Goal: Information Seeking & Learning: Learn about a topic

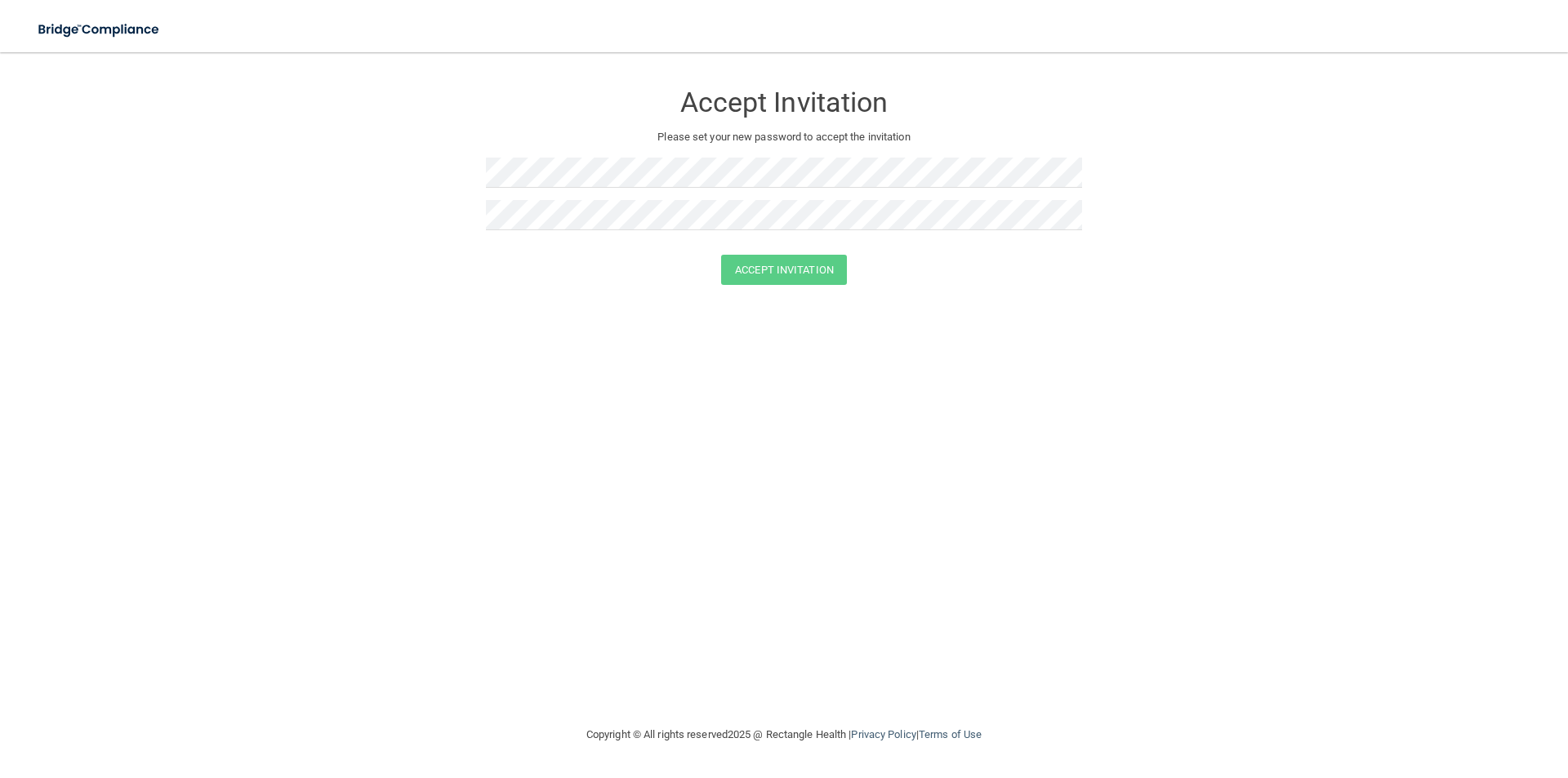
click at [493, 123] on div "Accept Invitation" at bounding box center [784, 97] width 596 height 58
click at [767, 266] on button "Accept Invitation" at bounding box center [784, 270] width 125 height 30
click at [754, 300] on button "Accept Invitation" at bounding box center [784, 294] width 125 height 30
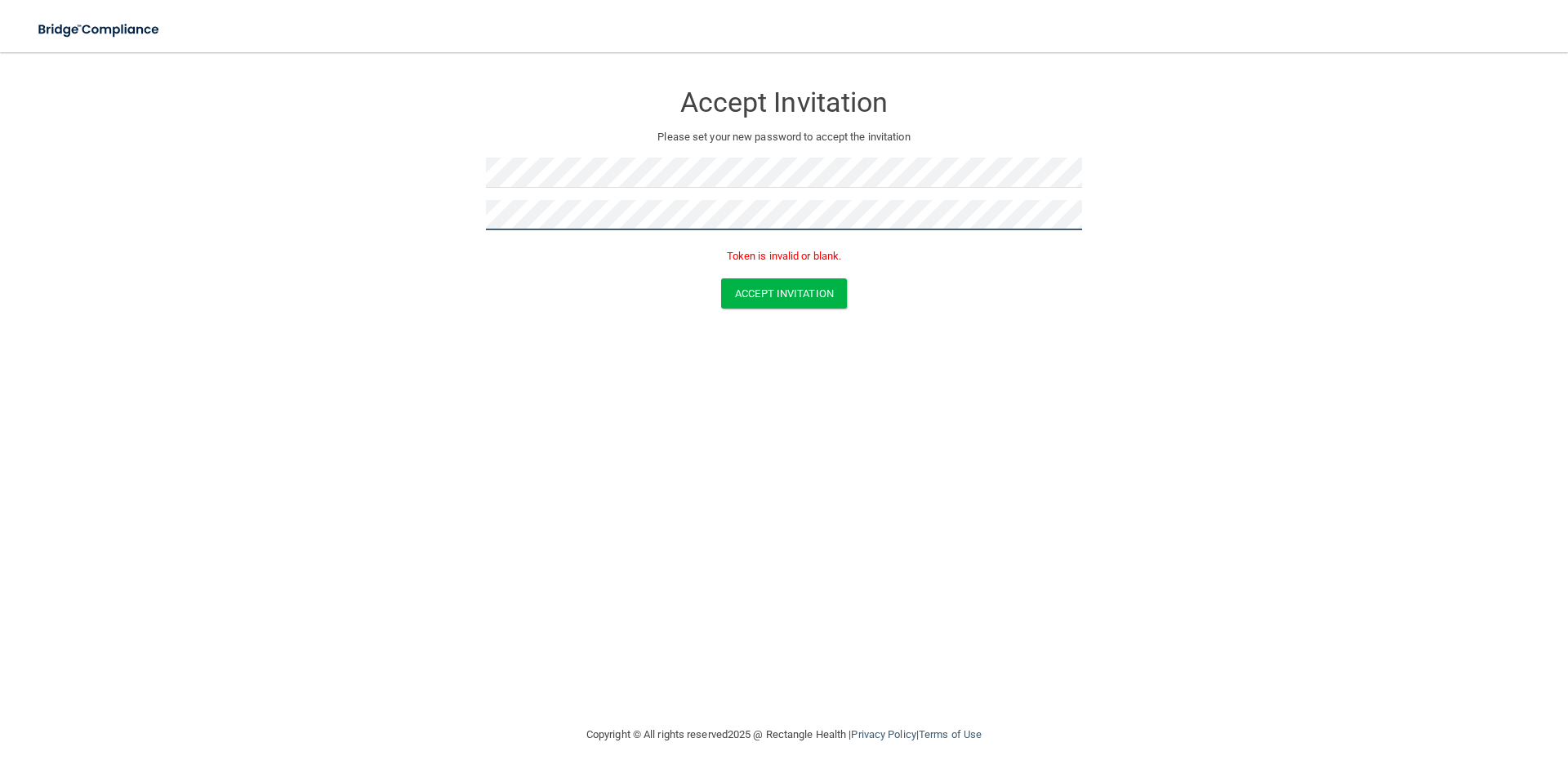
click at [441, 201] on form "Accept Invitation Please set your new password to accept the invitation Token i…" at bounding box center [784, 198] width 1503 height 260
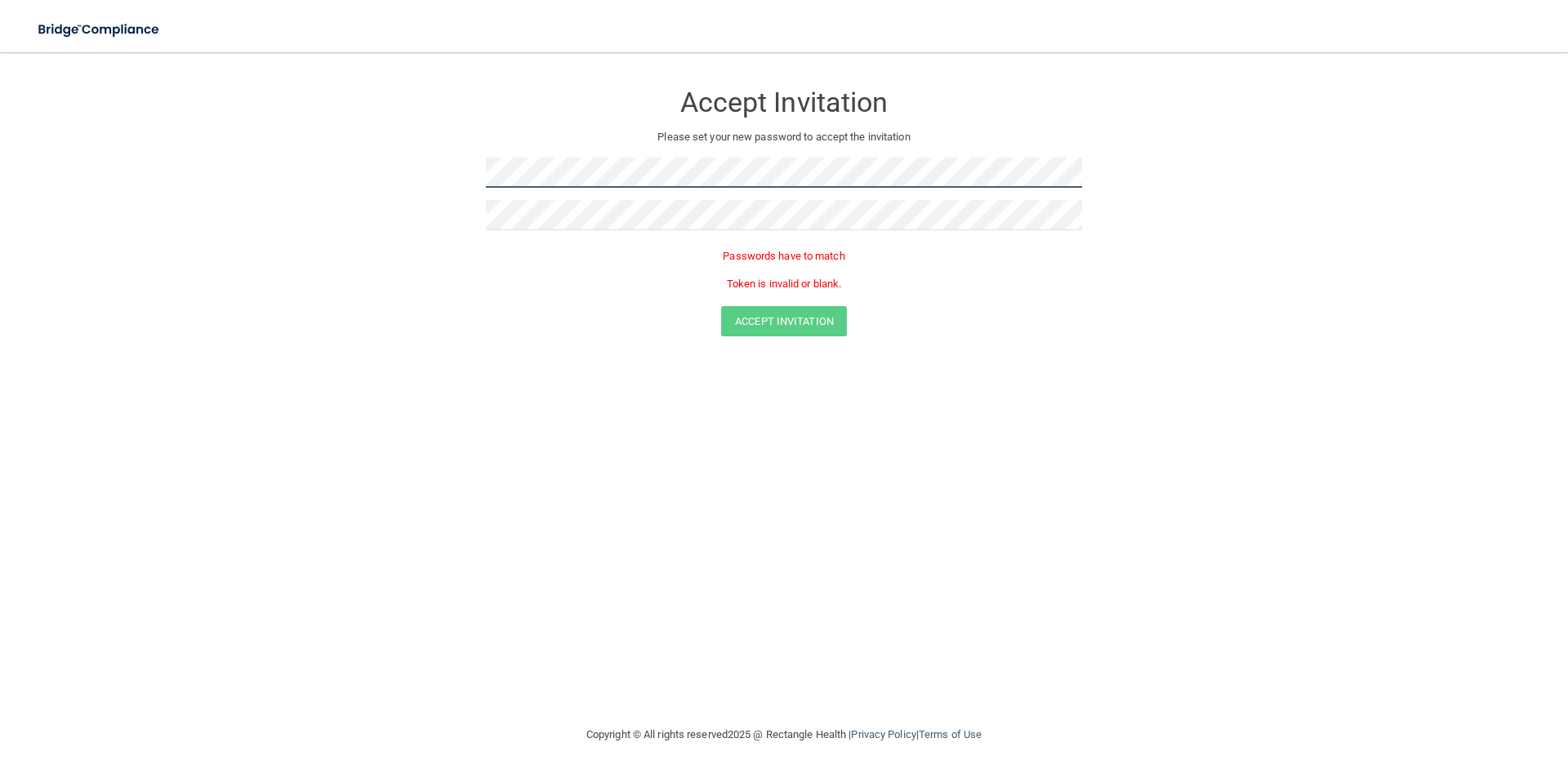
click at [456, 171] on form "Accept Invitation Please set your new password to accept the invitation Passwor…" at bounding box center [784, 212] width 1503 height 287
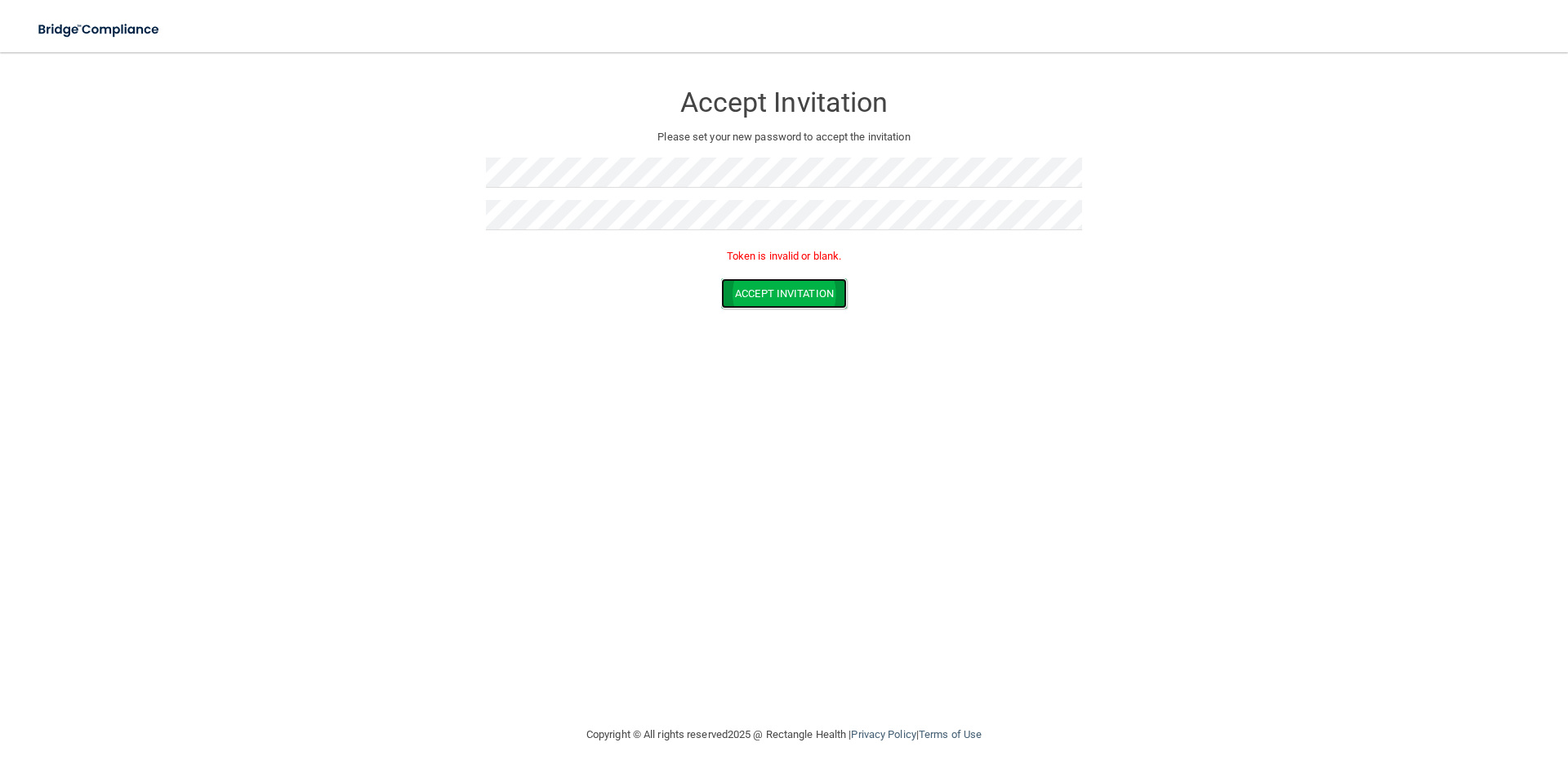
click at [799, 295] on button "Accept Invitation" at bounding box center [784, 294] width 125 height 30
click at [469, 207] on form "Accept Invitation Please set your new password to accept the invitation Token i…" at bounding box center [784, 198] width 1503 height 260
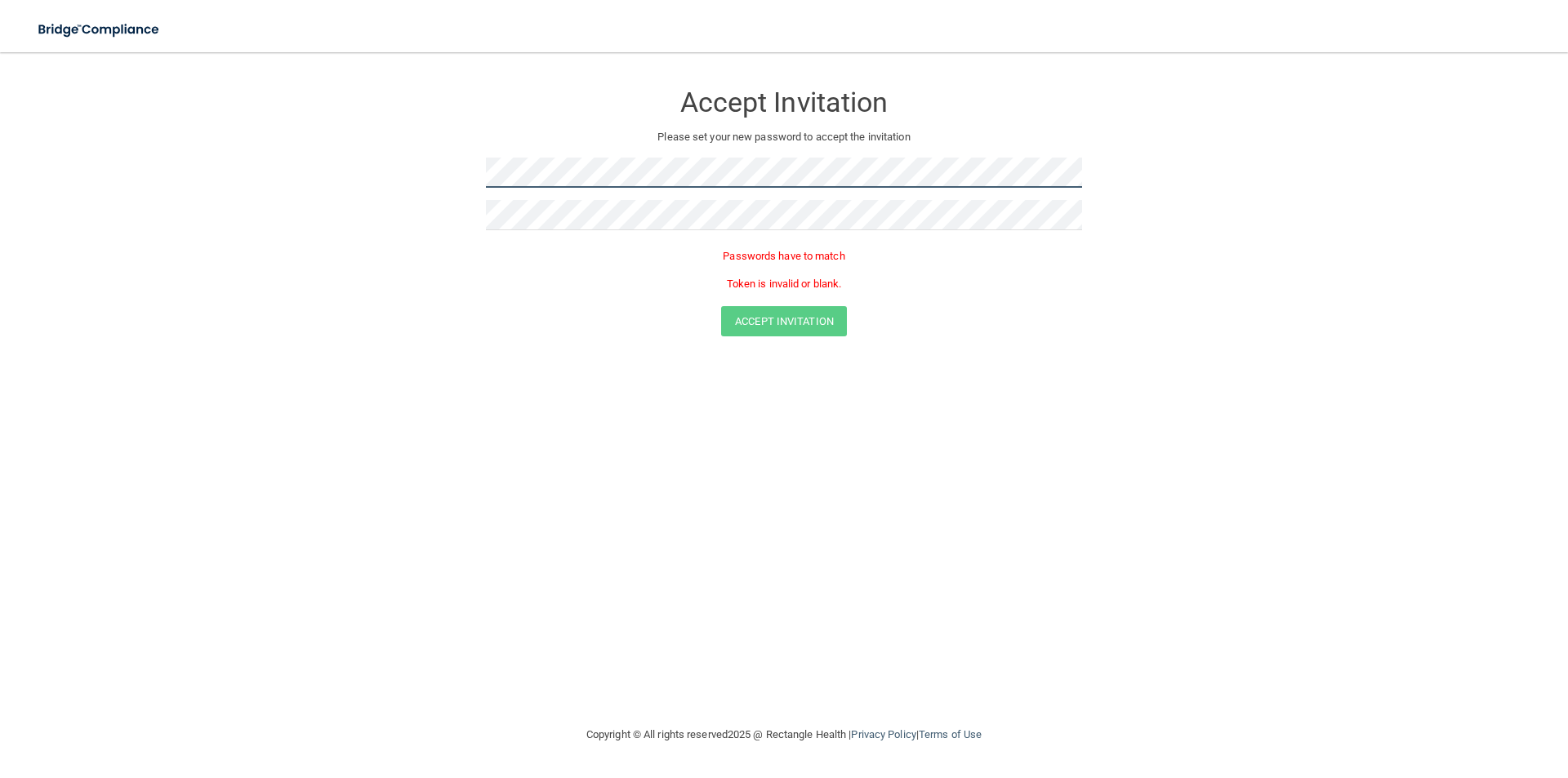
click at [456, 160] on form "Accept Invitation Please set your new password to accept the invitation Passwor…" at bounding box center [784, 212] width 1503 height 287
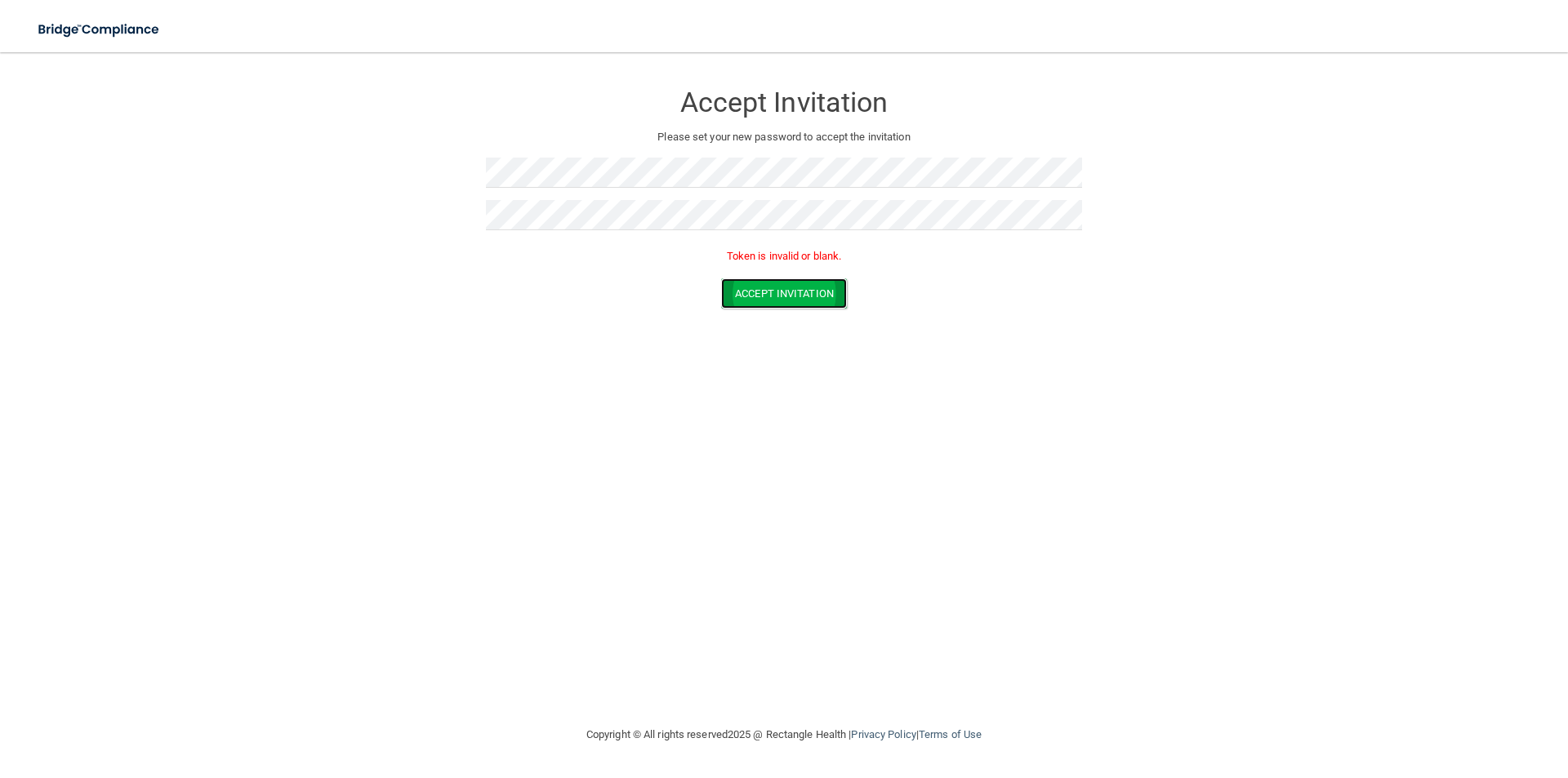
click at [759, 286] on button "Accept Invitation" at bounding box center [784, 294] width 125 height 30
click at [395, 203] on form "Accept Invitation Please set your new password to accept the invitation Token i…" at bounding box center [784, 198] width 1503 height 260
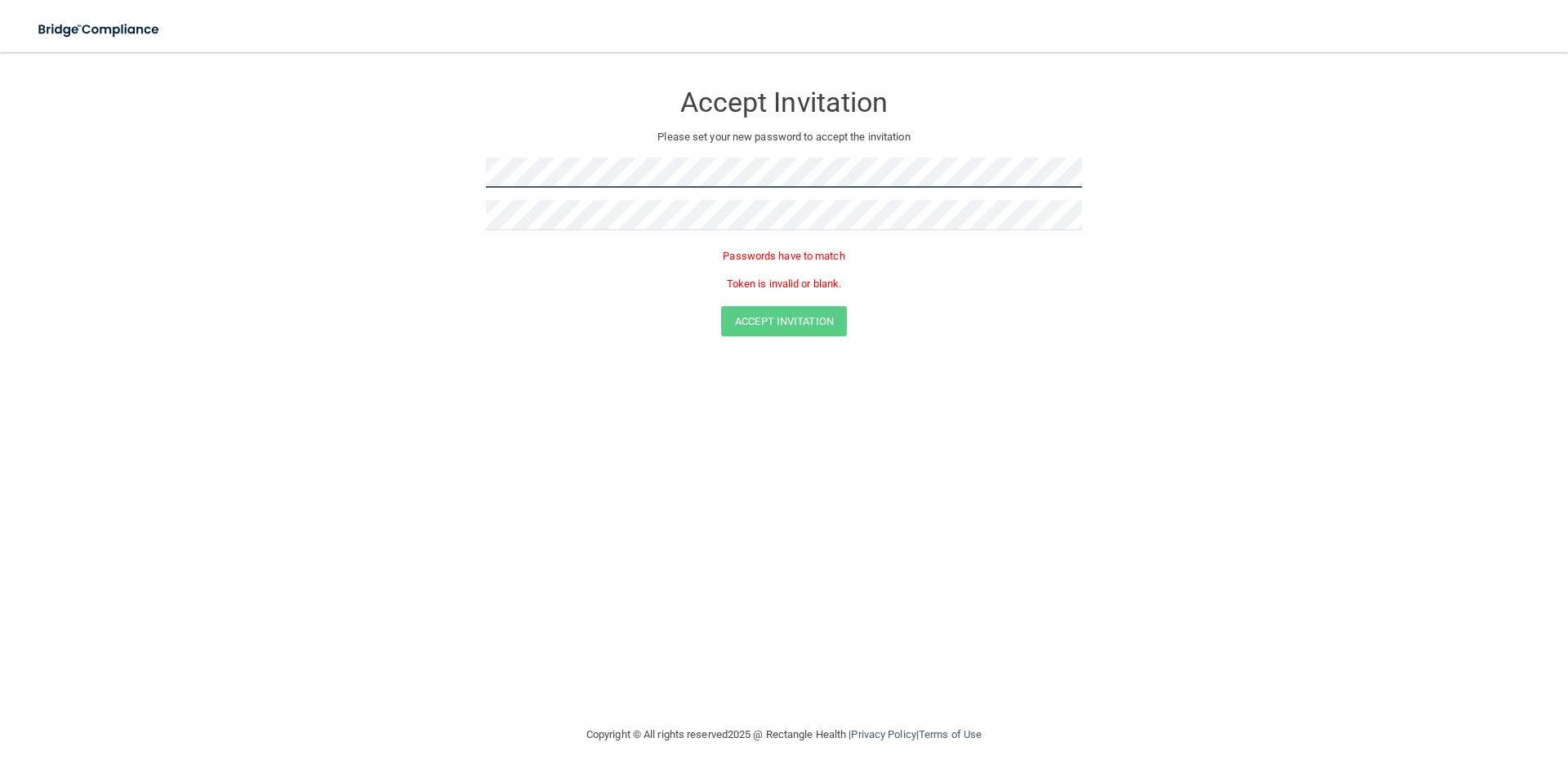
click at [460, 183] on form "Accept Invitation Please set your new password to accept the invitation Passwor…" at bounding box center [784, 212] width 1503 height 287
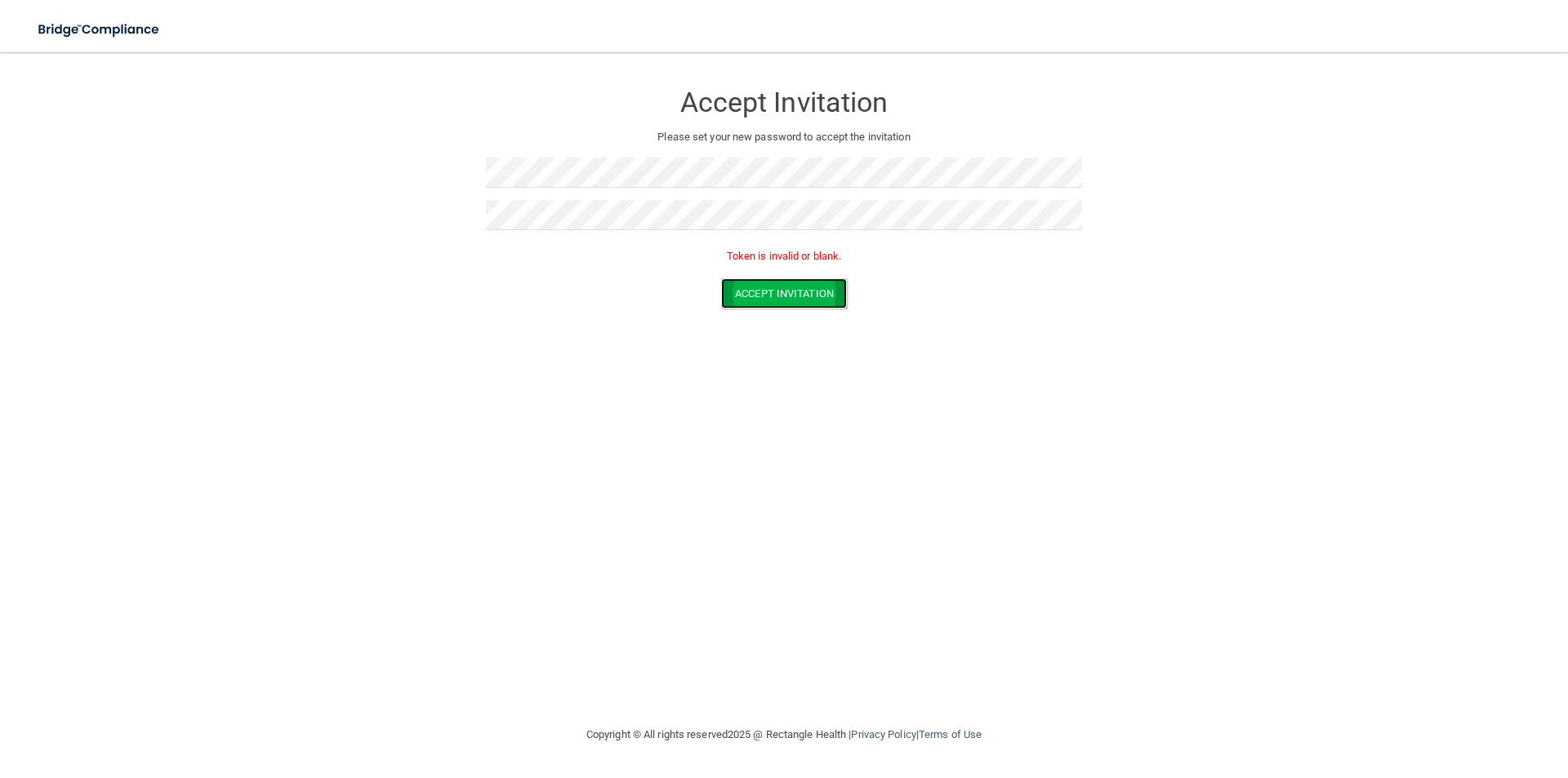
click at [790, 301] on button "Accept Invitation" at bounding box center [784, 294] width 125 height 30
click at [452, 216] on form "Accept Invitation Please set your new password to accept the invitation Token i…" at bounding box center [784, 198] width 1503 height 260
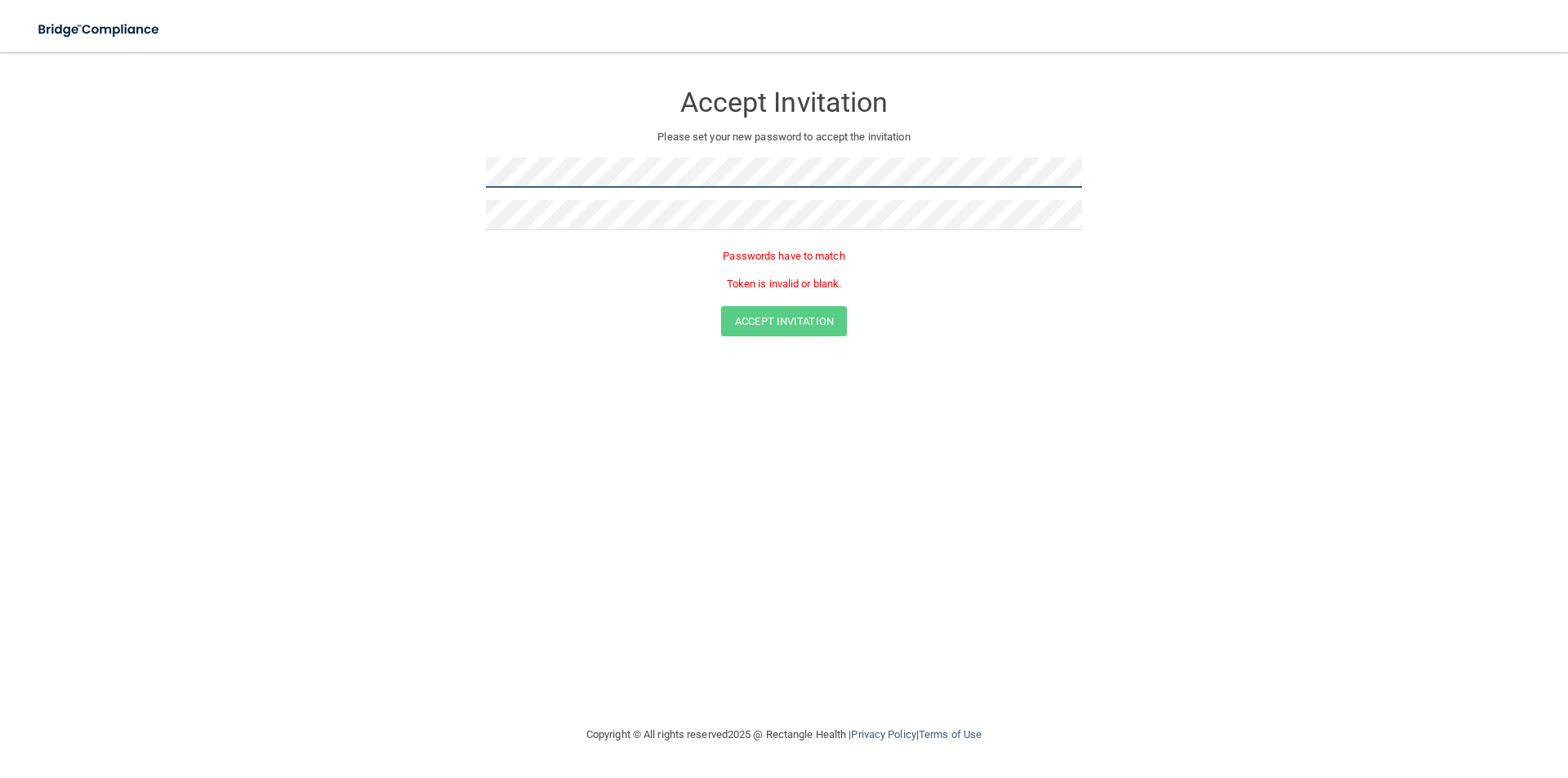
click at [445, 171] on form "Accept Invitation Please set your new password to accept the invitation Passwor…" at bounding box center [784, 212] width 1503 height 287
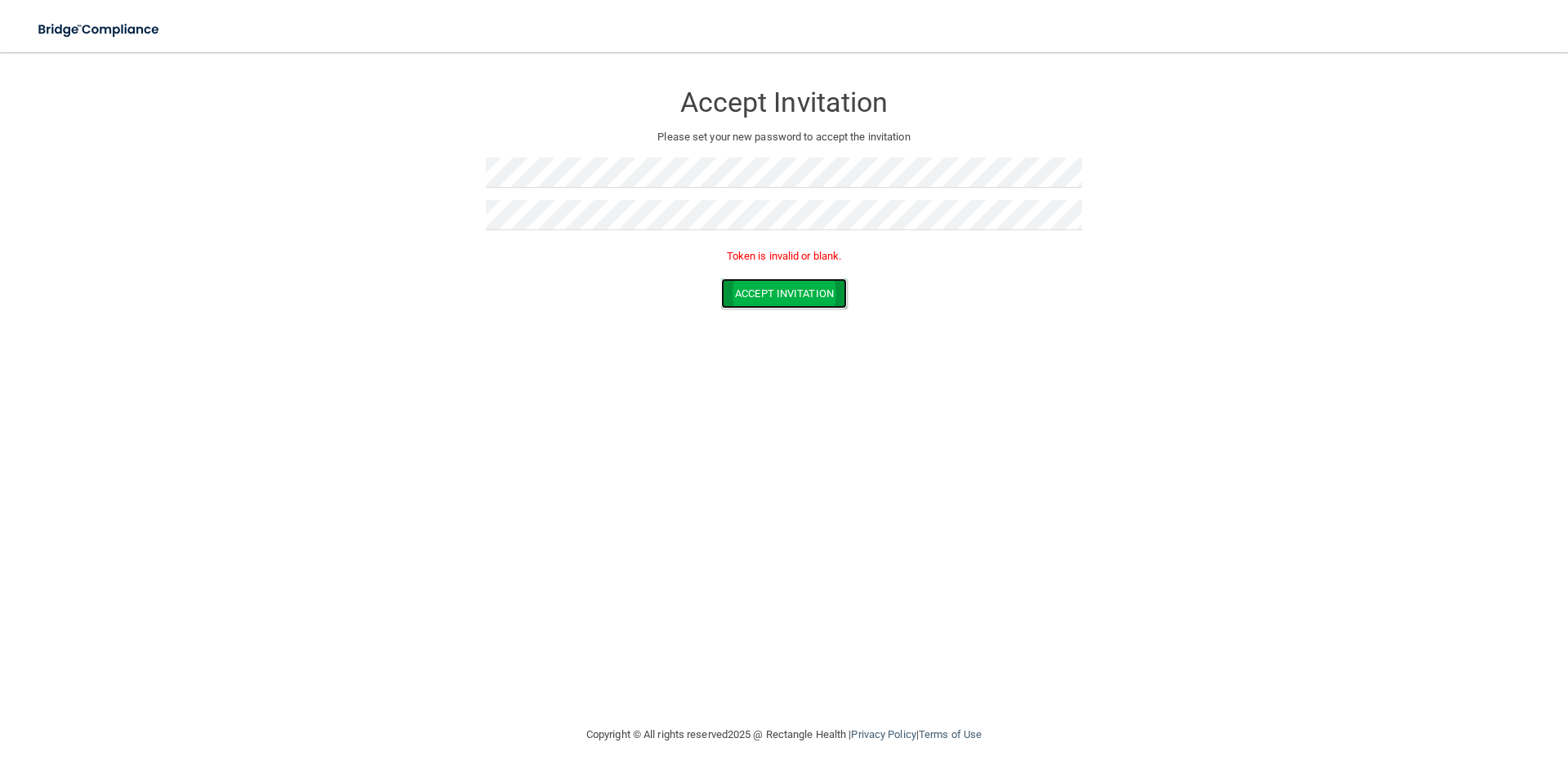
click at [776, 291] on button "Accept Invitation" at bounding box center [784, 294] width 125 height 30
click at [790, 272] on button "Accept Invitation" at bounding box center [784, 270] width 125 height 30
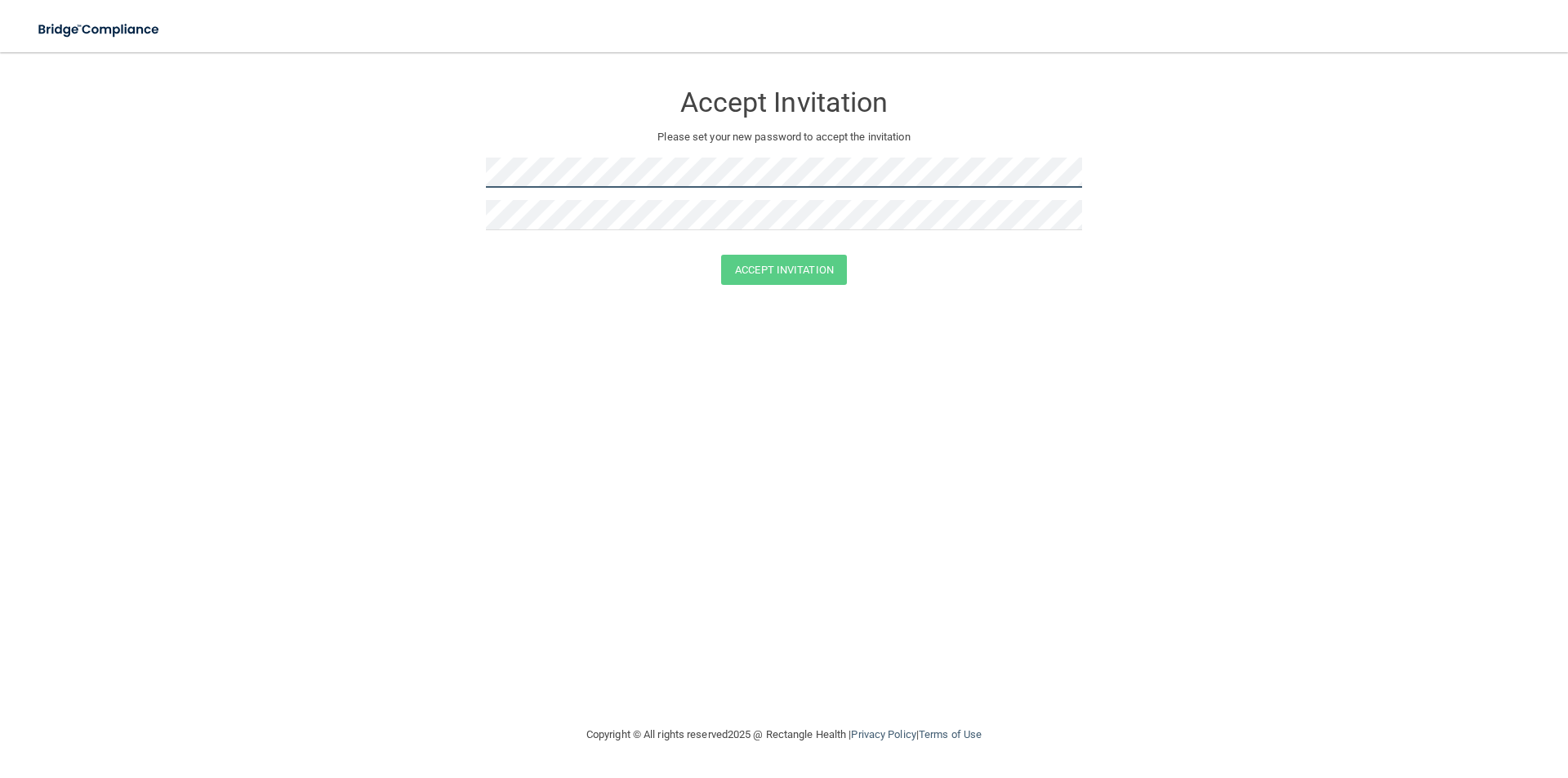
click at [475, 164] on form "Accept Invitation Please set your new password to accept the invitation Accept …" at bounding box center [784, 186] width 1503 height 236
click at [1031, 444] on div "Accept Invitation Please set your new password to accept the invitation Accept …" at bounding box center [784, 389] width 1503 height 640
click at [806, 272] on button "Accept Invitation" at bounding box center [784, 270] width 125 height 30
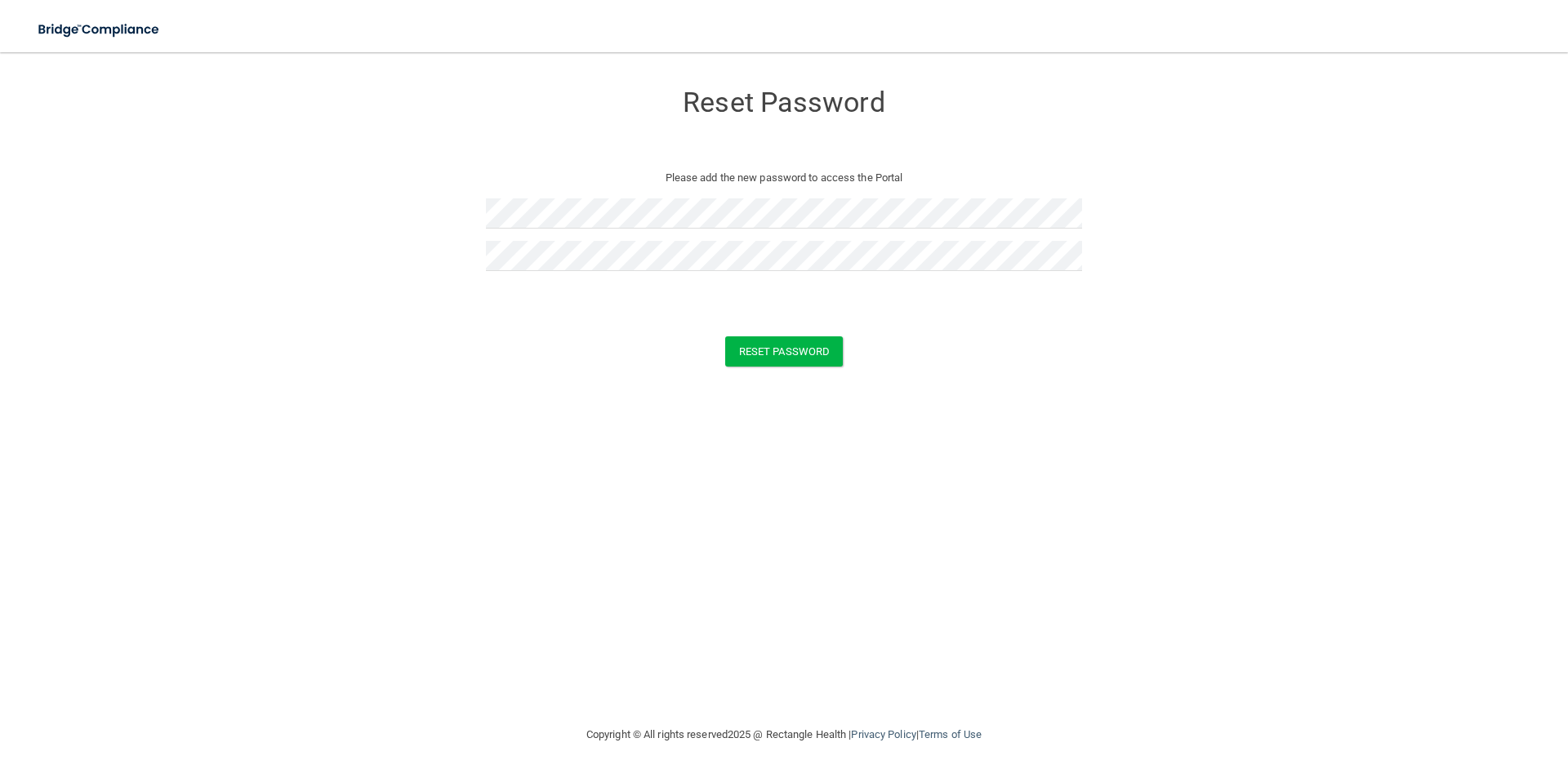
click at [393, 350] on div "Reset Password" at bounding box center [784, 351] width 1527 height 30
click at [778, 355] on button "Reset Password" at bounding box center [784, 351] width 118 height 30
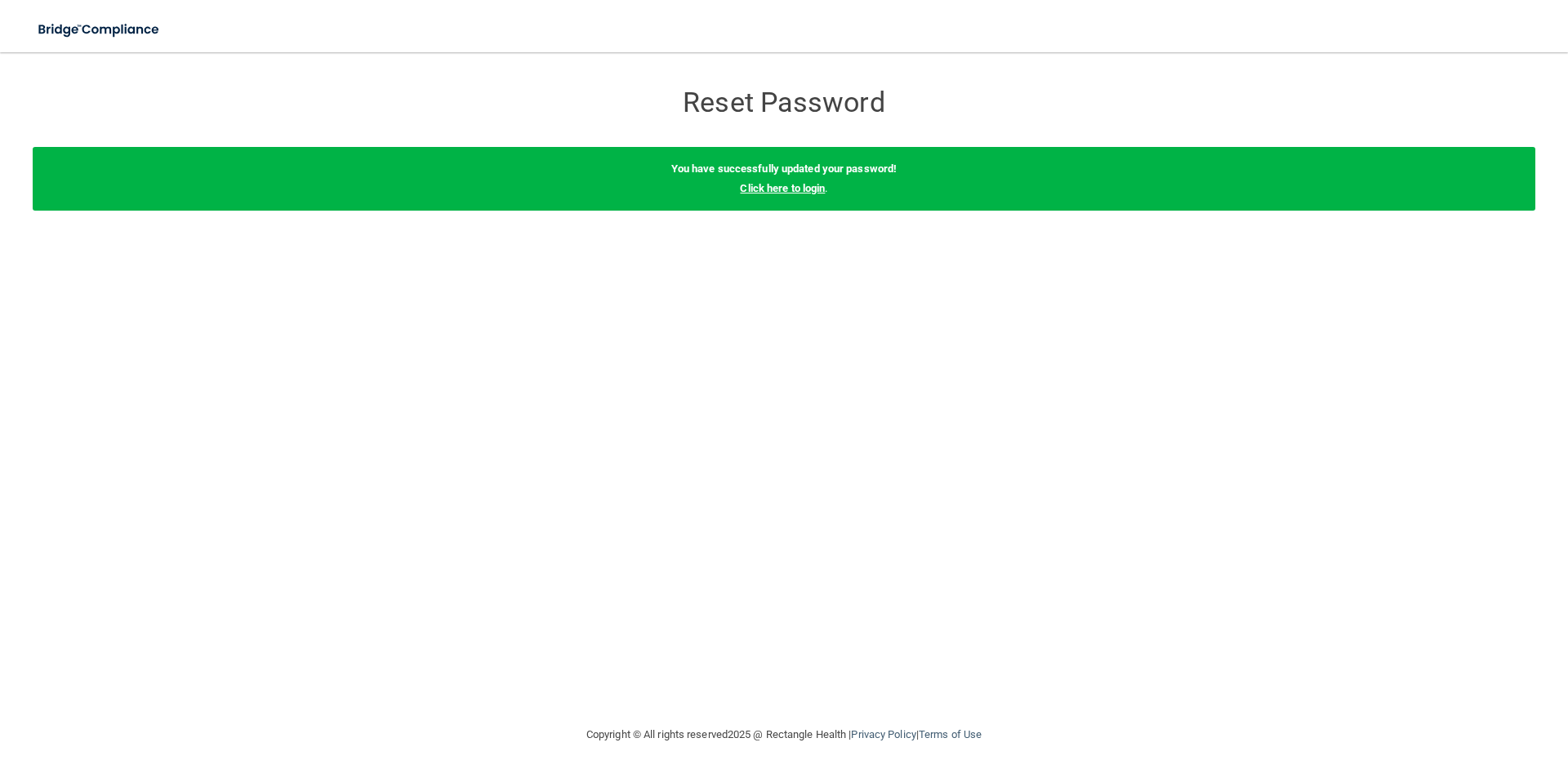
click at [788, 192] on link "Click here to login" at bounding box center [783, 188] width 85 height 12
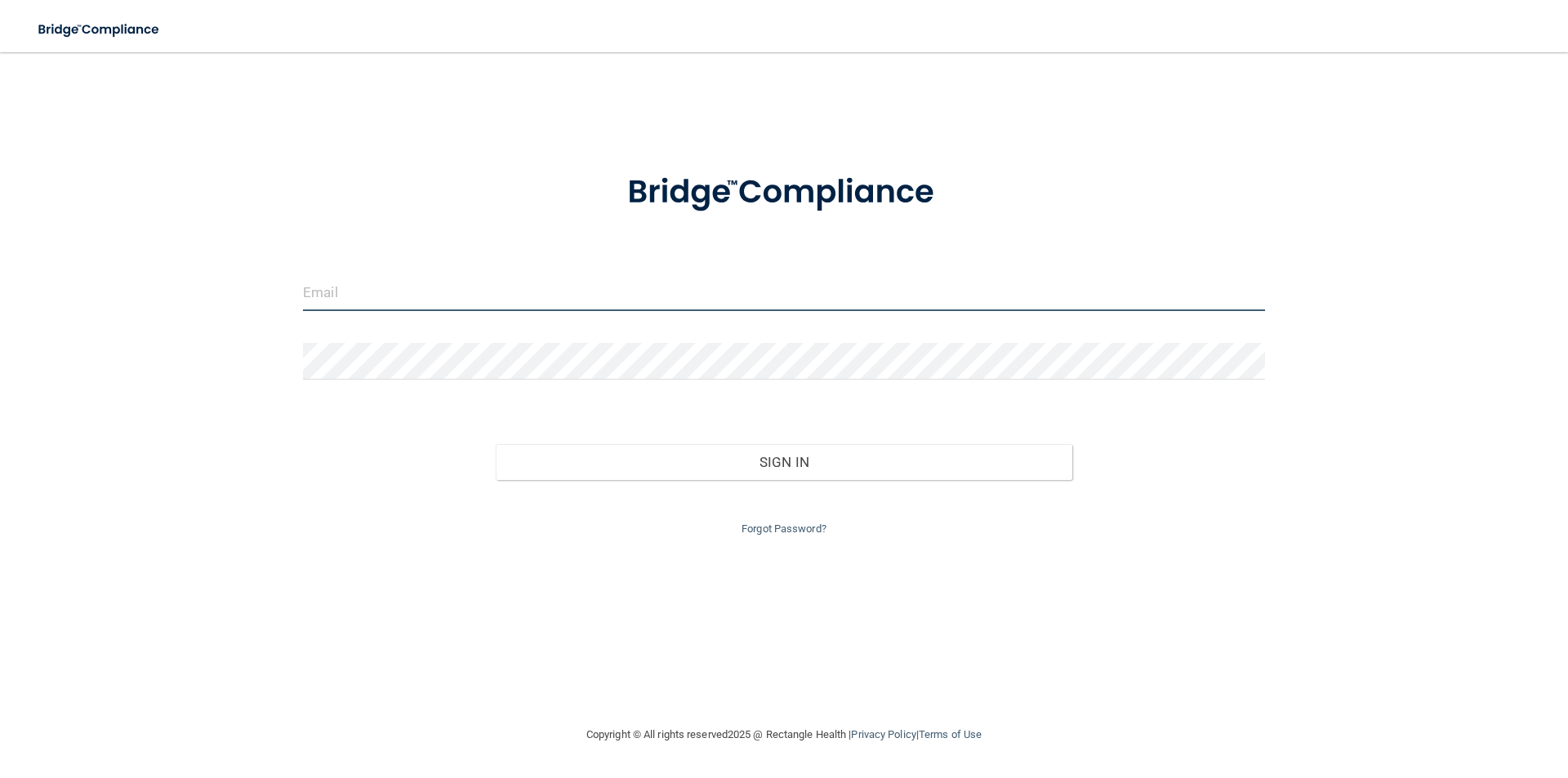
click at [335, 284] on input "email" at bounding box center [784, 292] width 962 height 36
type input "[EMAIL_ADDRESS][DOMAIN_NAME]"
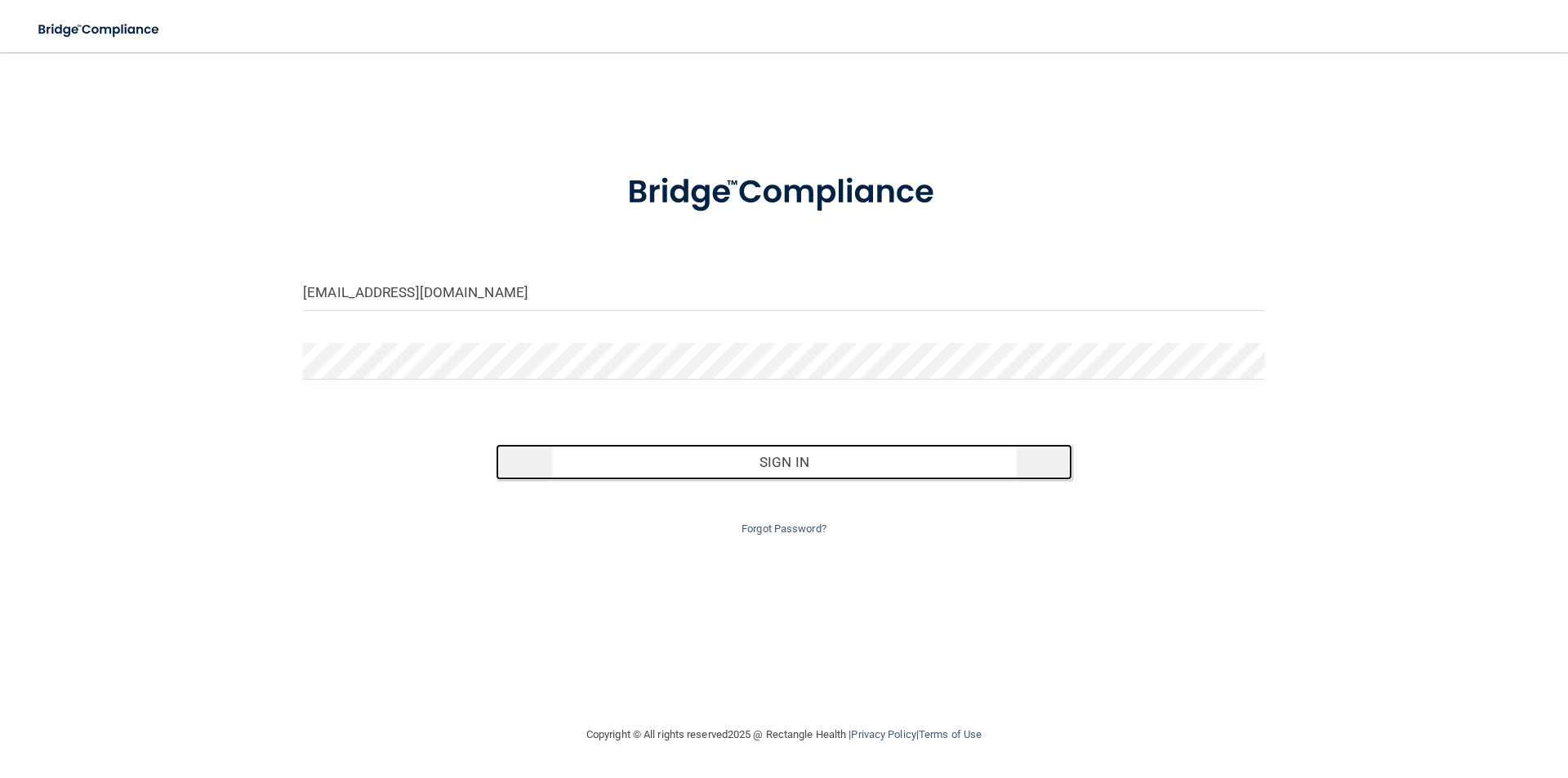
click at [650, 466] on button "Sign In" at bounding box center [784, 462] width 578 height 36
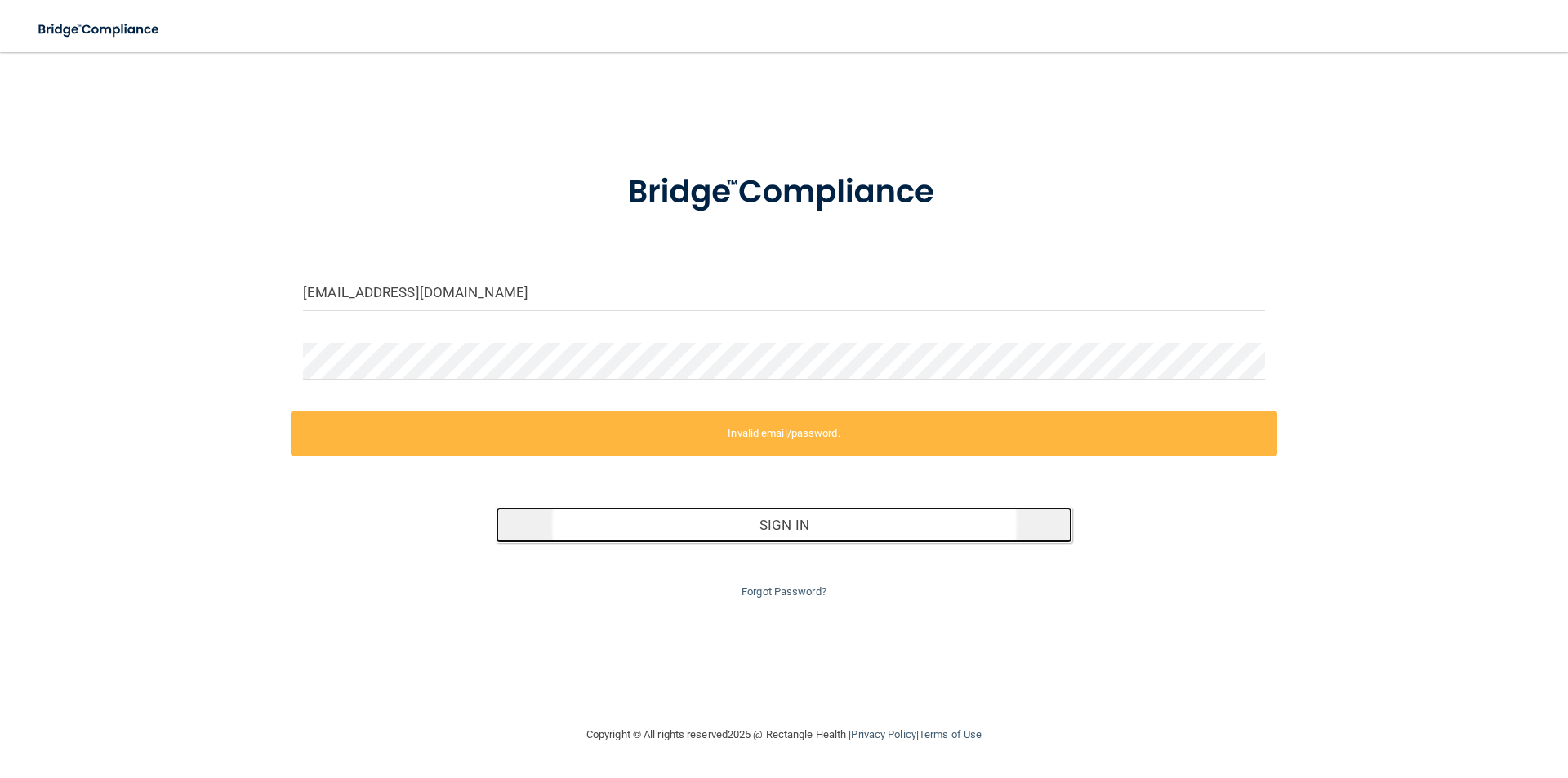
click at [715, 529] on button "Sign In" at bounding box center [784, 525] width 578 height 36
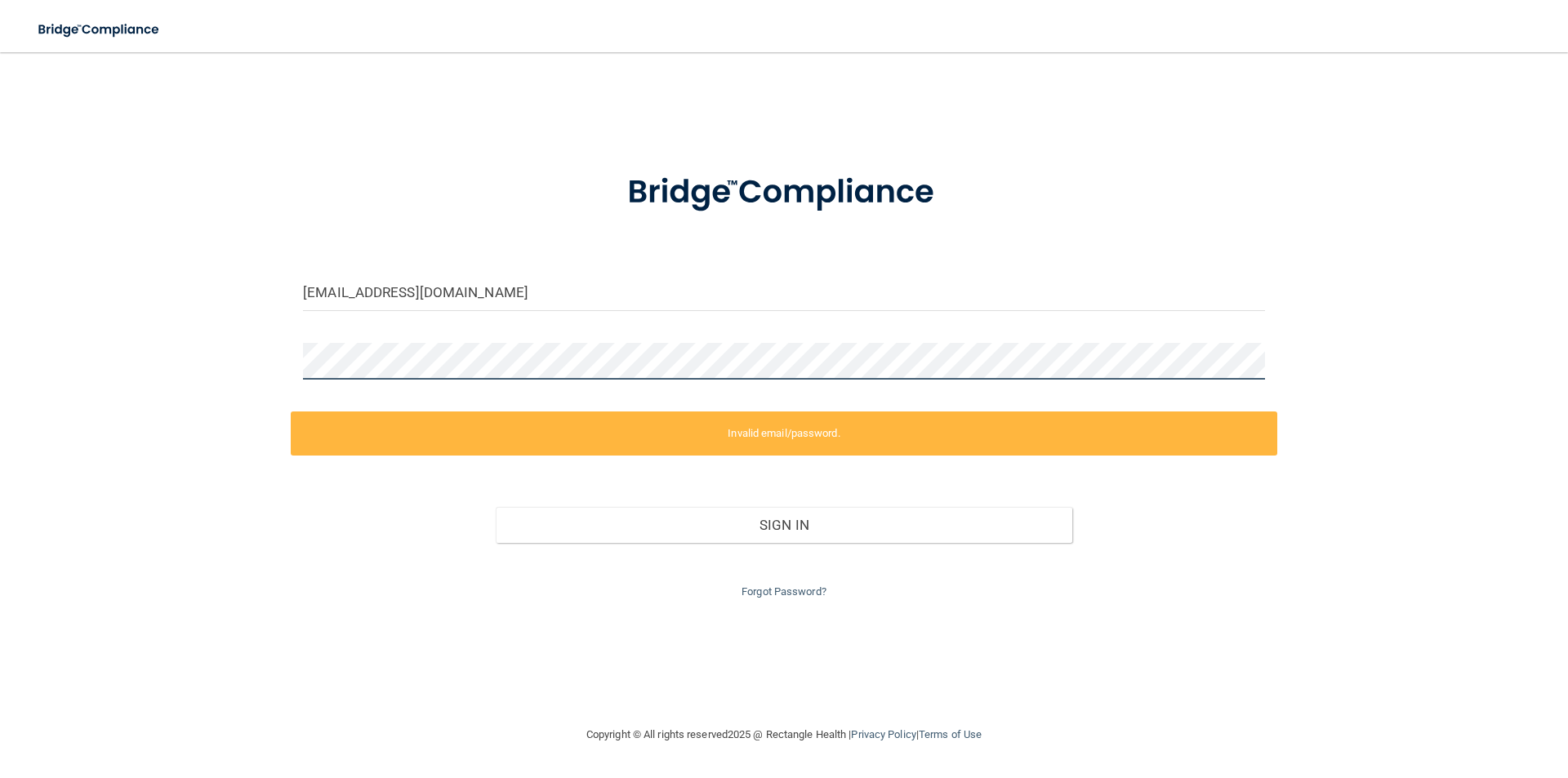
click at [241, 353] on div "[EMAIL_ADDRESS][DOMAIN_NAME] Invalid email/password. You don't have permission …" at bounding box center [784, 389] width 1503 height 640
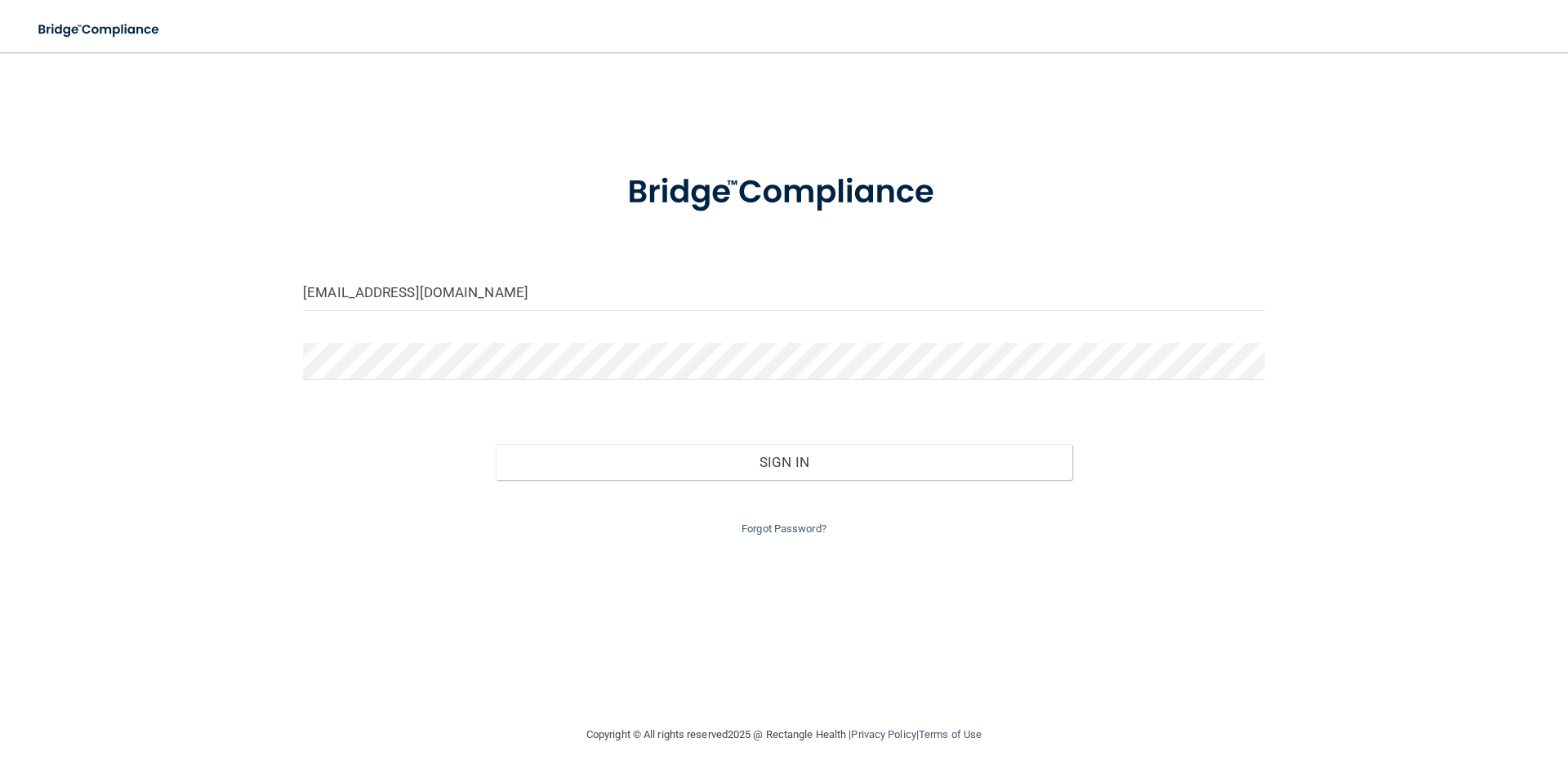
click at [260, 464] on div "[EMAIL_ADDRESS][DOMAIN_NAME] Invalid email/password. You don't have permission …" at bounding box center [784, 389] width 1503 height 640
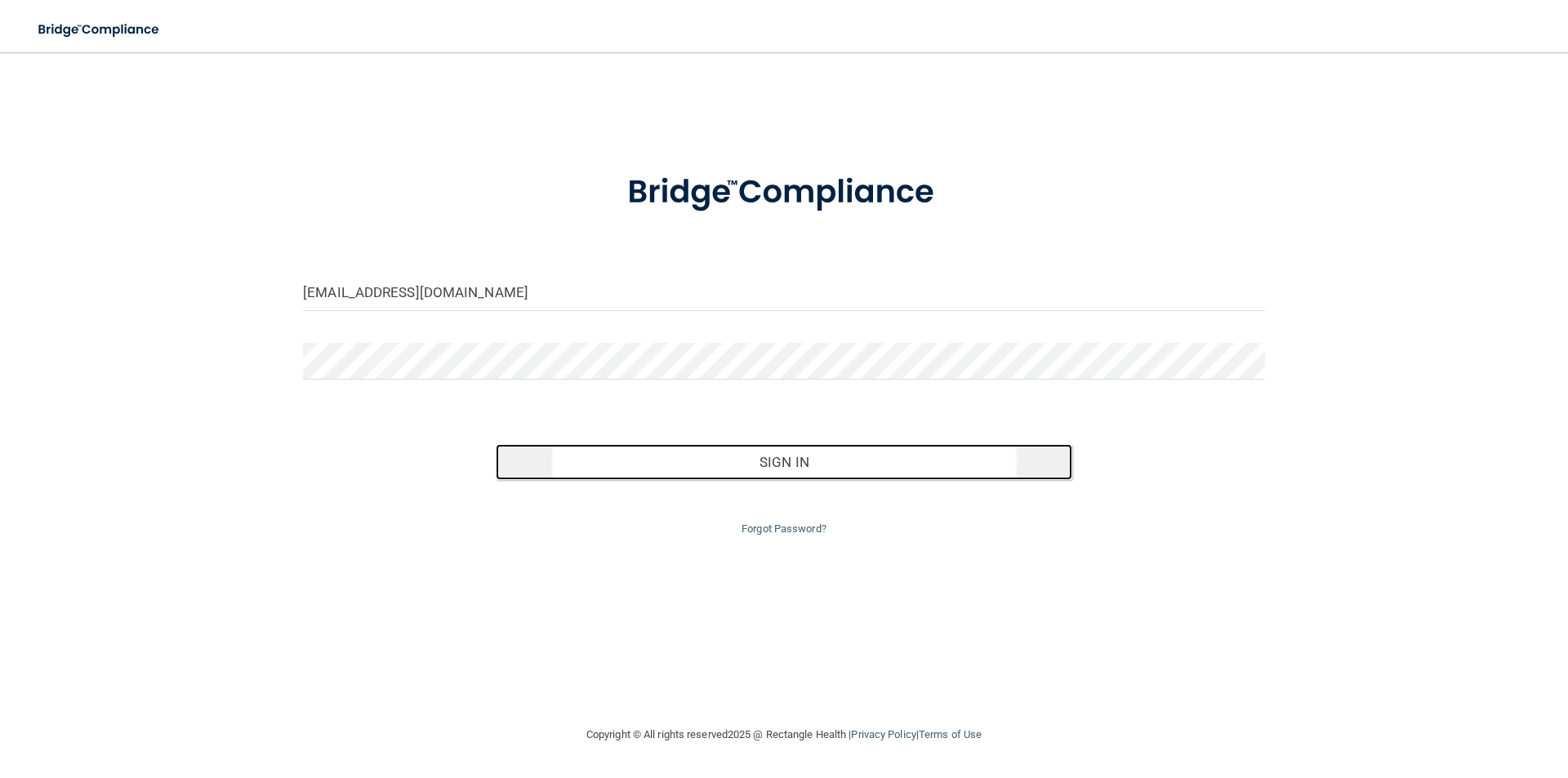
click at [802, 466] on button "Sign In" at bounding box center [784, 462] width 578 height 36
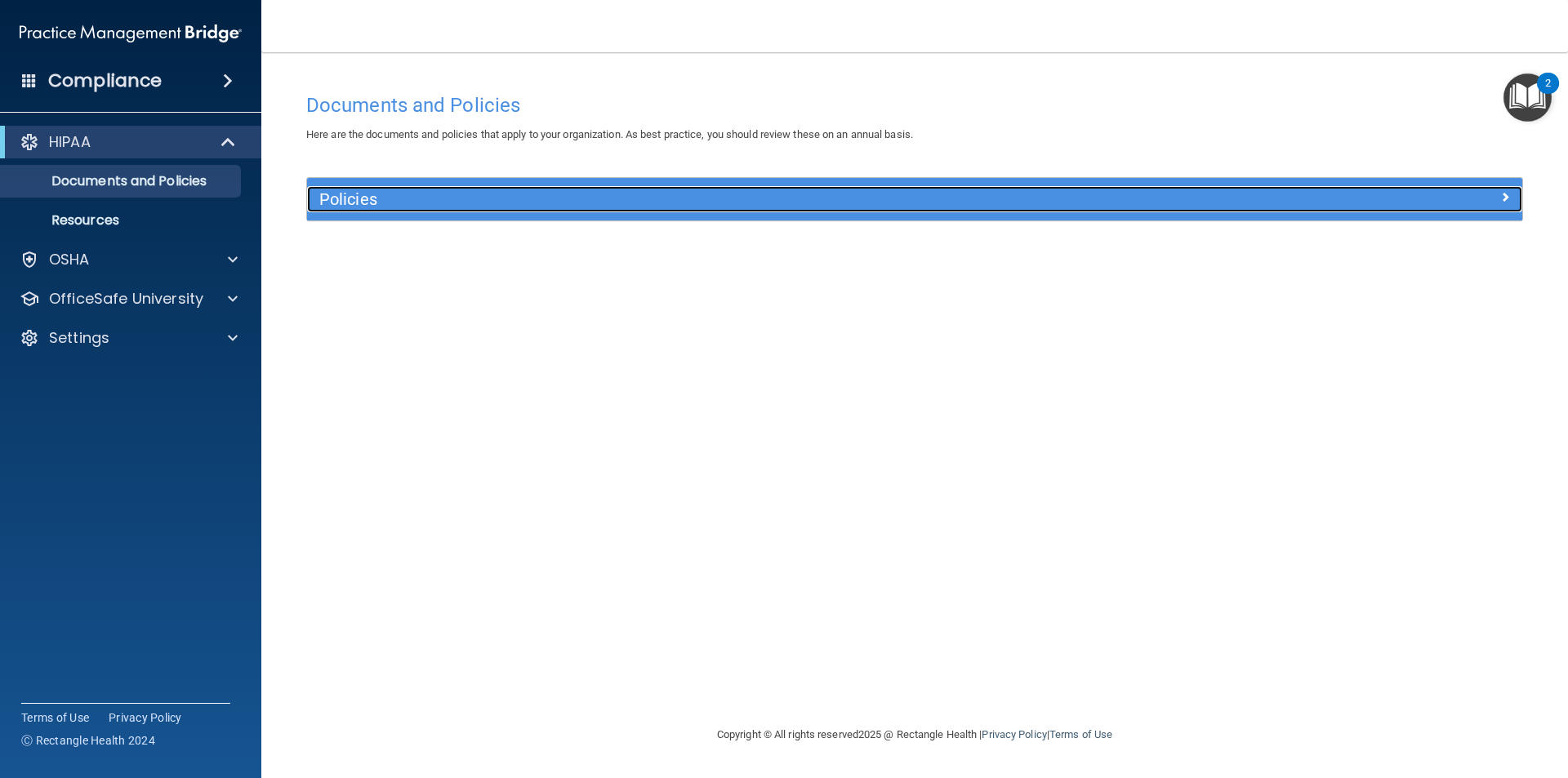
click at [546, 189] on div "Policies" at bounding box center [763, 199] width 911 height 26
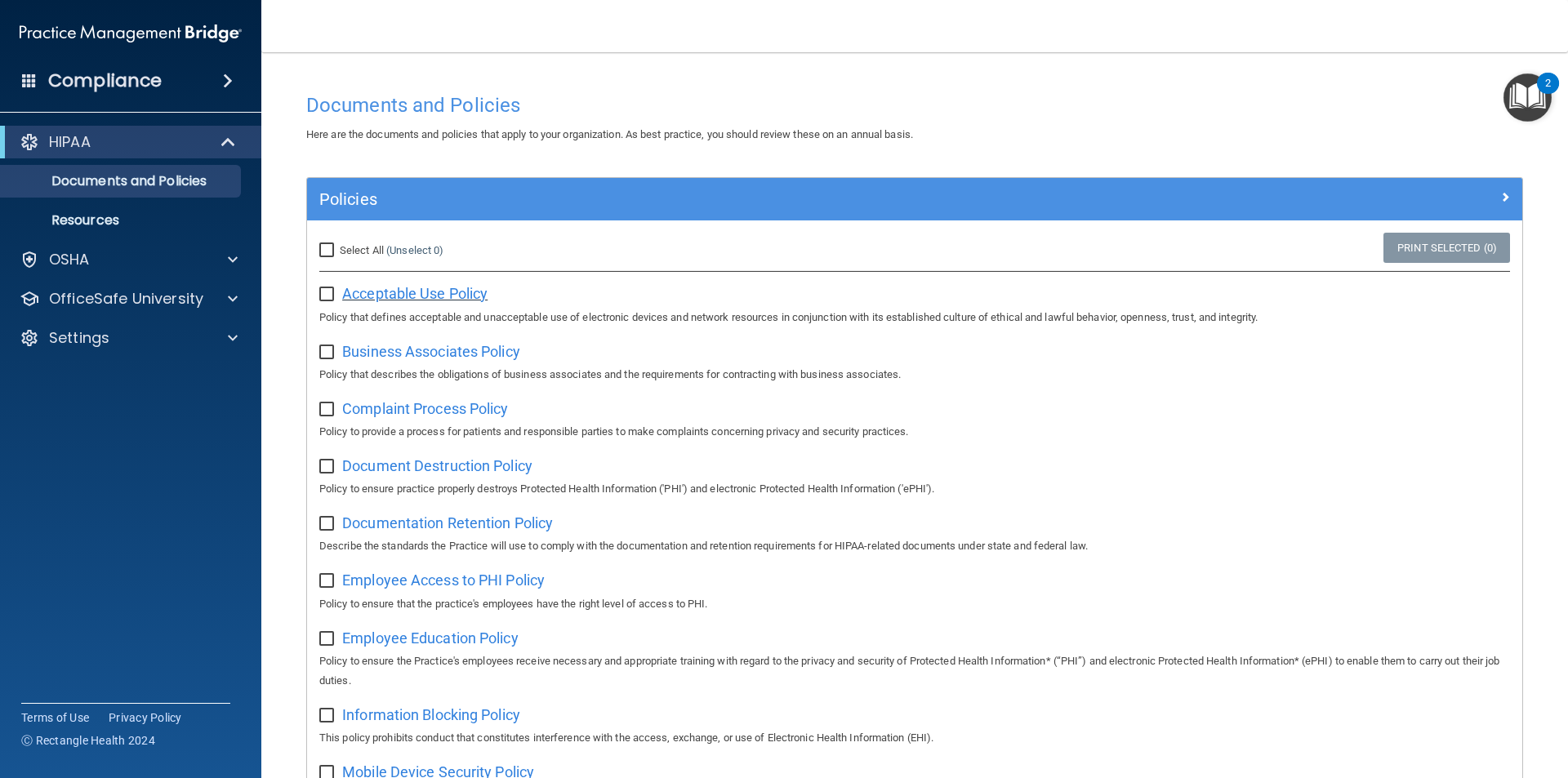
click at [428, 295] on span "Acceptable Use Policy" at bounding box center [415, 294] width 146 height 17
click at [91, 218] on p "Resources" at bounding box center [122, 220] width 223 height 16
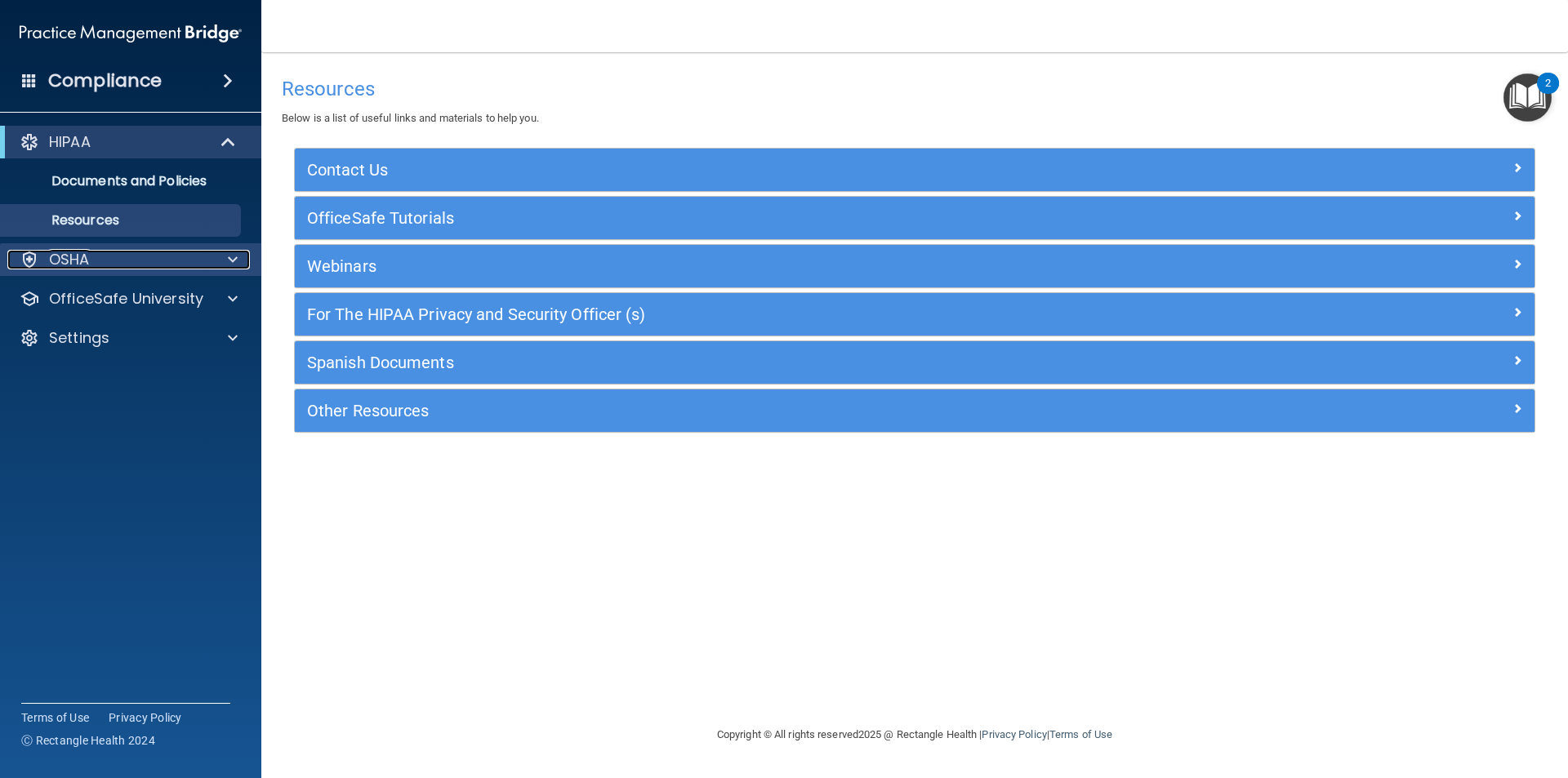
click at [87, 254] on p "OSHA" at bounding box center [69, 259] width 41 height 19
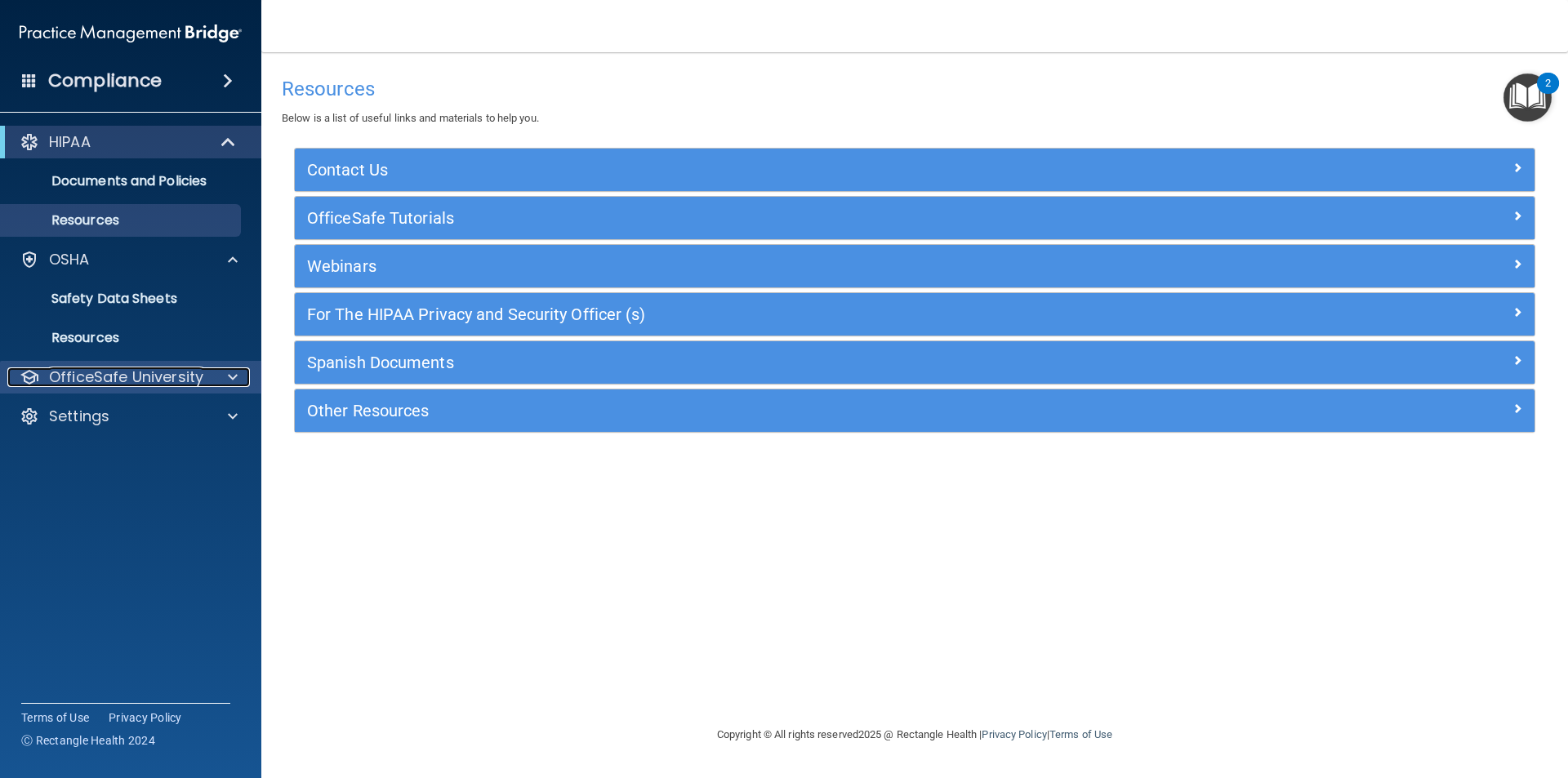
click at [223, 375] on div at bounding box center [230, 377] width 41 height 19
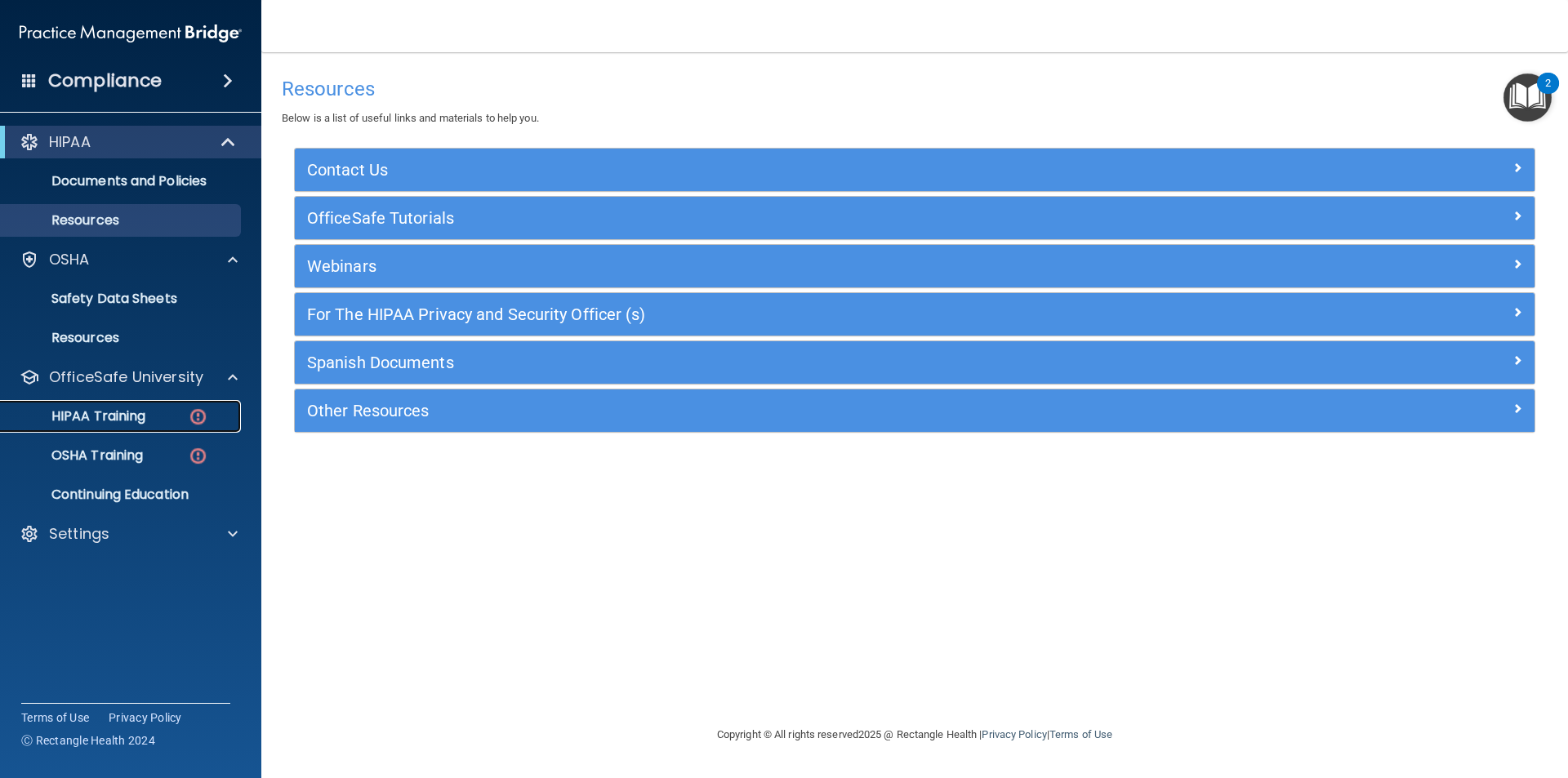
click at [194, 414] on img at bounding box center [198, 417] width 20 height 20
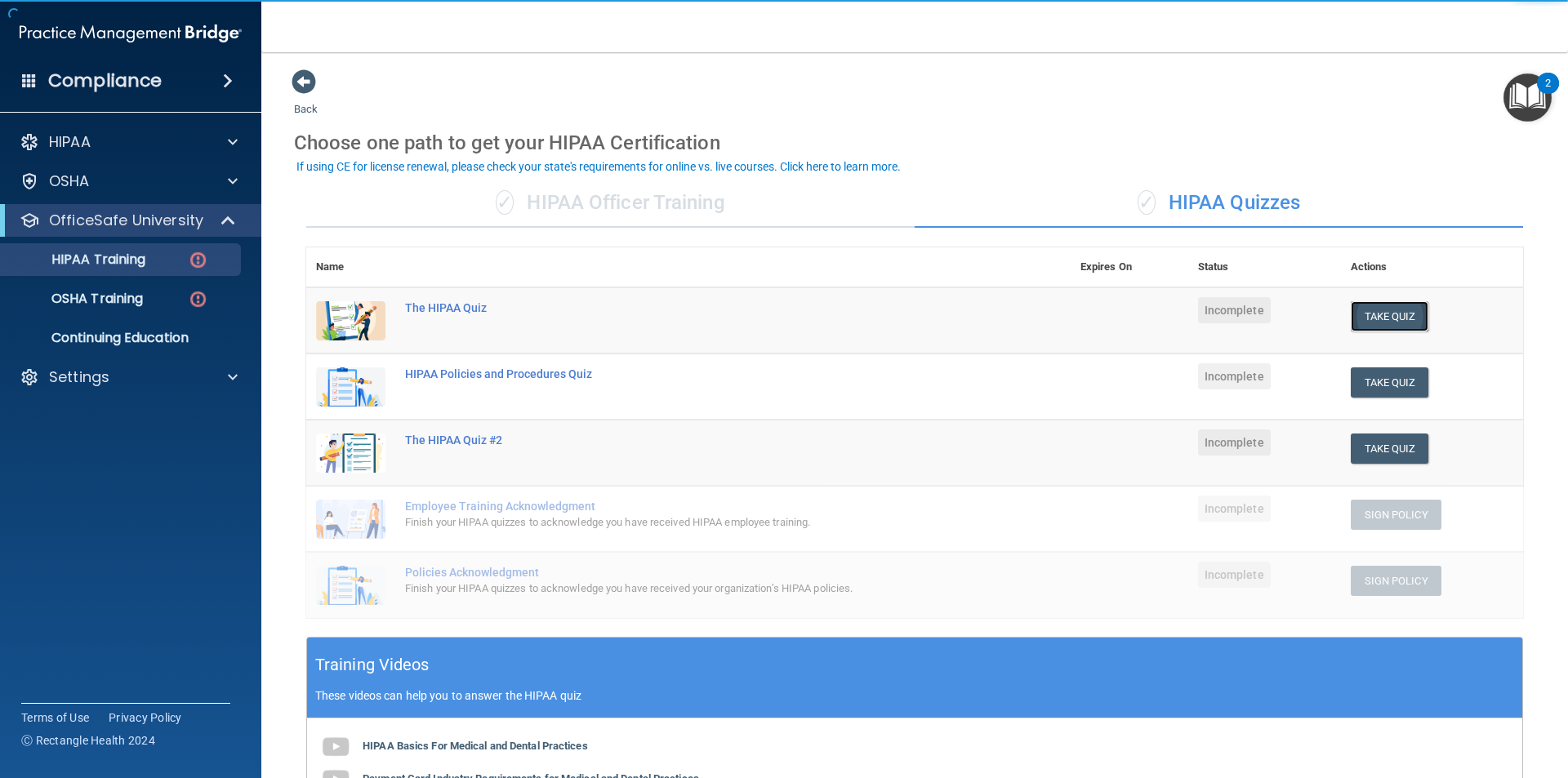
click at [1382, 318] on button "Take Quiz" at bounding box center [1390, 317] width 79 height 30
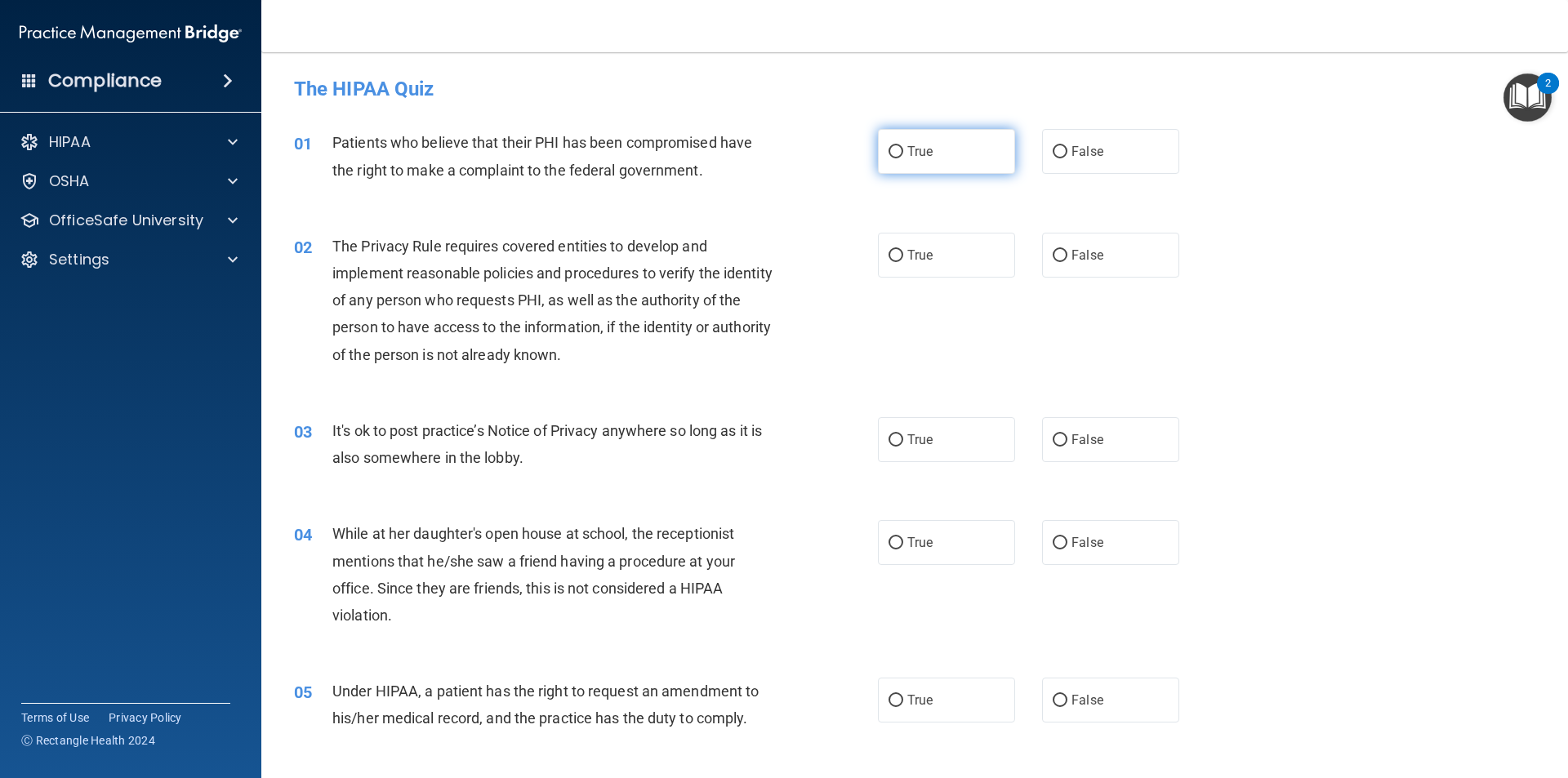
click at [901, 150] on label "True" at bounding box center [947, 151] width 137 height 45
click at [901, 150] on input "True" at bounding box center [895, 152] width 14 height 12
radio input "true"
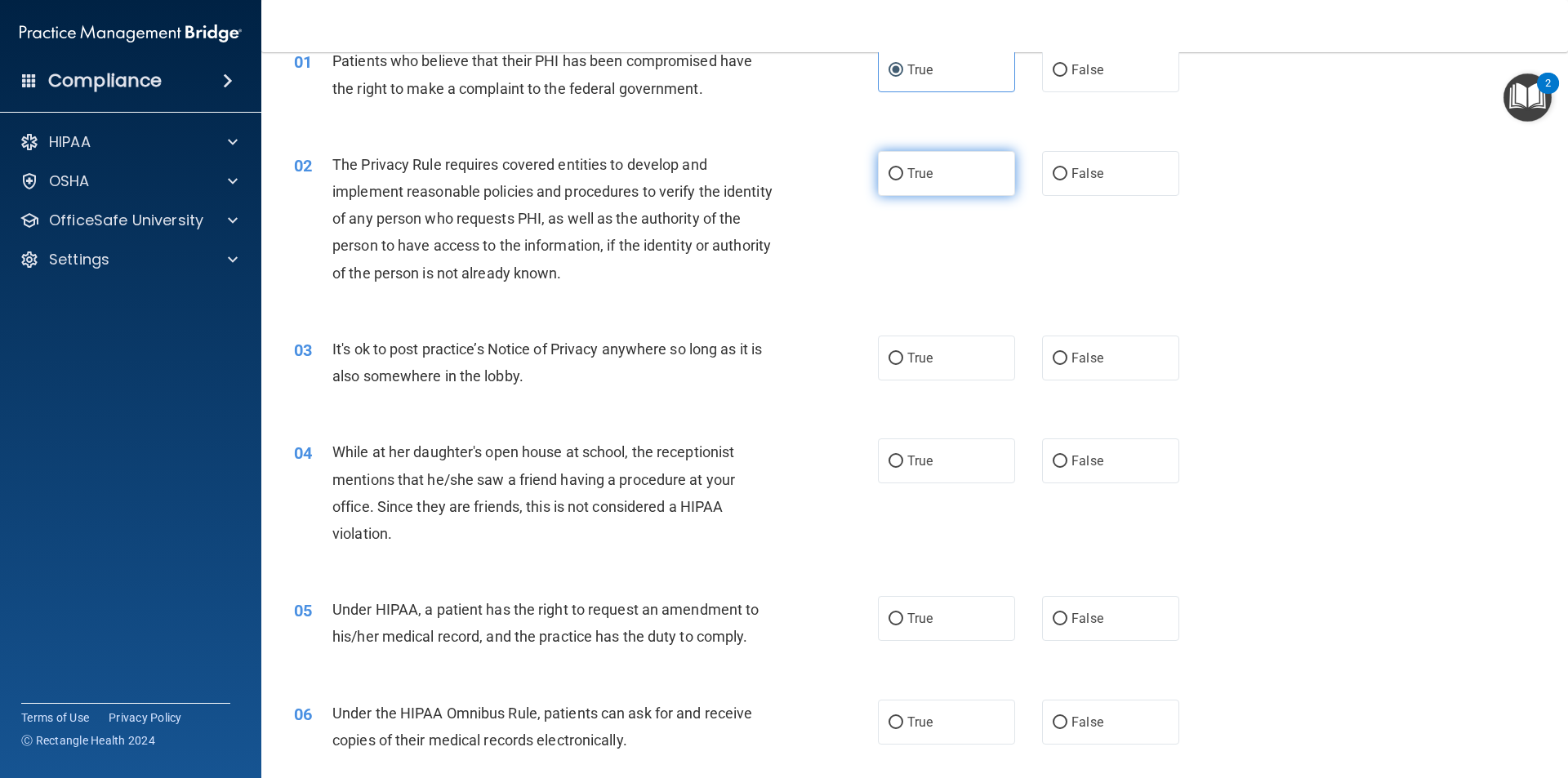
click at [889, 179] on input "True" at bounding box center [895, 174] width 14 height 12
radio input "true"
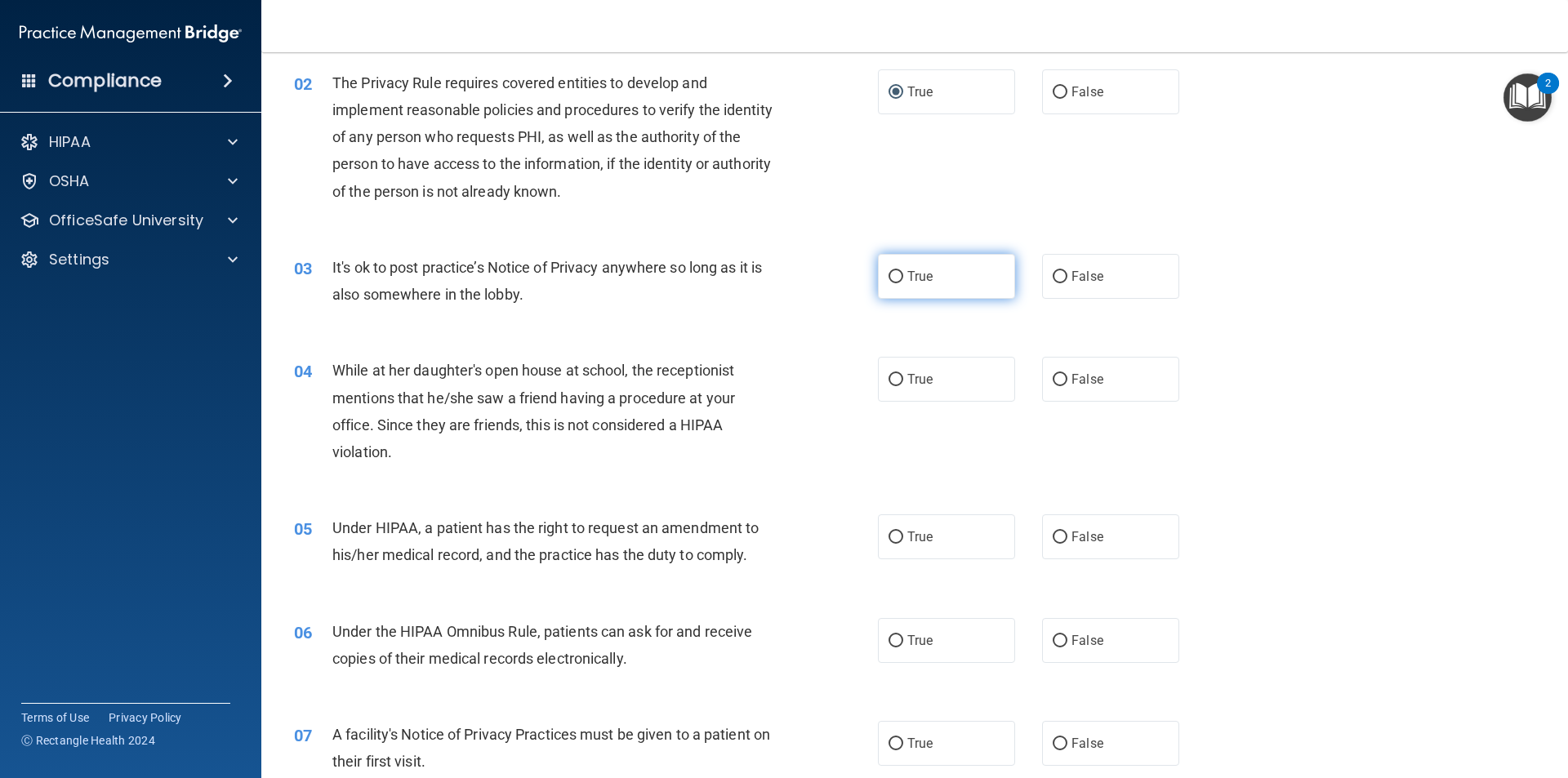
click at [900, 275] on label "True" at bounding box center [947, 276] width 137 height 45
click at [900, 275] on input "True" at bounding box center [895, 277] width 14 height 12
radio input "true"
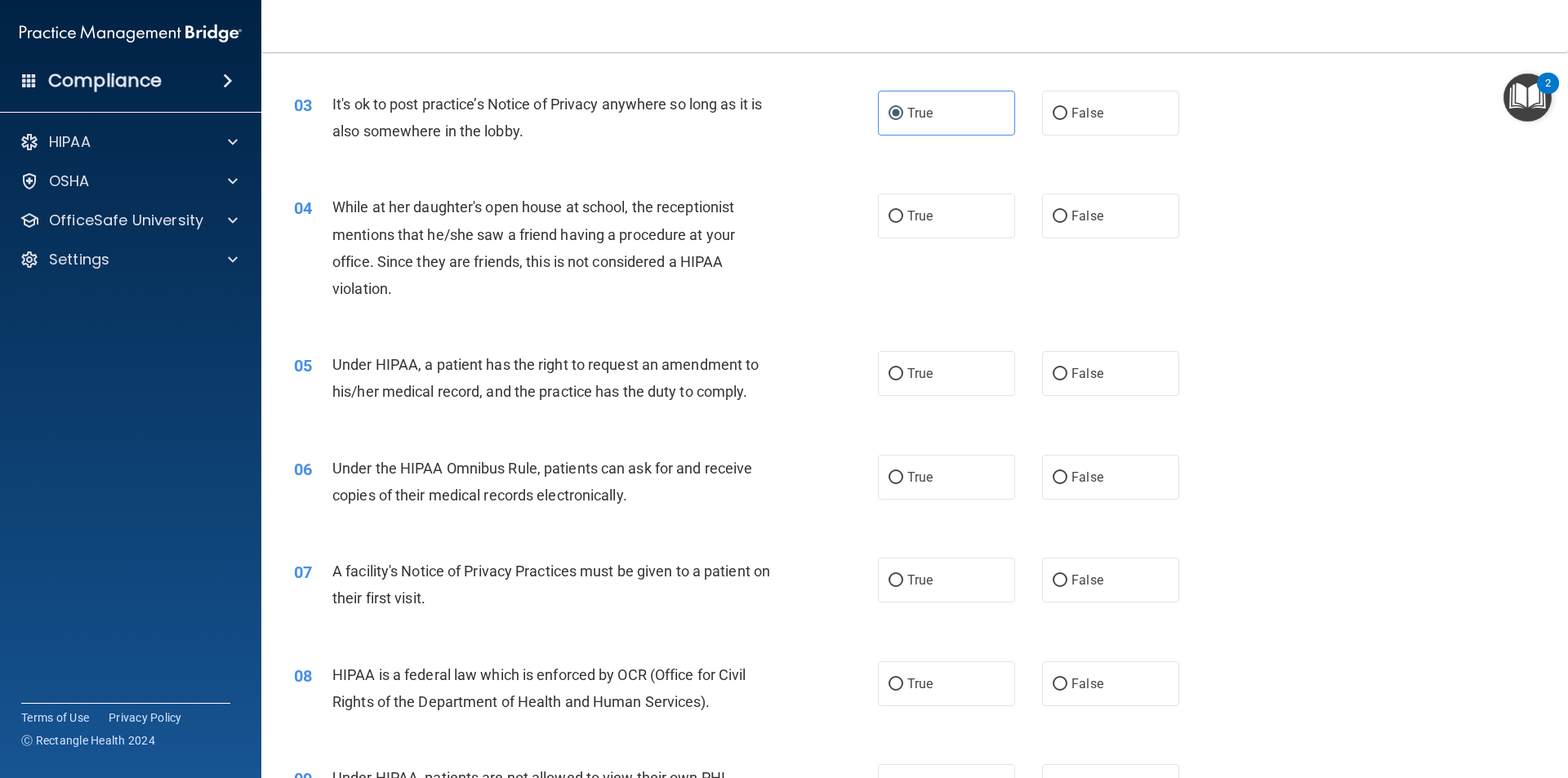
scroll to position [408, 0]
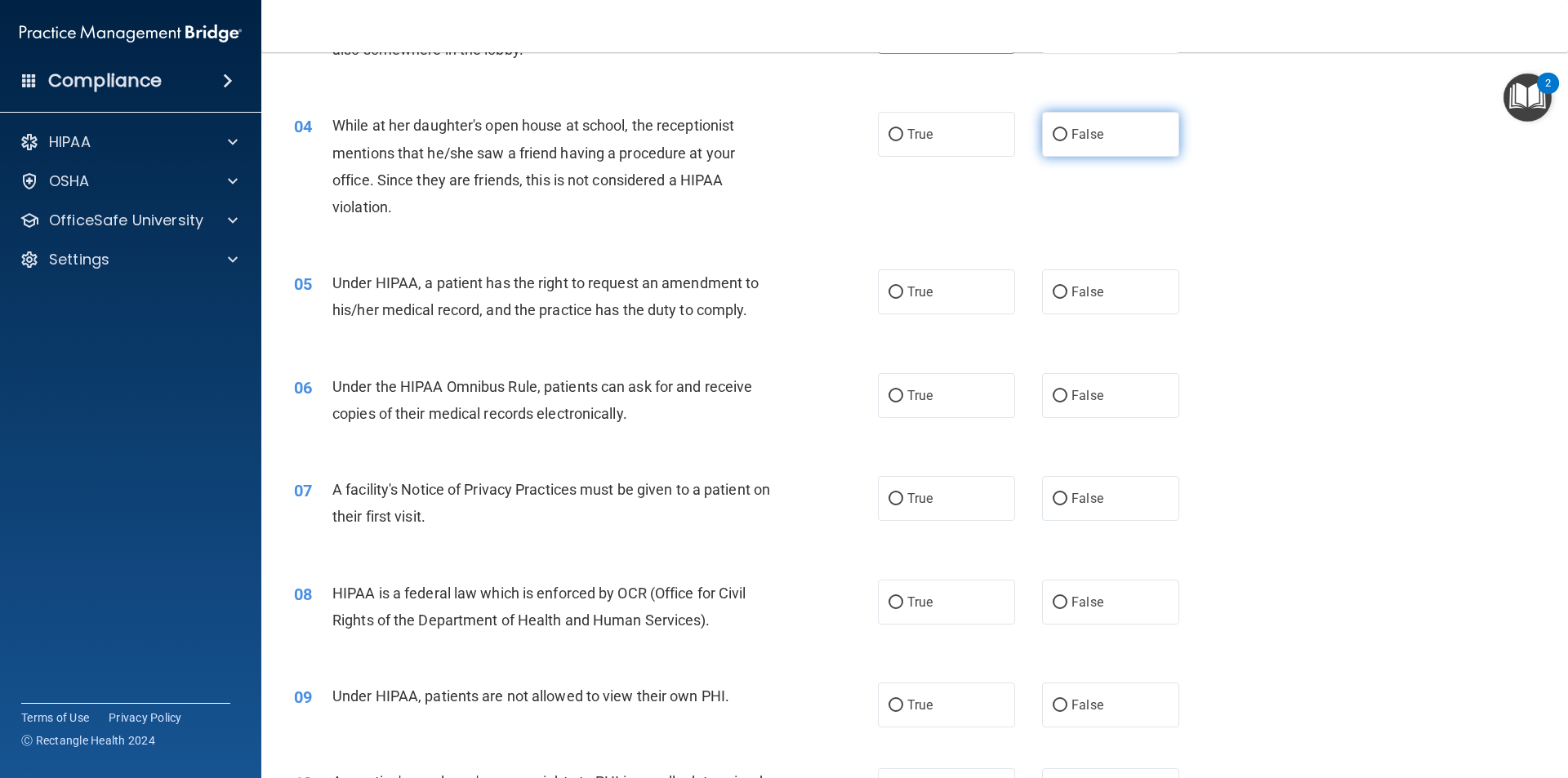
click at [1061, 136] on label "False" at bounding box center [1111, 134] width 137 height 45
click at [1061, 136] on input "False" at bounding box center [1060, 135] width 14 height 12
radio input "true"
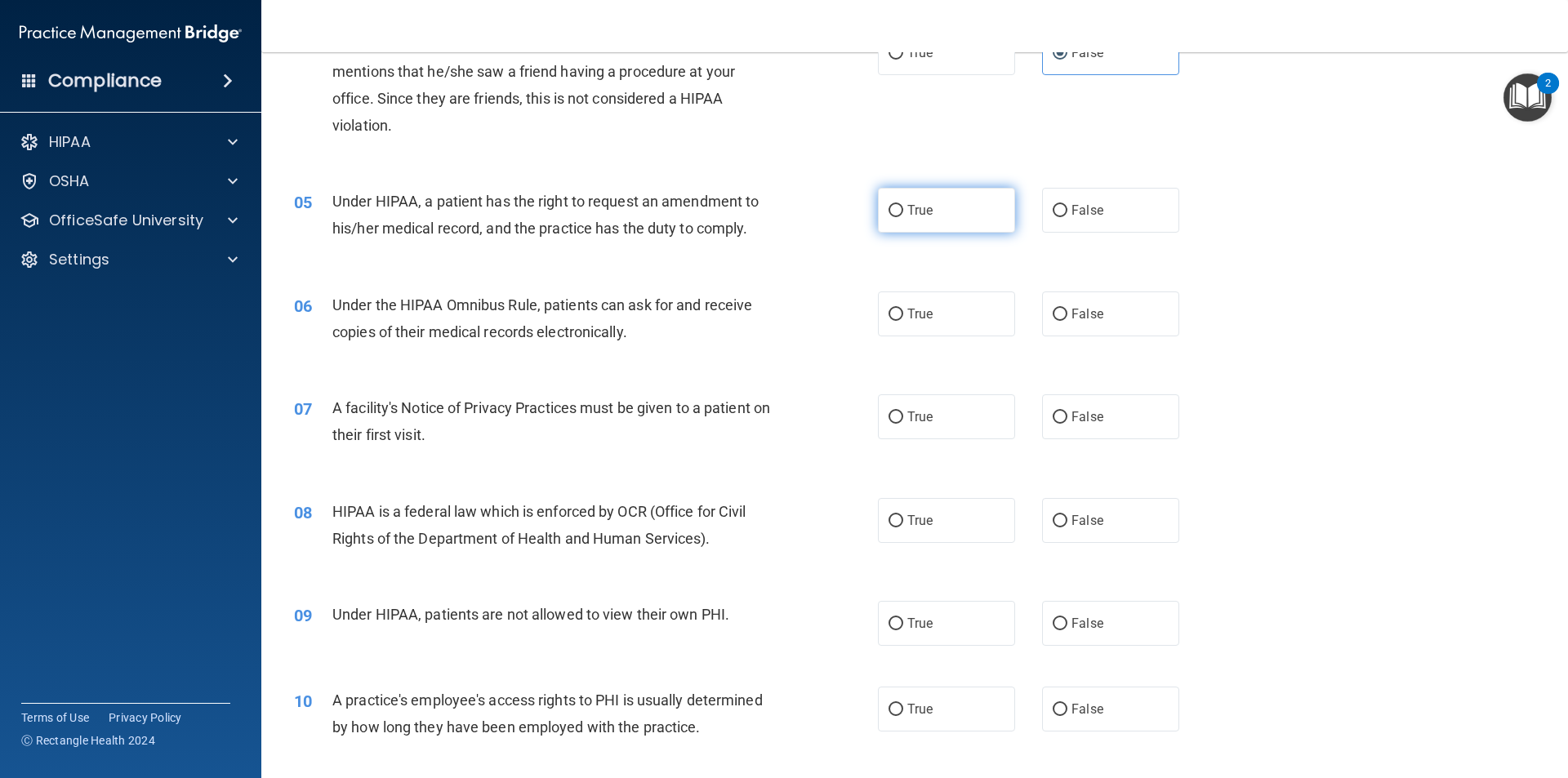
click at [910, 217] on span "True" at bounding box center [920, 210] width 25 height 15
click at [903, 217] on input "True" at bounding box center [895, 211] width 14 height 12
radio input "true"
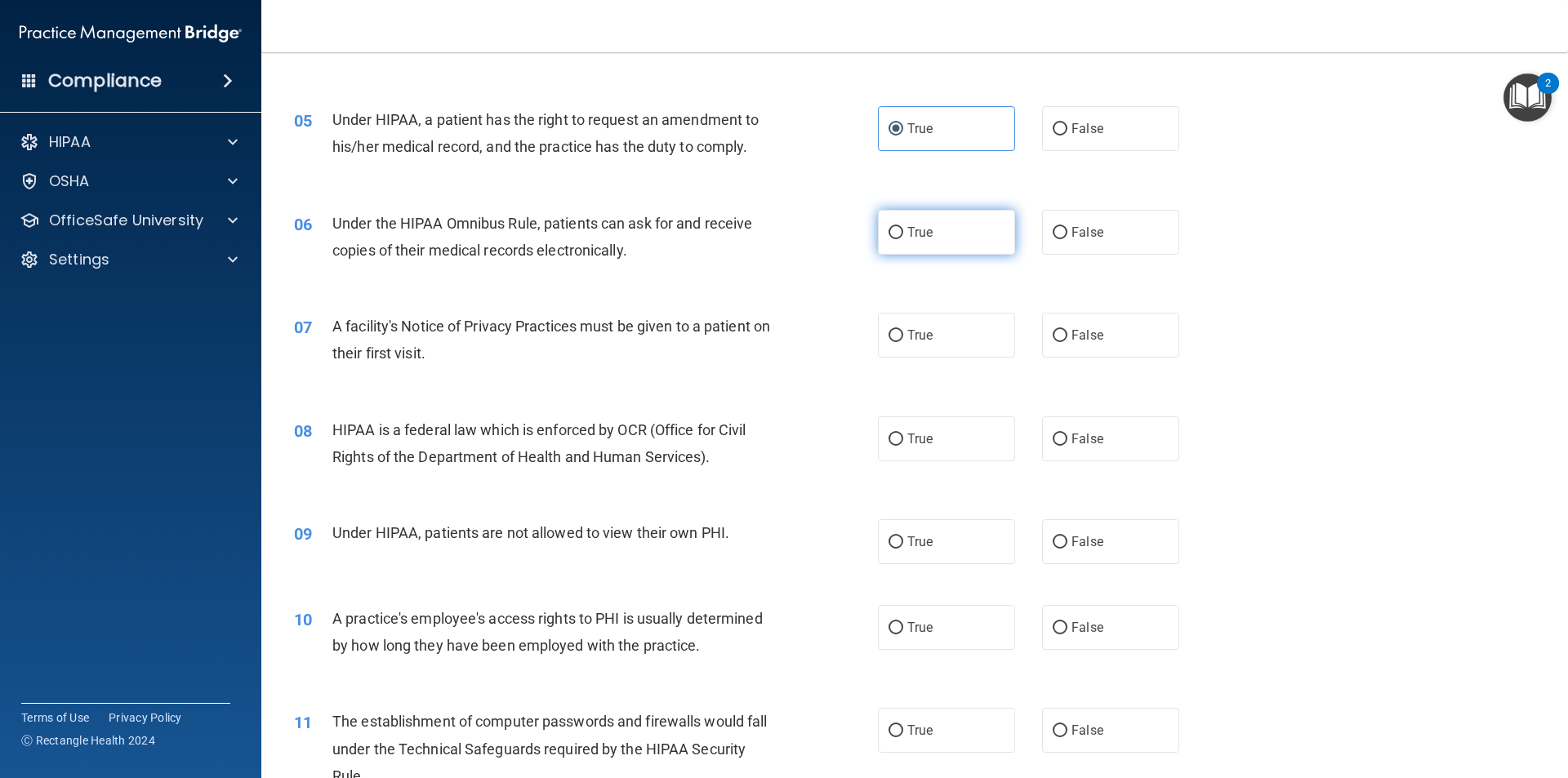
click at [901, 233] on label "True" at bounding box center [947, 232] width 137 height 45
click at [901, 233] on input "True" at bounding box center [895, 233] width 14 height 12
radio input "true"
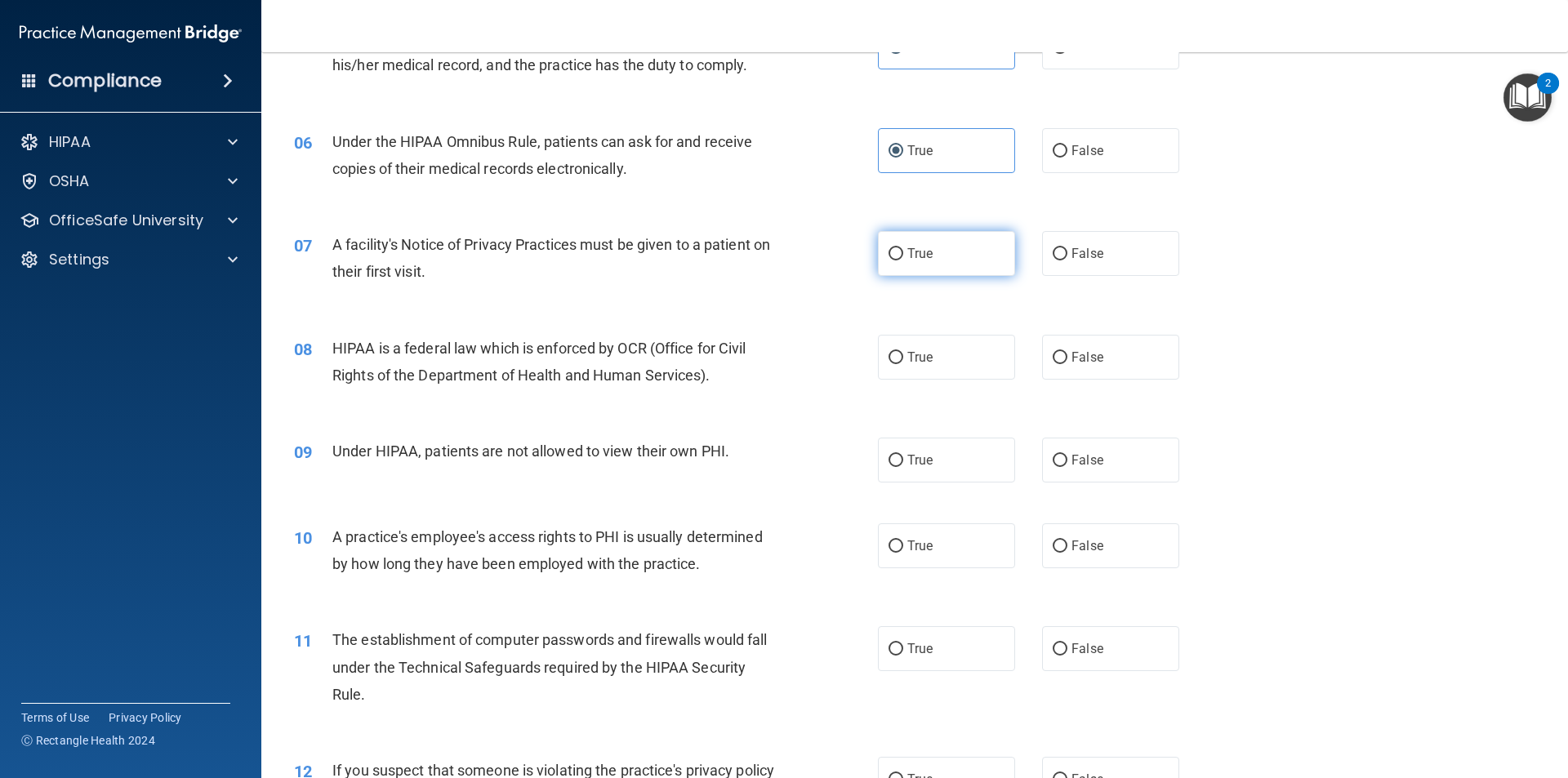
click at [907, 259] on span "True" at bounding box center [920, 253] width 25 height 15
click at [901, 259] on input "True" at bounding box center [895, 254] width 14 height 12
radio input "true"
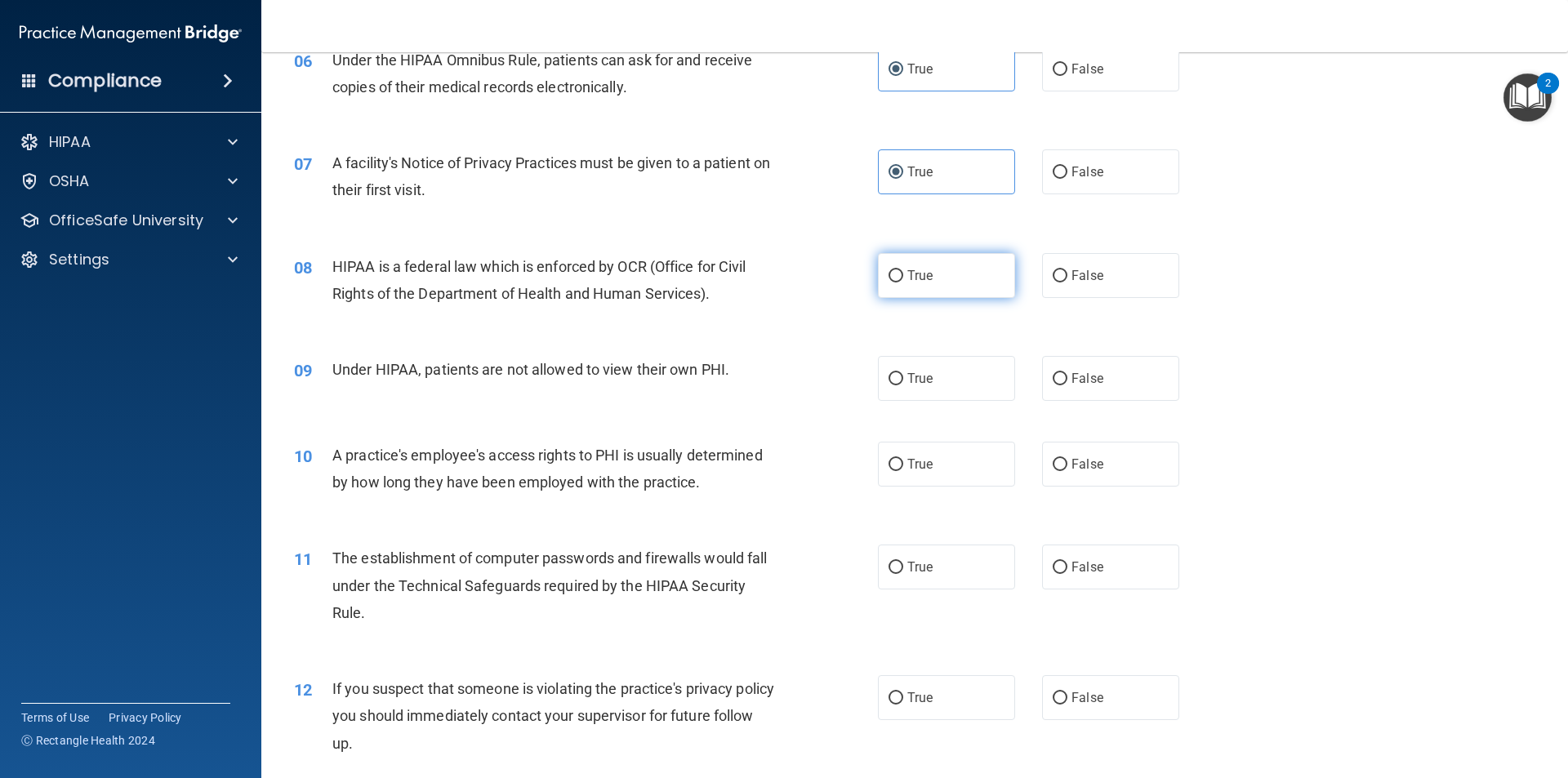
click at [907, 274] on span "True" at bounding box center [920, 275] width 25 height 15
click at [903, 274] on input "True" at bounding box center [895, 276] width 14 height 12
radio input "true"
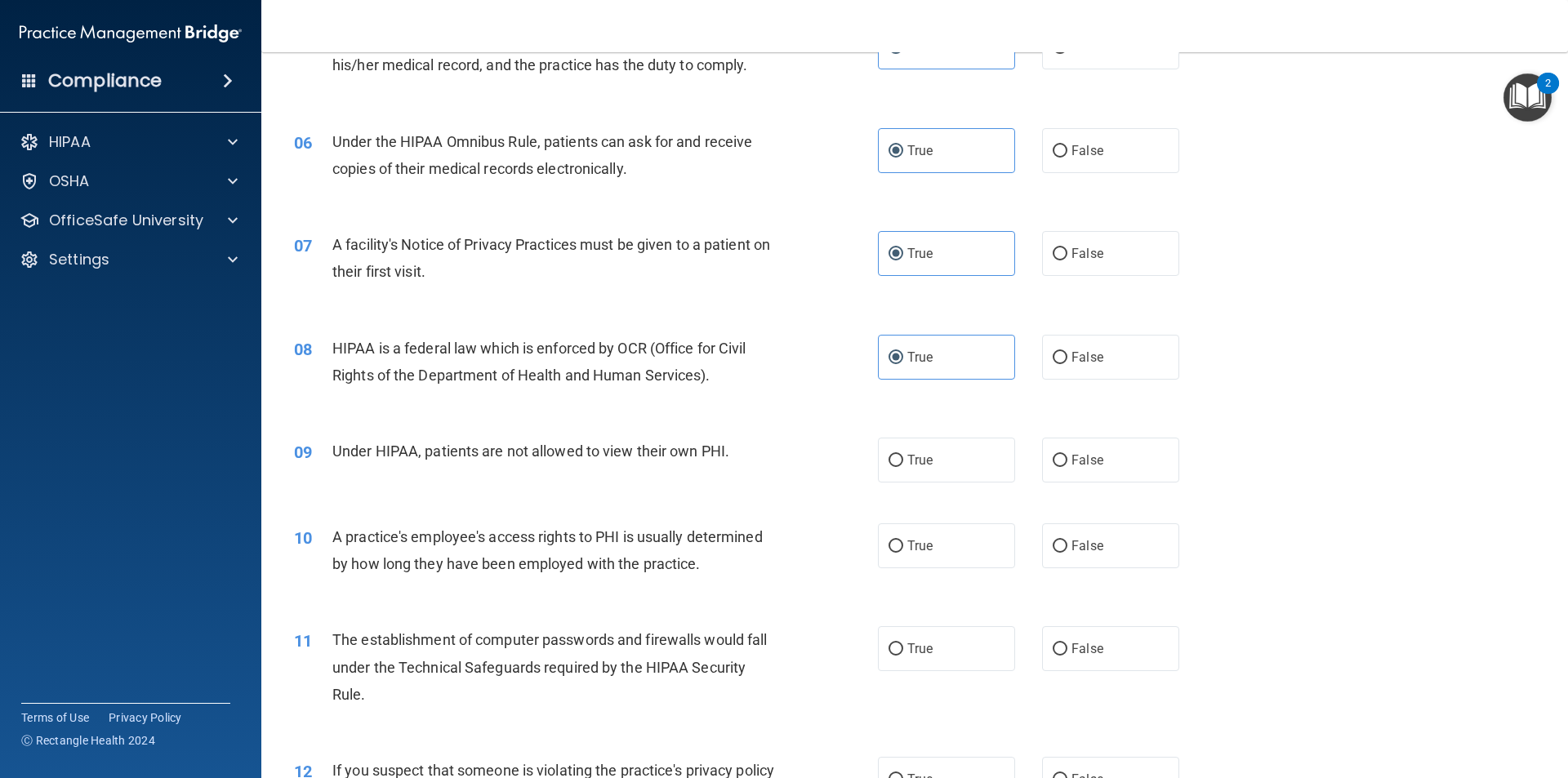
scroll to position [898, 0]
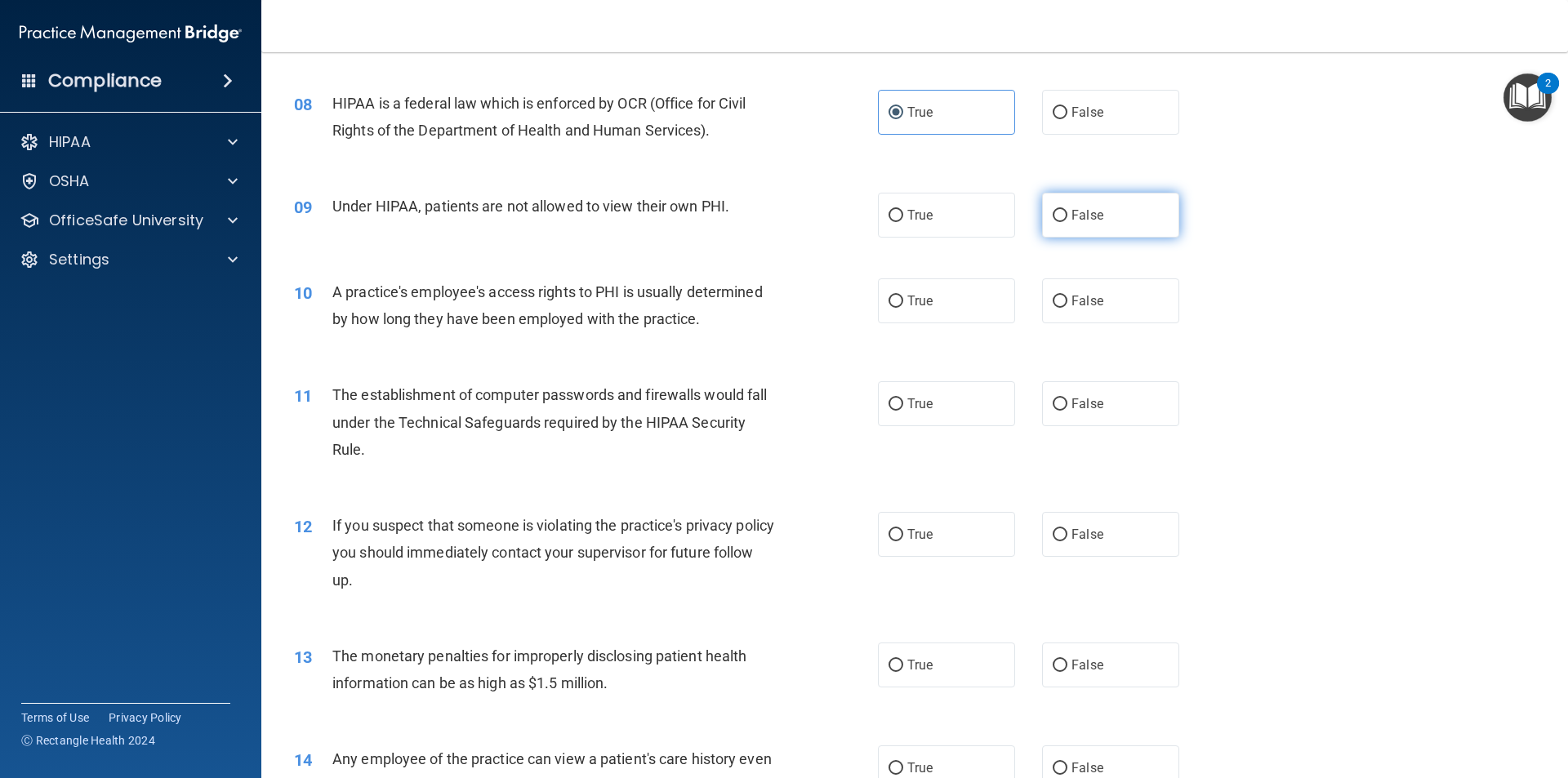
click at [1072, 221] on span "False" at bounding box center [1088, 215] width 32 height 15
click at [1066, 221] on input "False" at bounding box center [1060, 216] width 14 height 12
radio input "true"
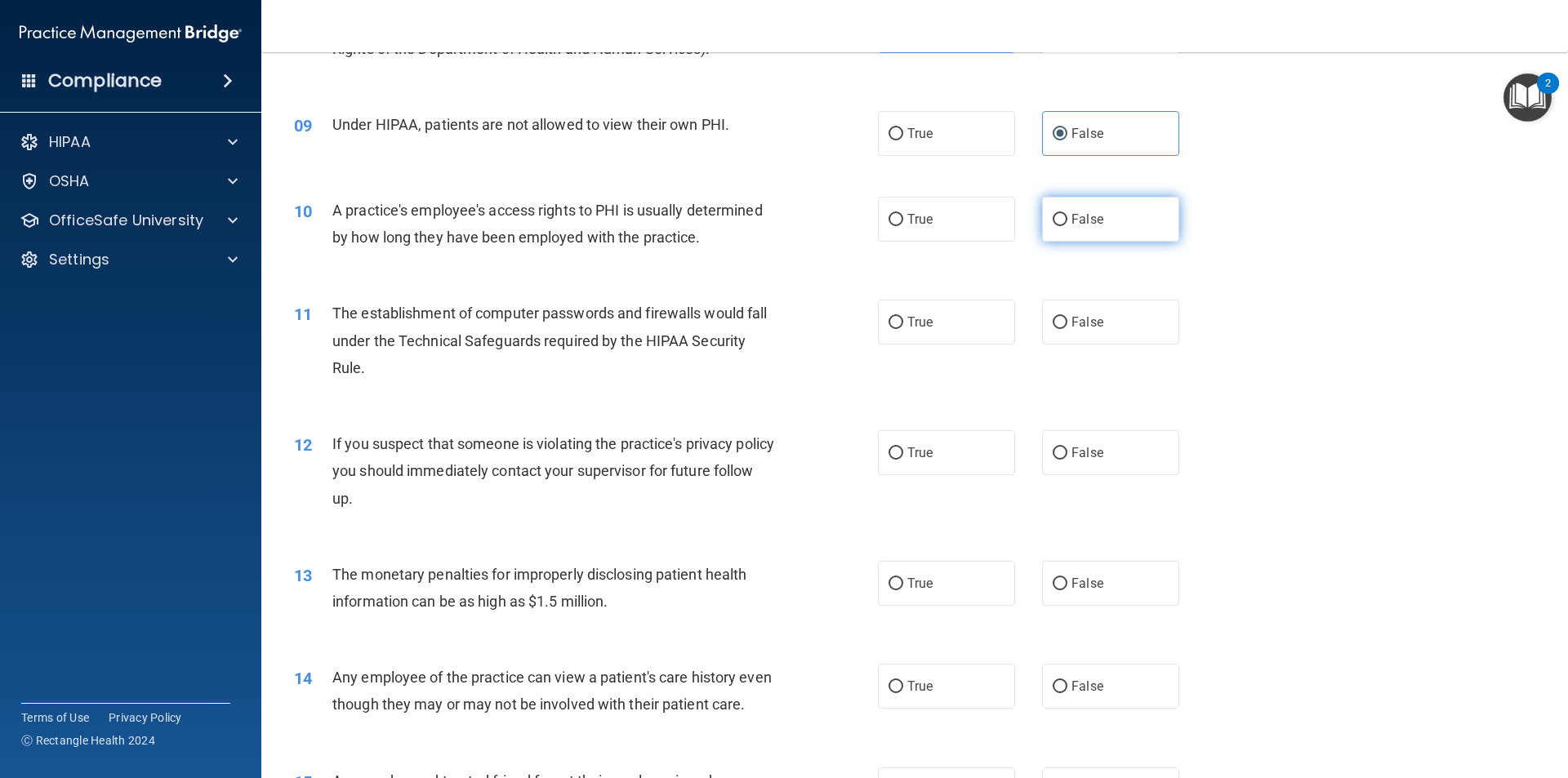
click at [1061, 223] on label "False" at bounding box center [1111, 218] width 137 height 45
click at [1061, 223] on input "False" at bounding box center [1060, 220] width 14 height 12
radio input "true"
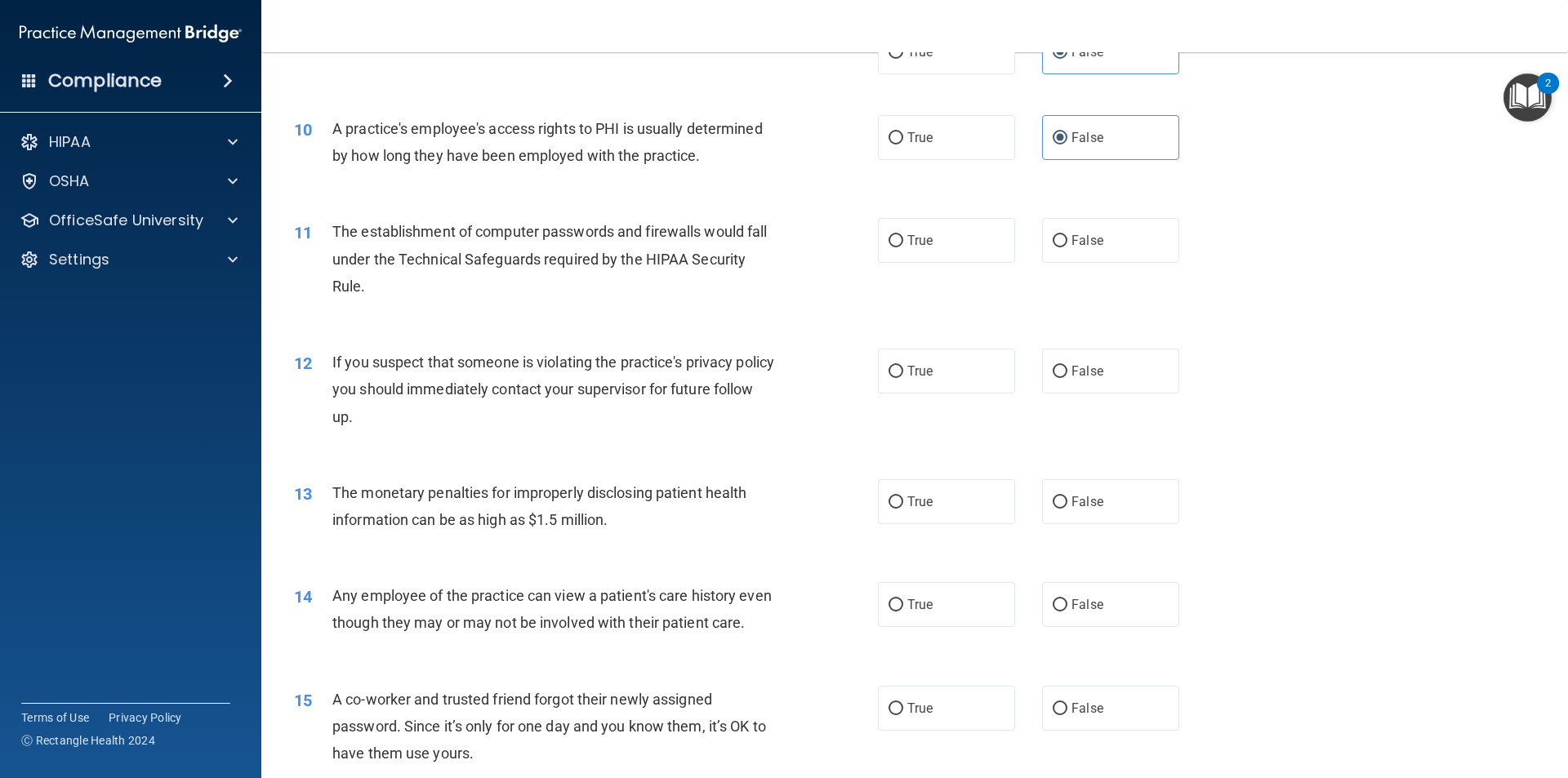
scroll to position [1143, 0]
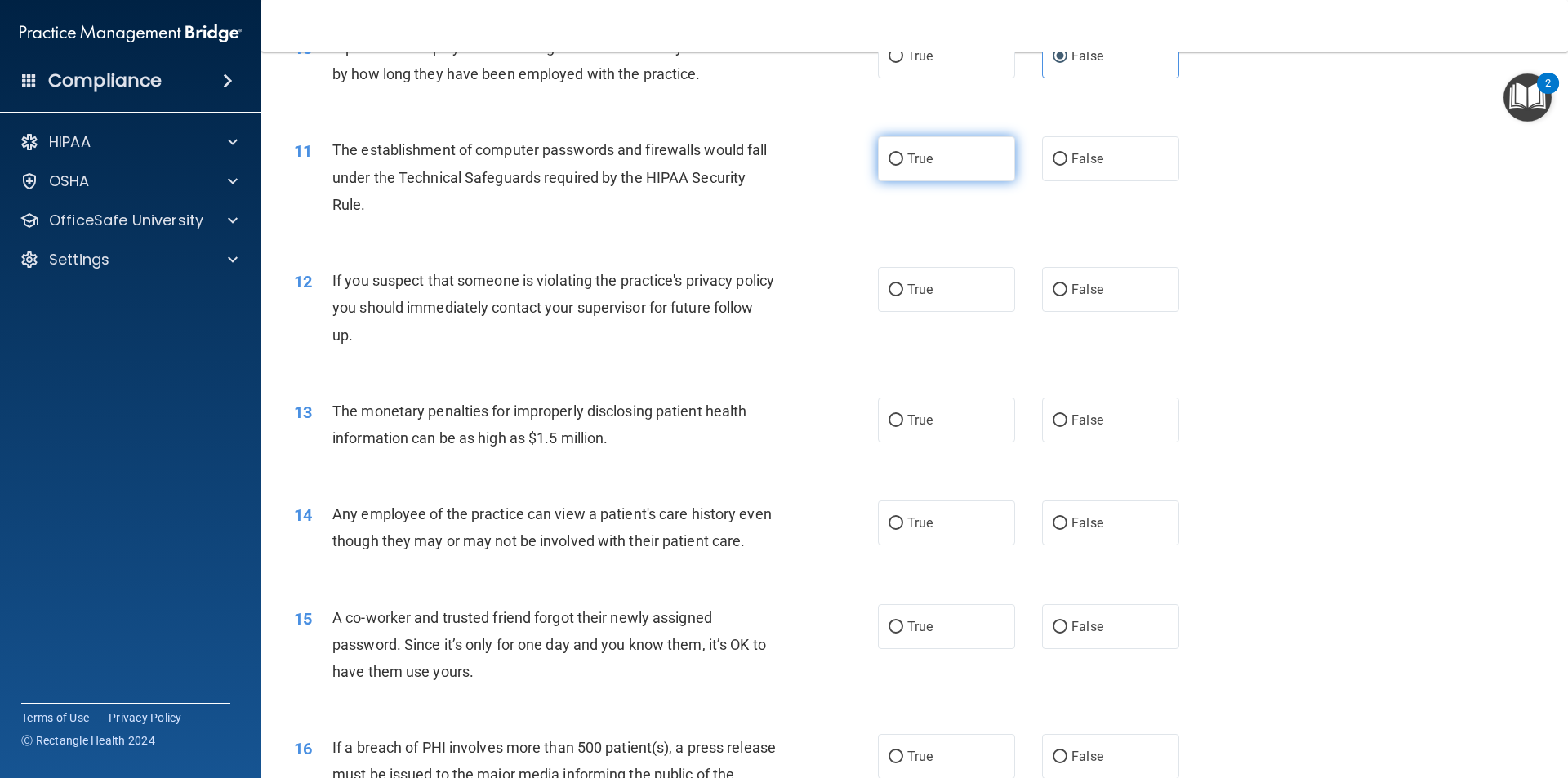
click at [895, 163] on input "True" at bounding box center [895, 159] width 14 height 12
radio input "true"
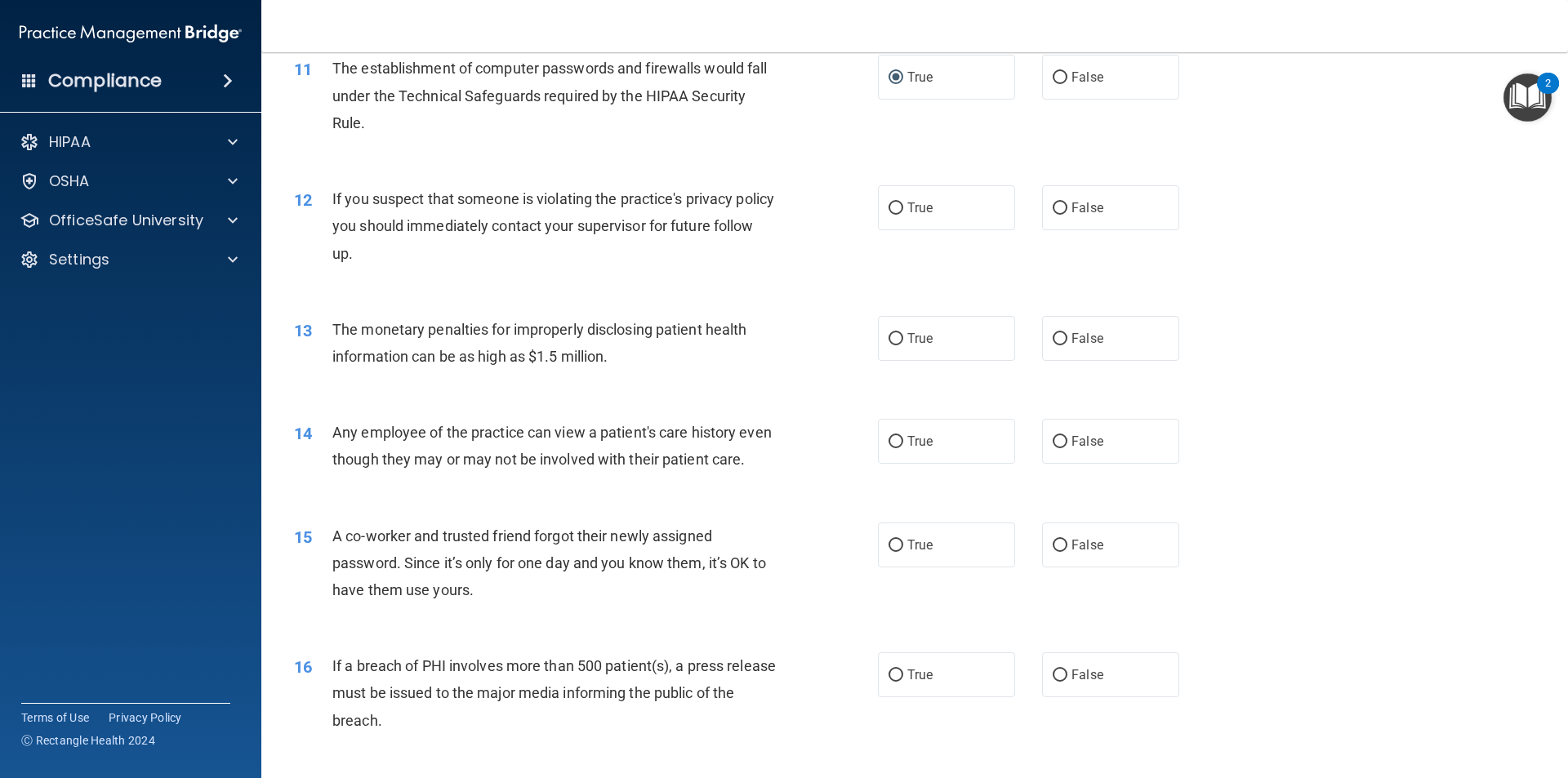
scroll to position [1306, 0]
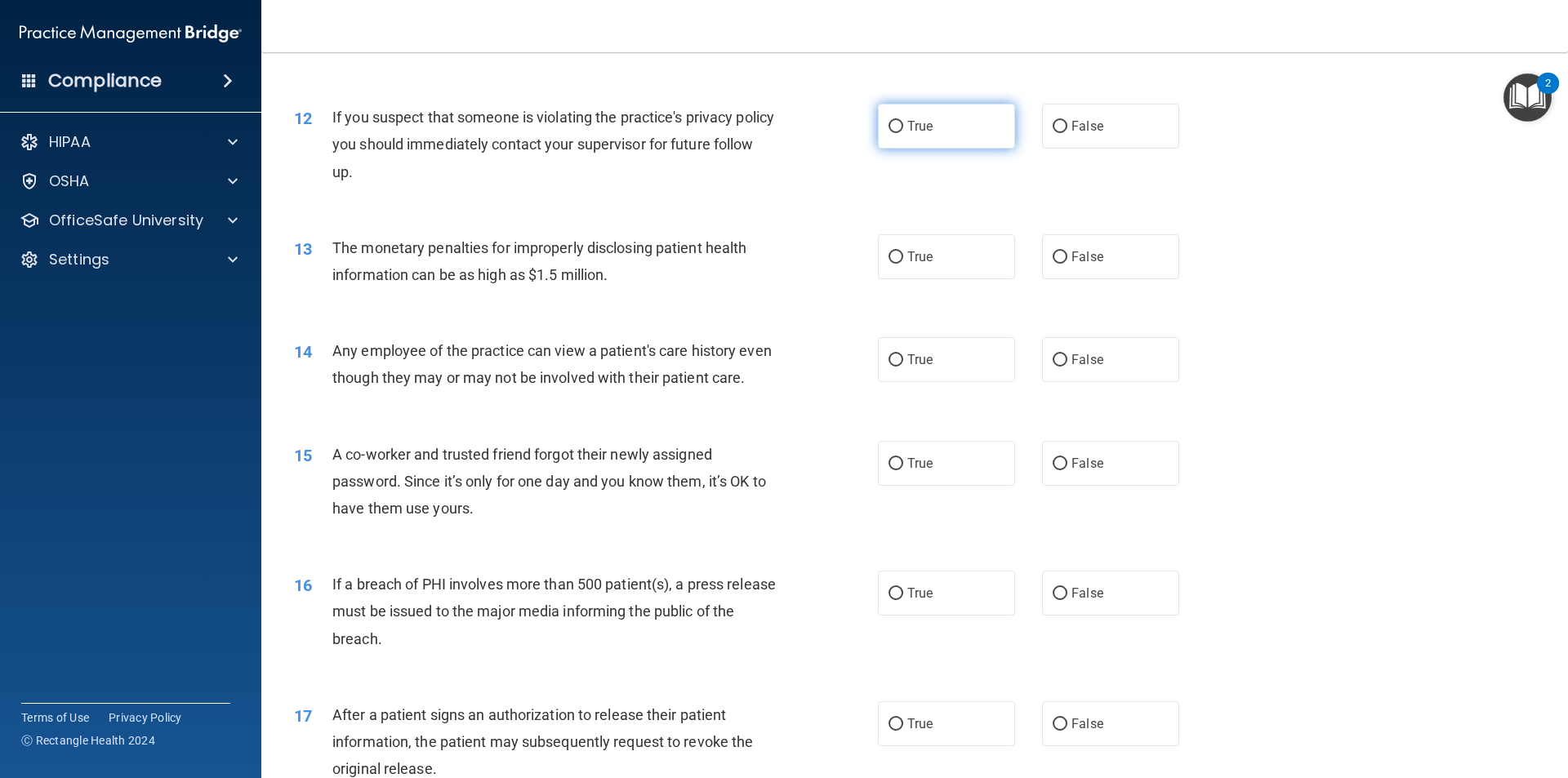
click at [900, 127] on label "True" at bounding box center [947, 125] width 137 height 45
click at [900, 127] on input "True" at bounding box center [895, 127] width 14 height 12
radio input "true"
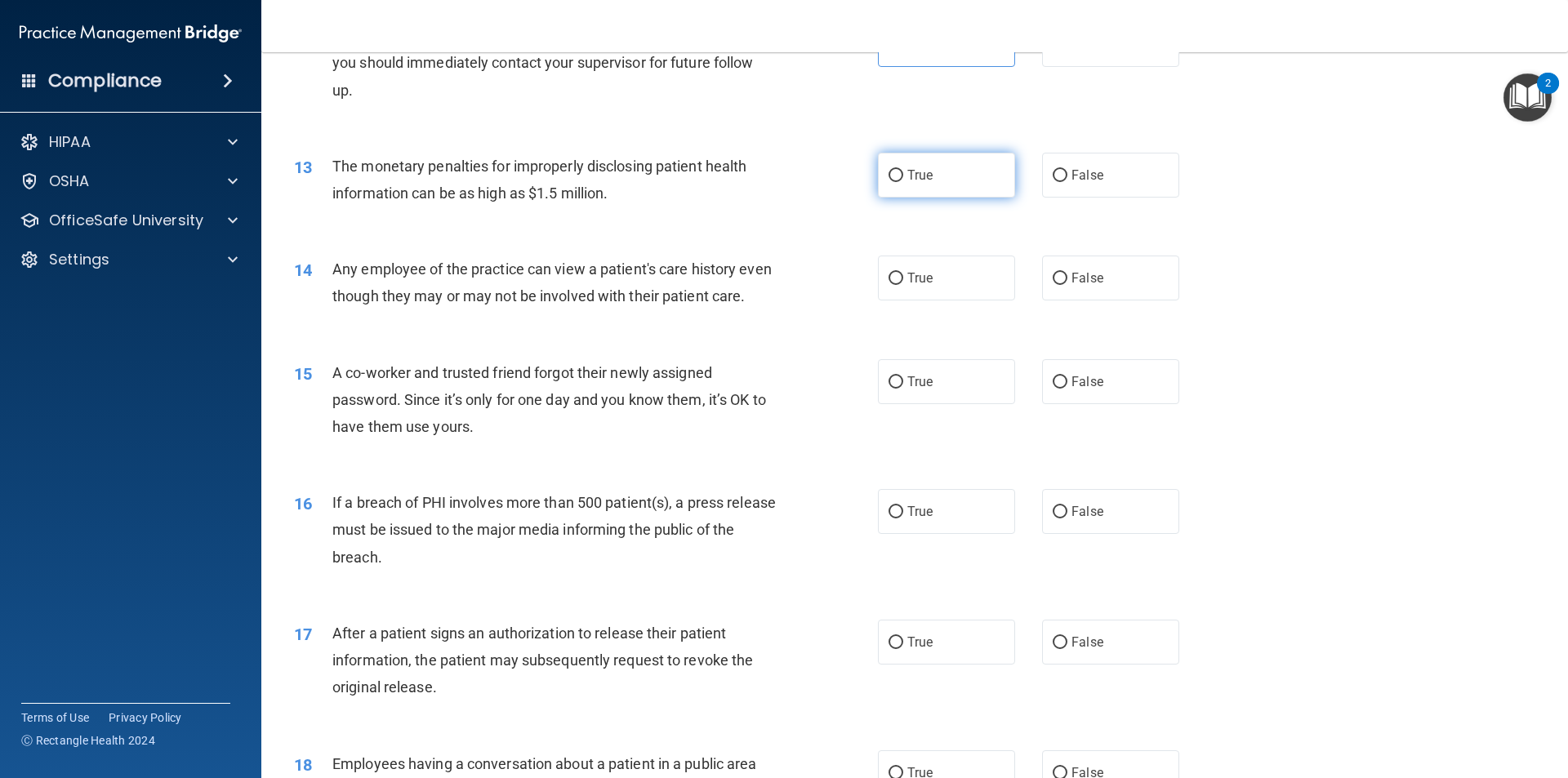
click at [917, 172] on span "True" at bounding box center [920, 175] width 25 height 15
click at [903, 172] on input "True" at bounding box center [895, 176] width 14 height 12
radio input "true"
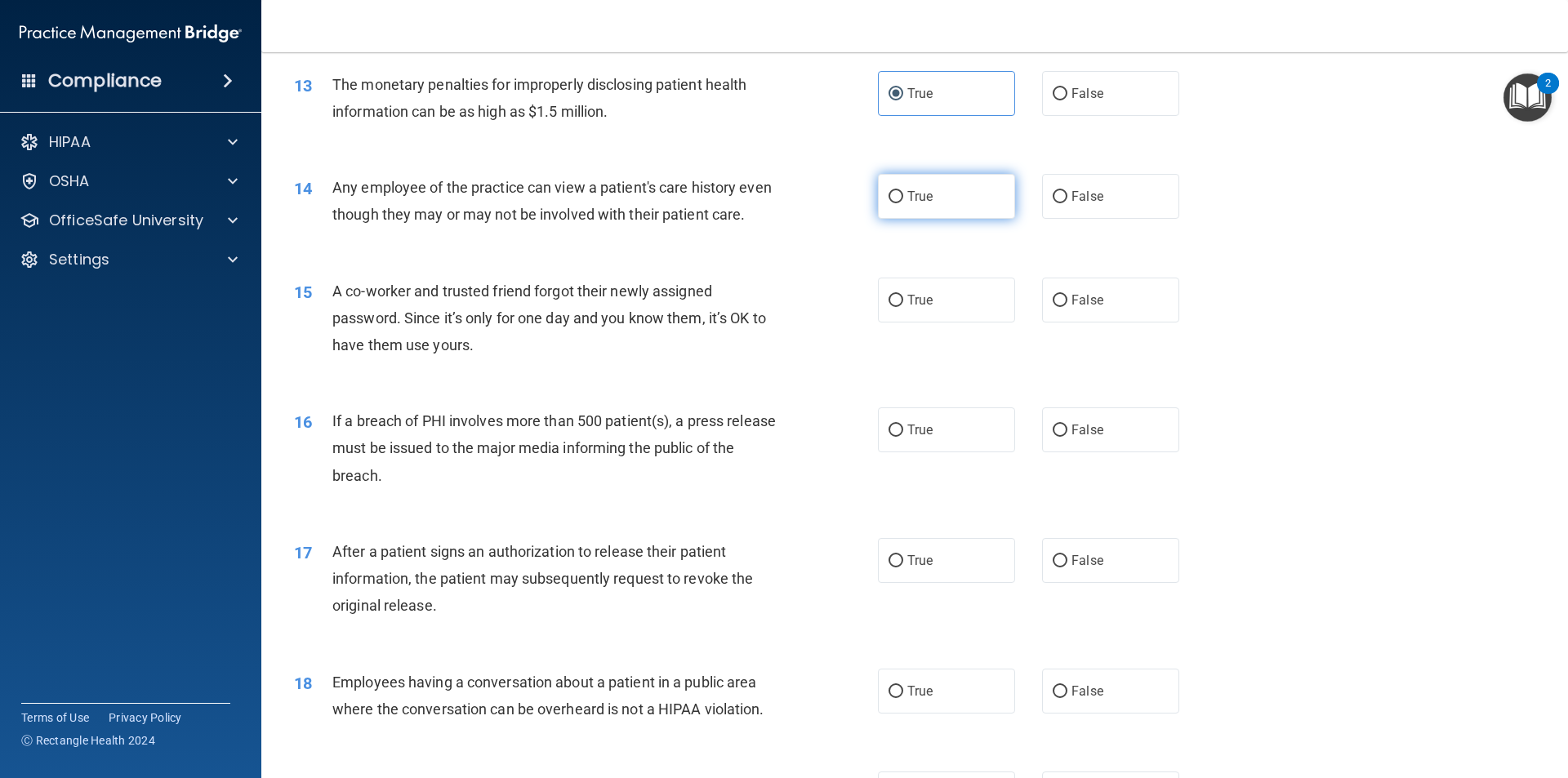
click at [907, 198] on span "True" at bounding box center [920, 196] width 25 height 15
click at [903, 198] on input "True" at bounding box center [895, 197] width 14 height 12
radio input "true"
click at [1078, 206] on label "False" at bounding box center [1111, 196] width 137 height 45
click at [1067, 203] on input "False" at bounding box center [1060, 197] width 14 height 12
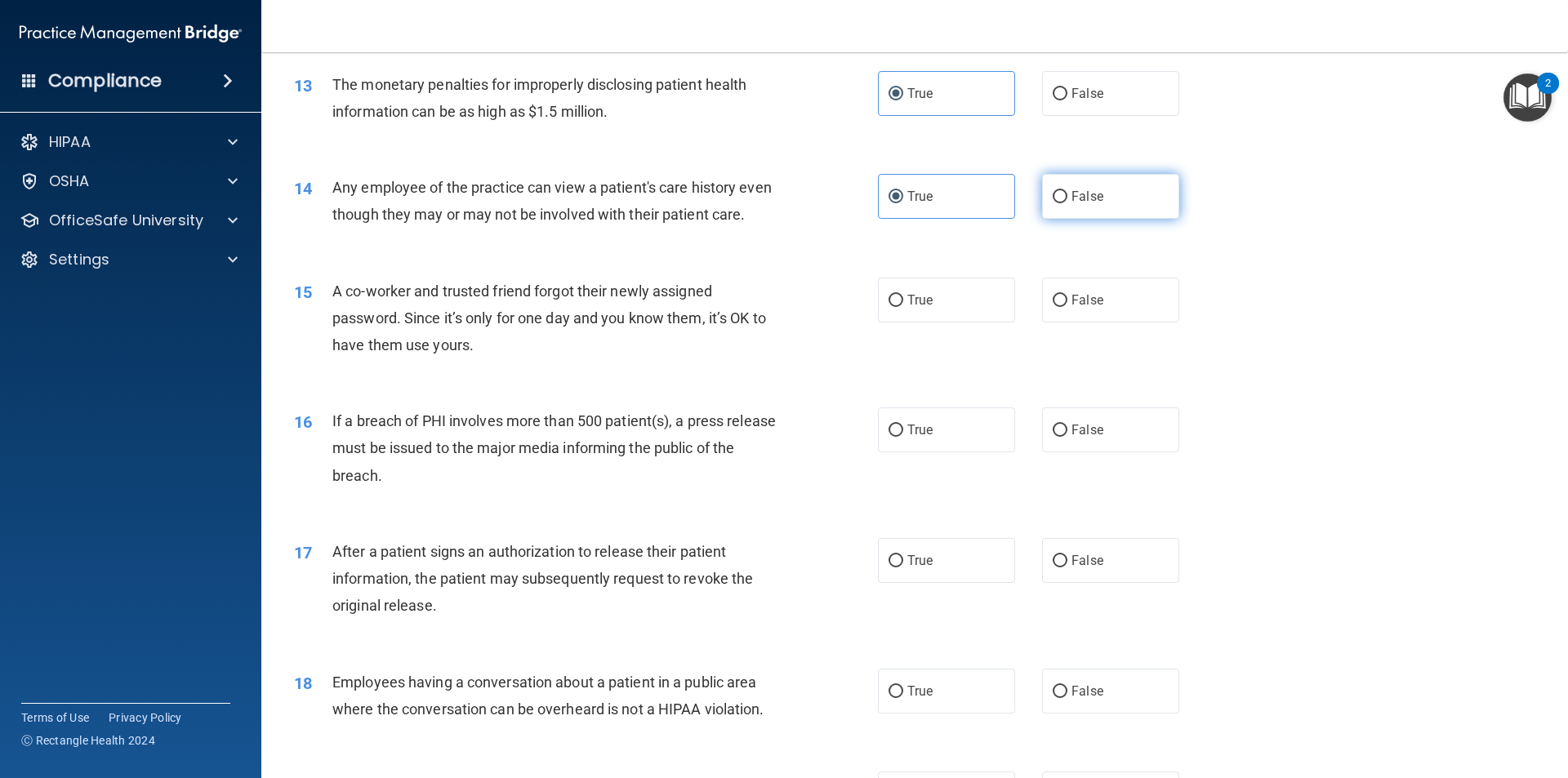
radio input "true"
click at [917, 198] on span "True" at bounding box center [920, 196] width 25 height 15
click at [903, 198] on input "True" at bounding box center [895, 197] width 14 height 12
radio input "true"
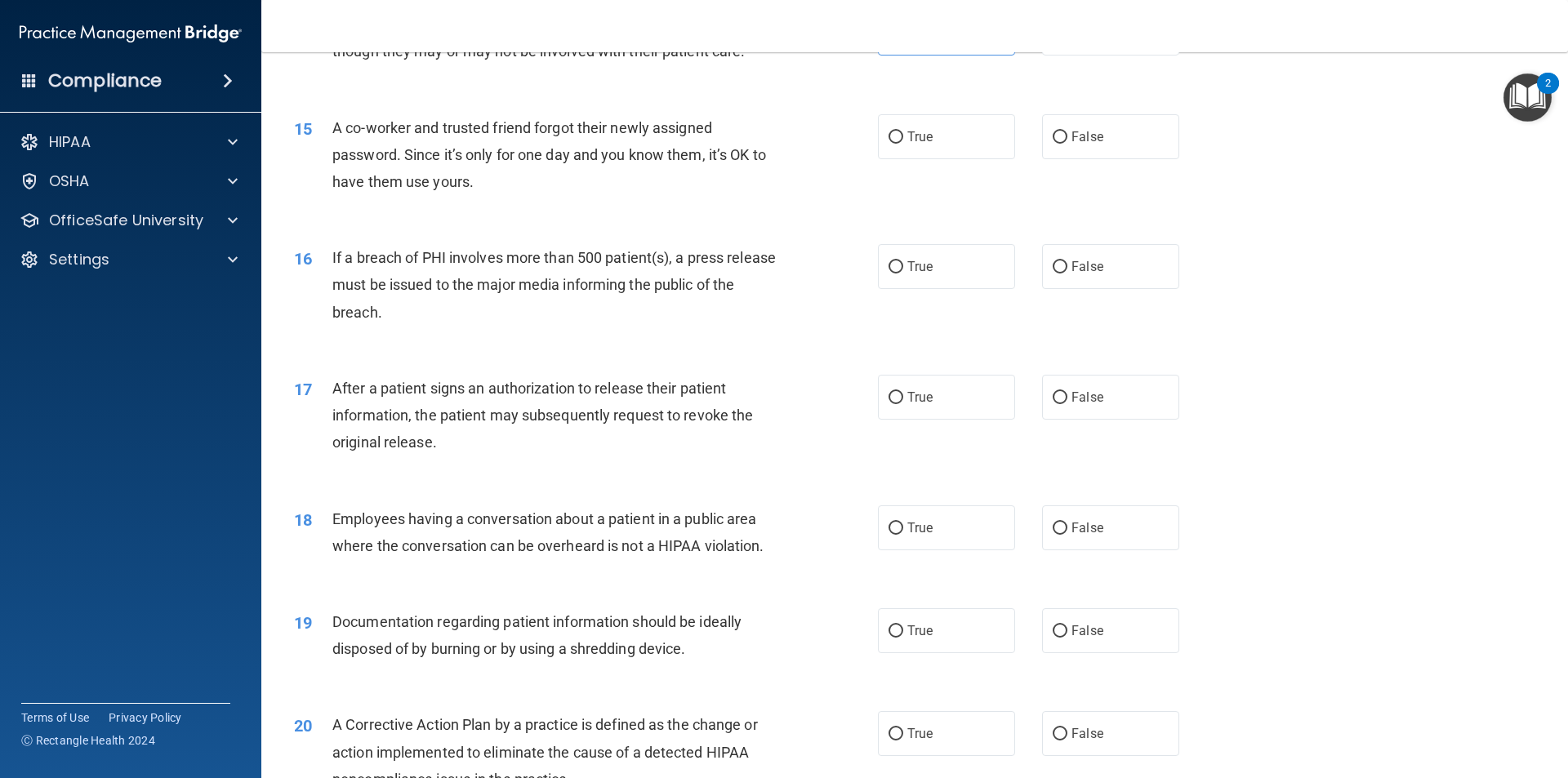
scroll to position [1551, 0]
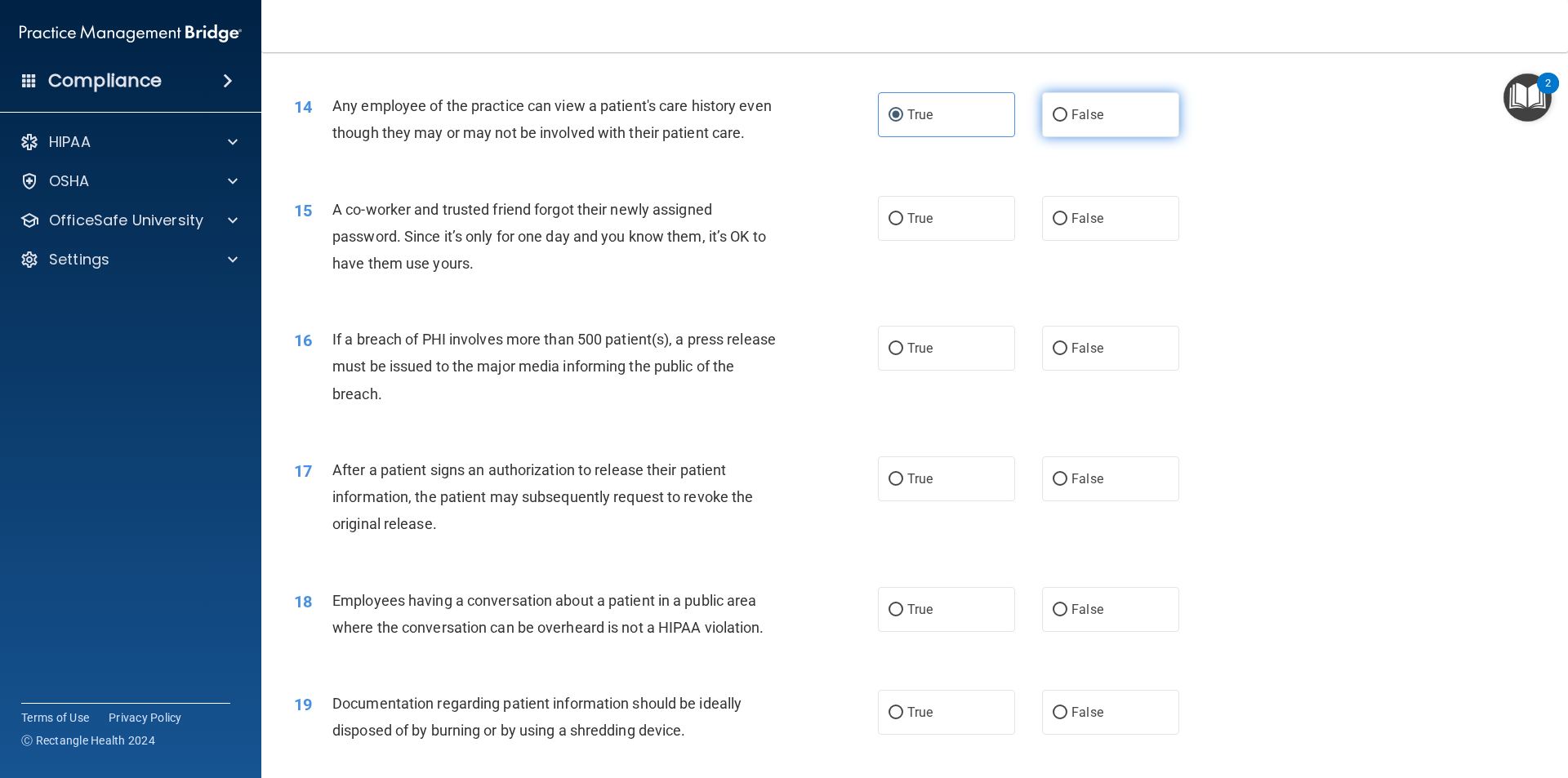
click at [1056, 119] on input "False" at bounding box center [1060, 115] width 14 height 12
radio input "true"
radio input "false"
click at [1062, 240] on label "False" at bounding box center [1111, 218] width 137 height 45
click at [1062, 225] on input "False" at bounding box center [1060, 219] width 14 height 12
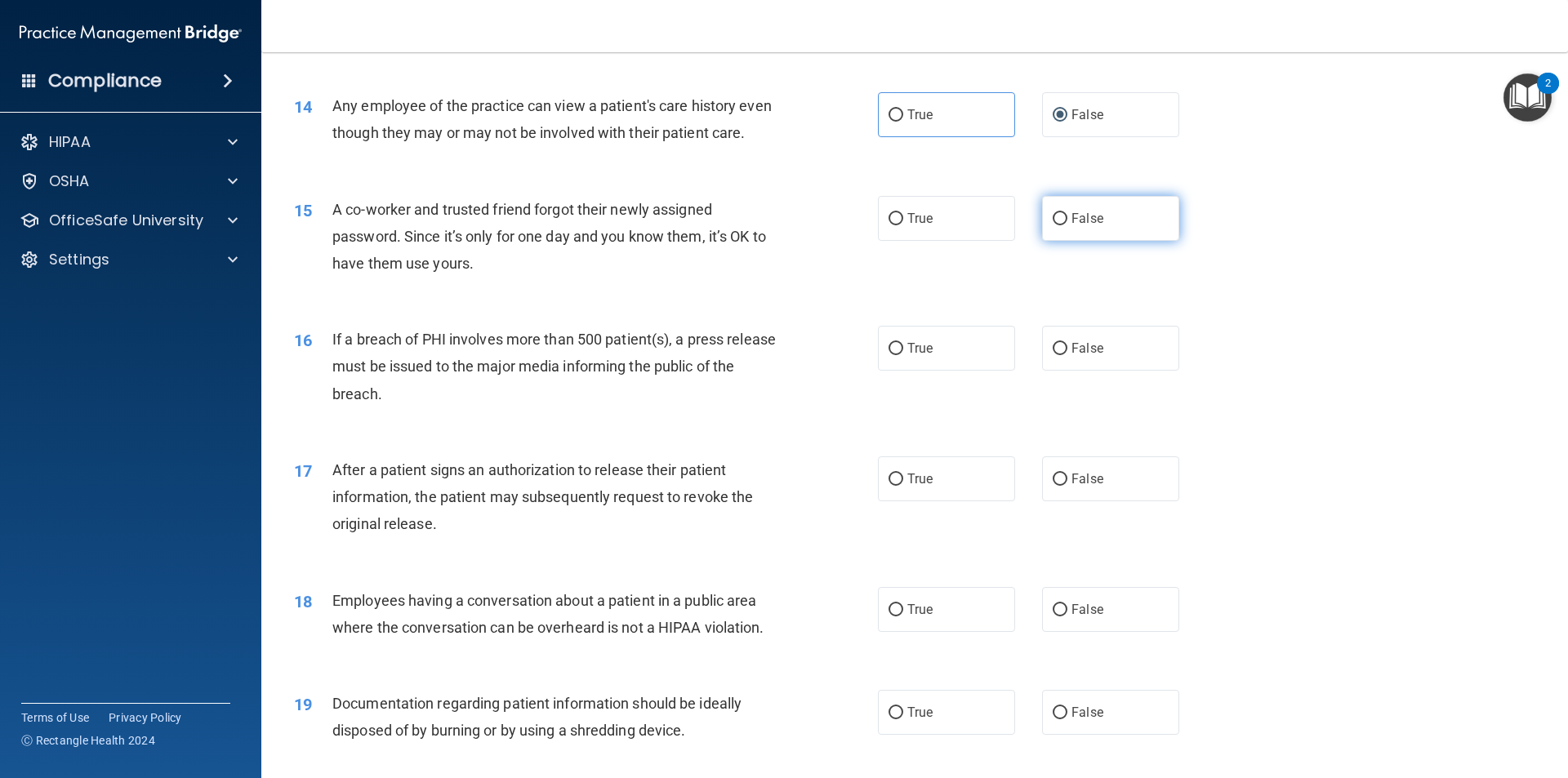
radio input "true"
click at [901, 119] on label "True" at bounding box center [947, 114] width 137 height 45
click at [901, 119] on input "True" at bounding box center [895, 115] width 14 height 12
radio input "true"
radio input "false"
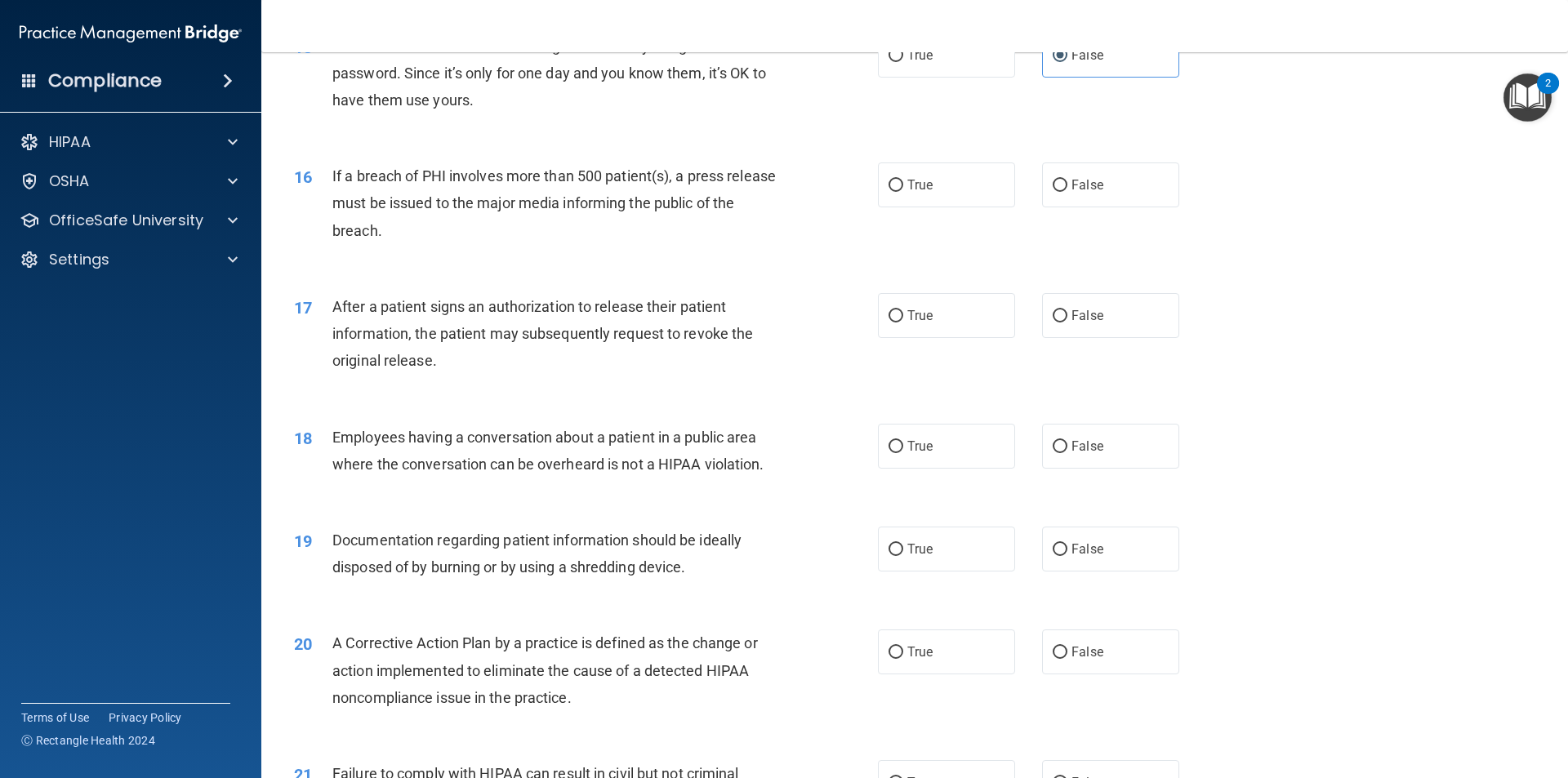
scroll to position [1796, 0]
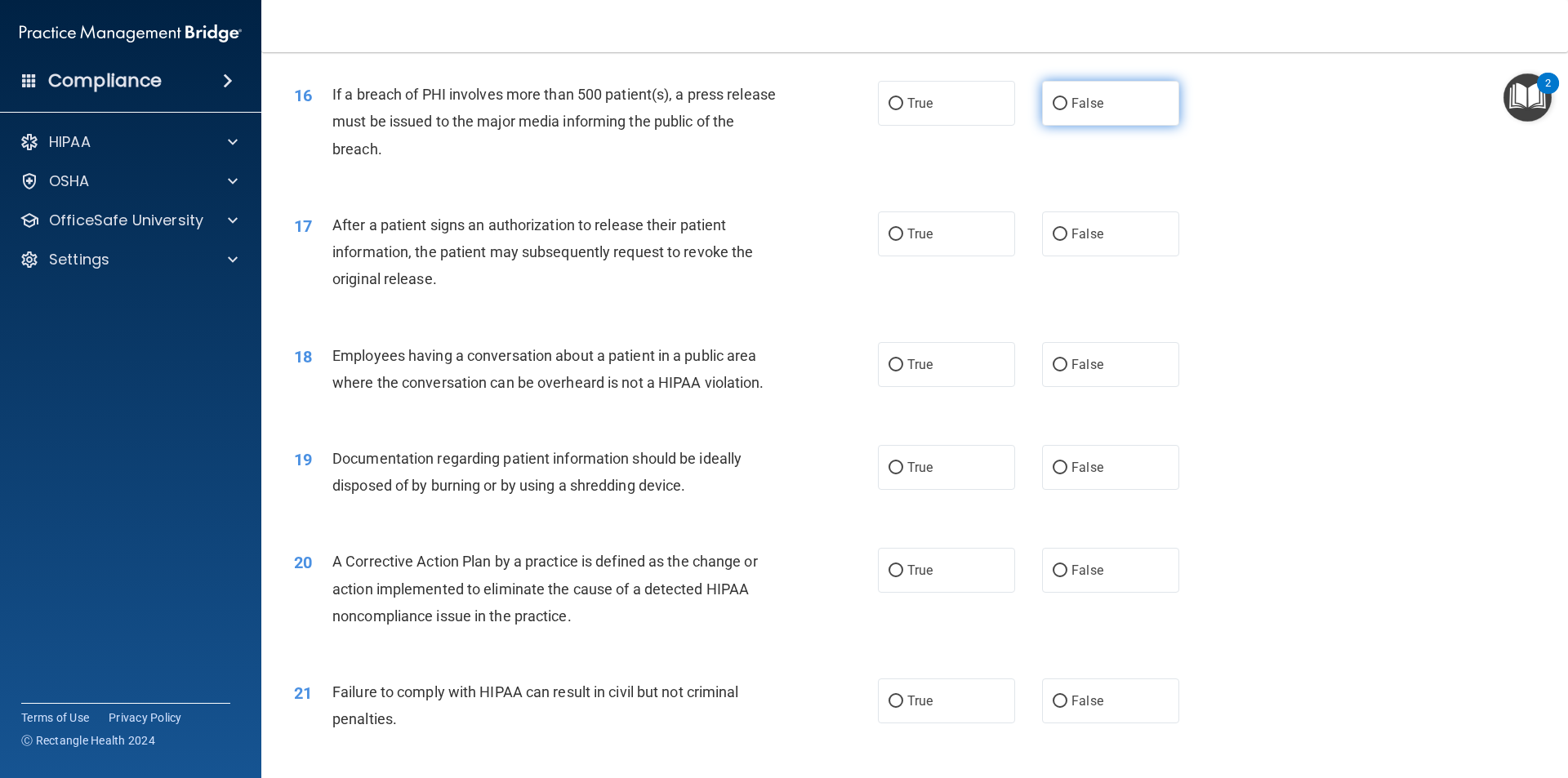
click at [1060, 110] on input "False" at bounding box center [1060, 104] width 14 height 12
radio input "true"
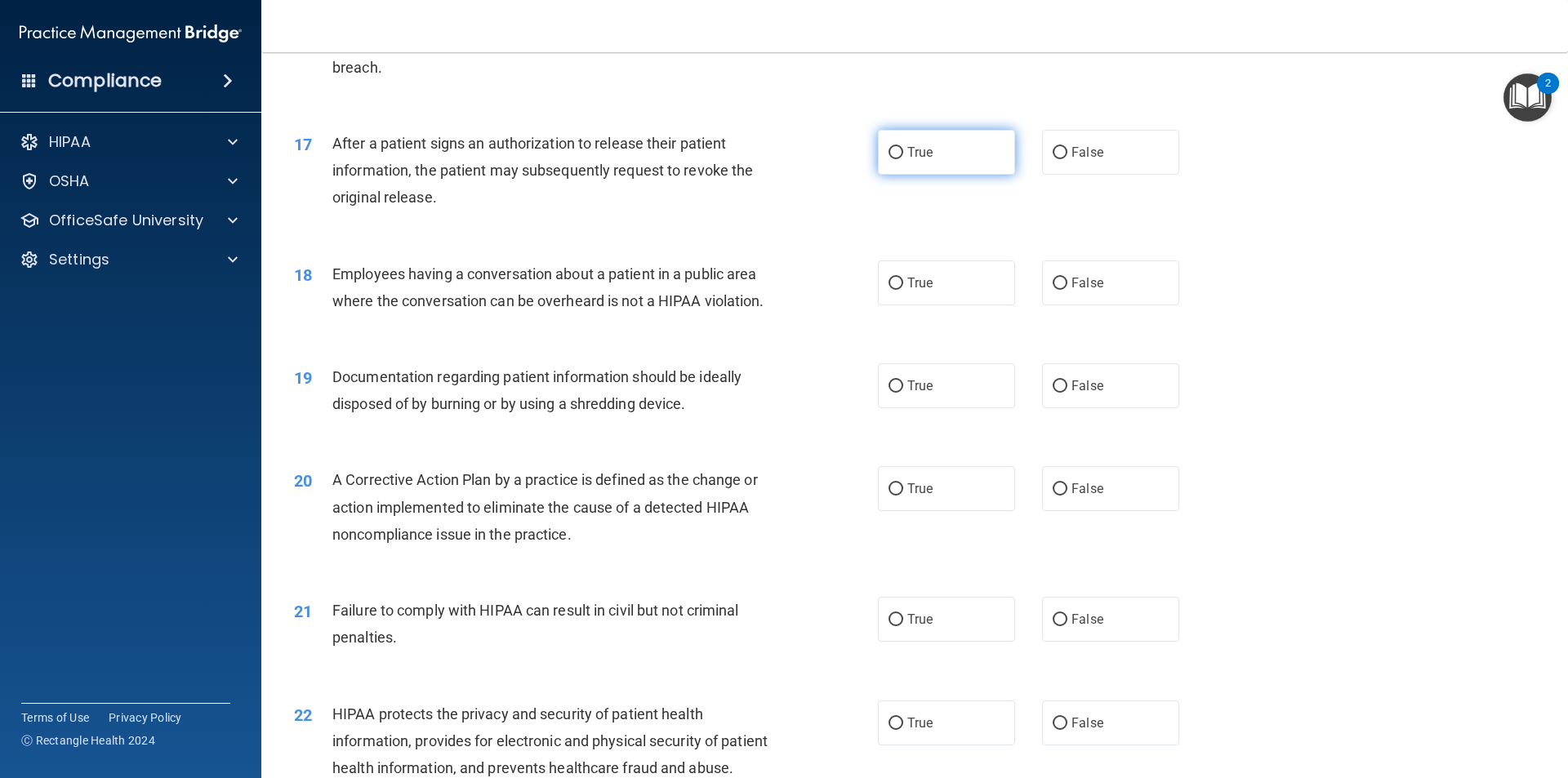
click at [891, 159] on input "True" at bounding box center [895, 153] width 14 height 12
radio input "true"
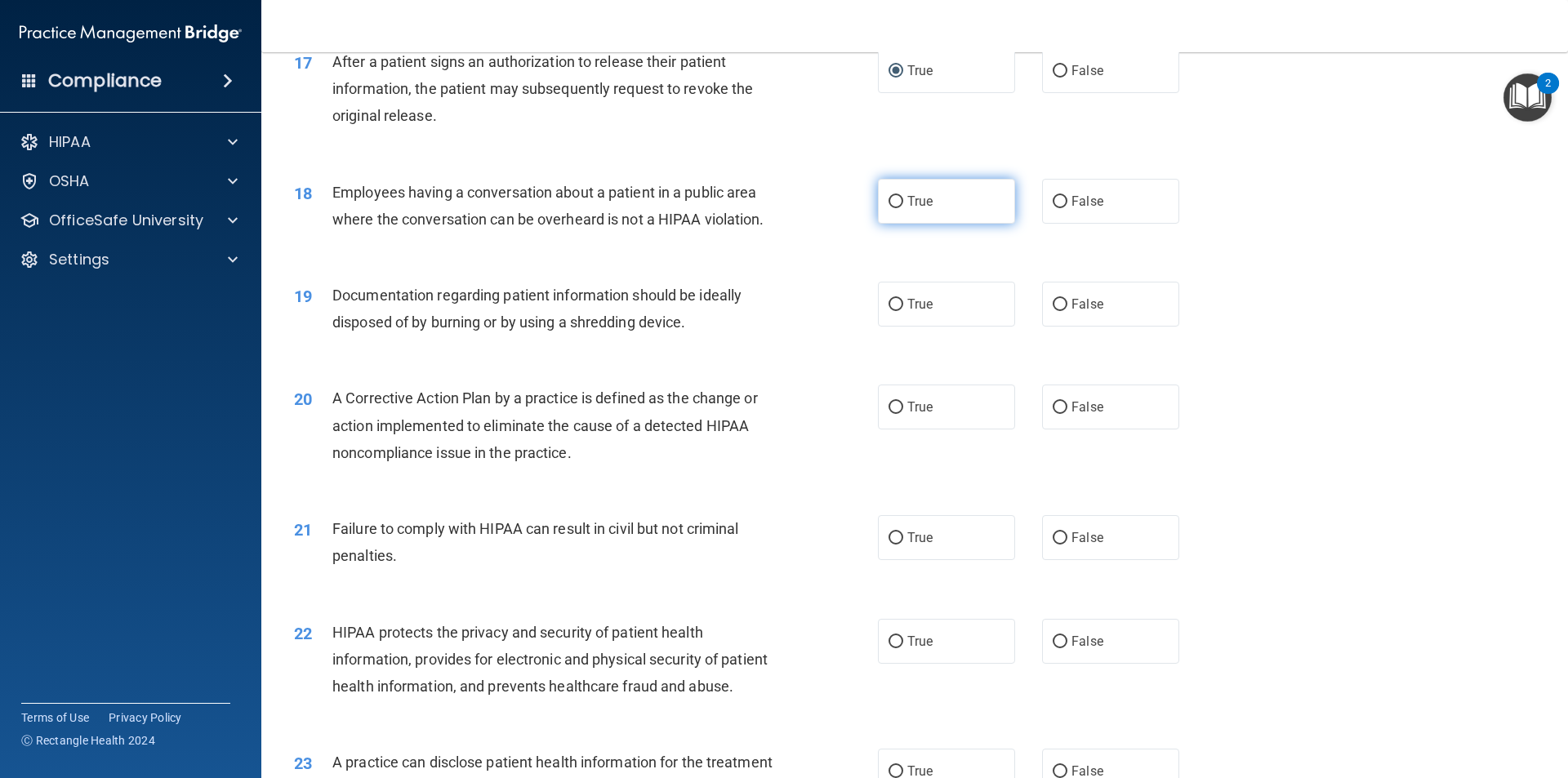
click at [907, 209] on span "True" at bounding box center [920, 201] width 25 height 15
click at [903, 208] on input "True" at bounding box center [895, 201] width 14 height 12
radio input "true"
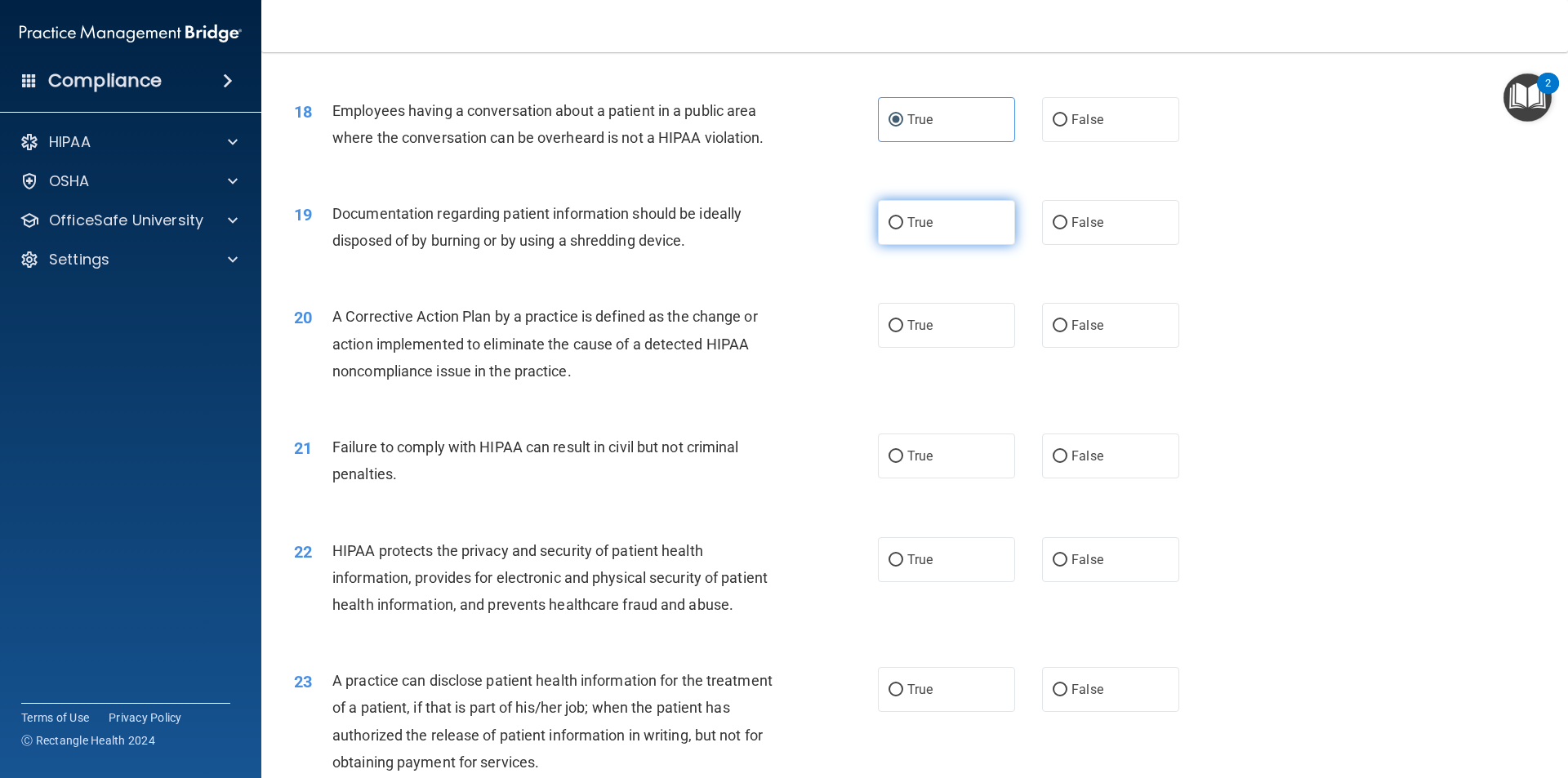
click at [910, 230] on span "True" at bounding box center [920, 223] width 25 height 15
click at [903, 229] on input "True" at bounding box center [895, 223] width 14 height 12
radio input "true"
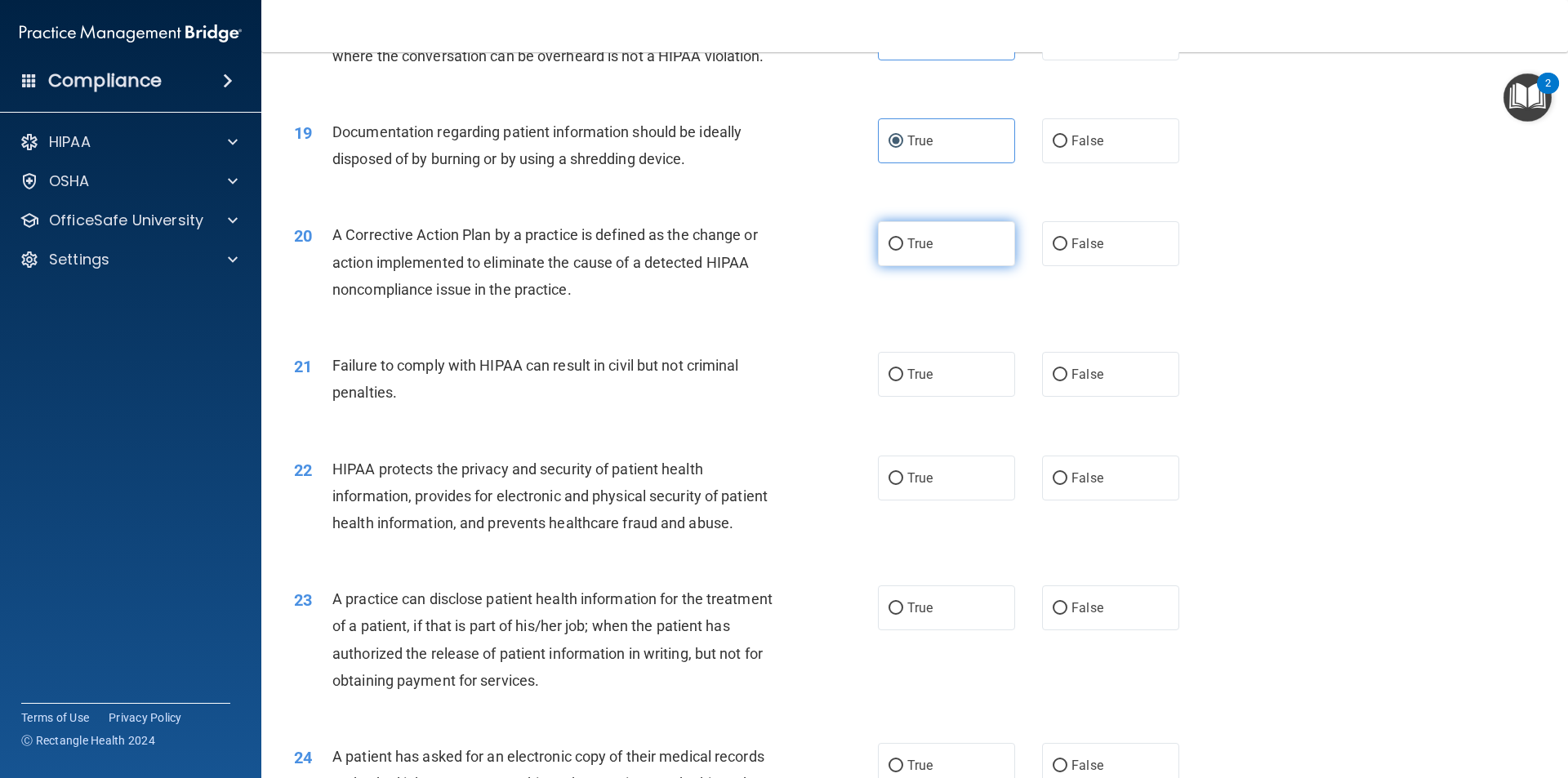
click at [901, 266] on label "True" at bounding box center [947, 243] width 137 height 45
click at [901, 251] on input "True" at bounding box center [895, 245] width 14 height 12
radio input "true"
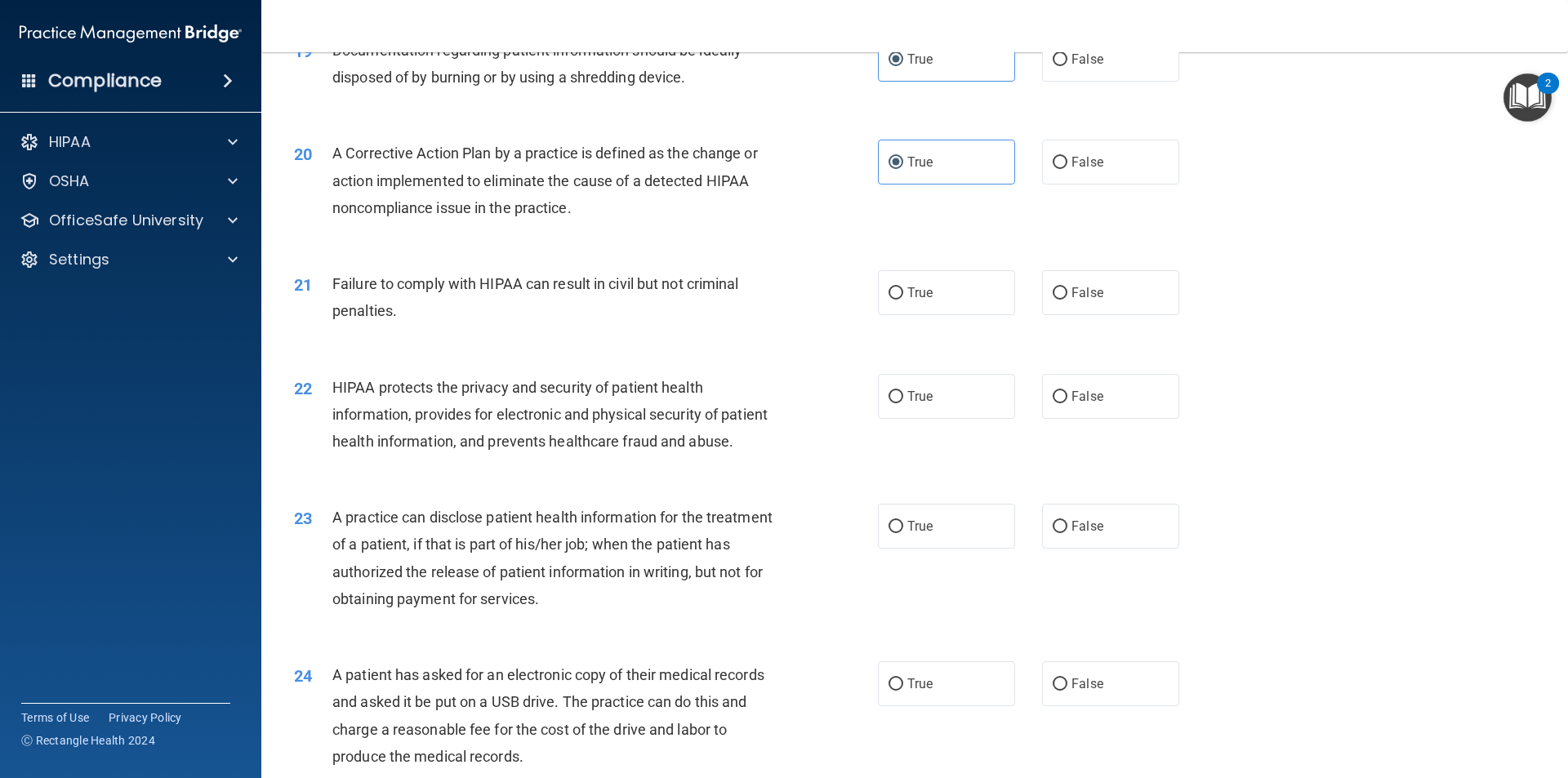
scroll to position [2286, 0]
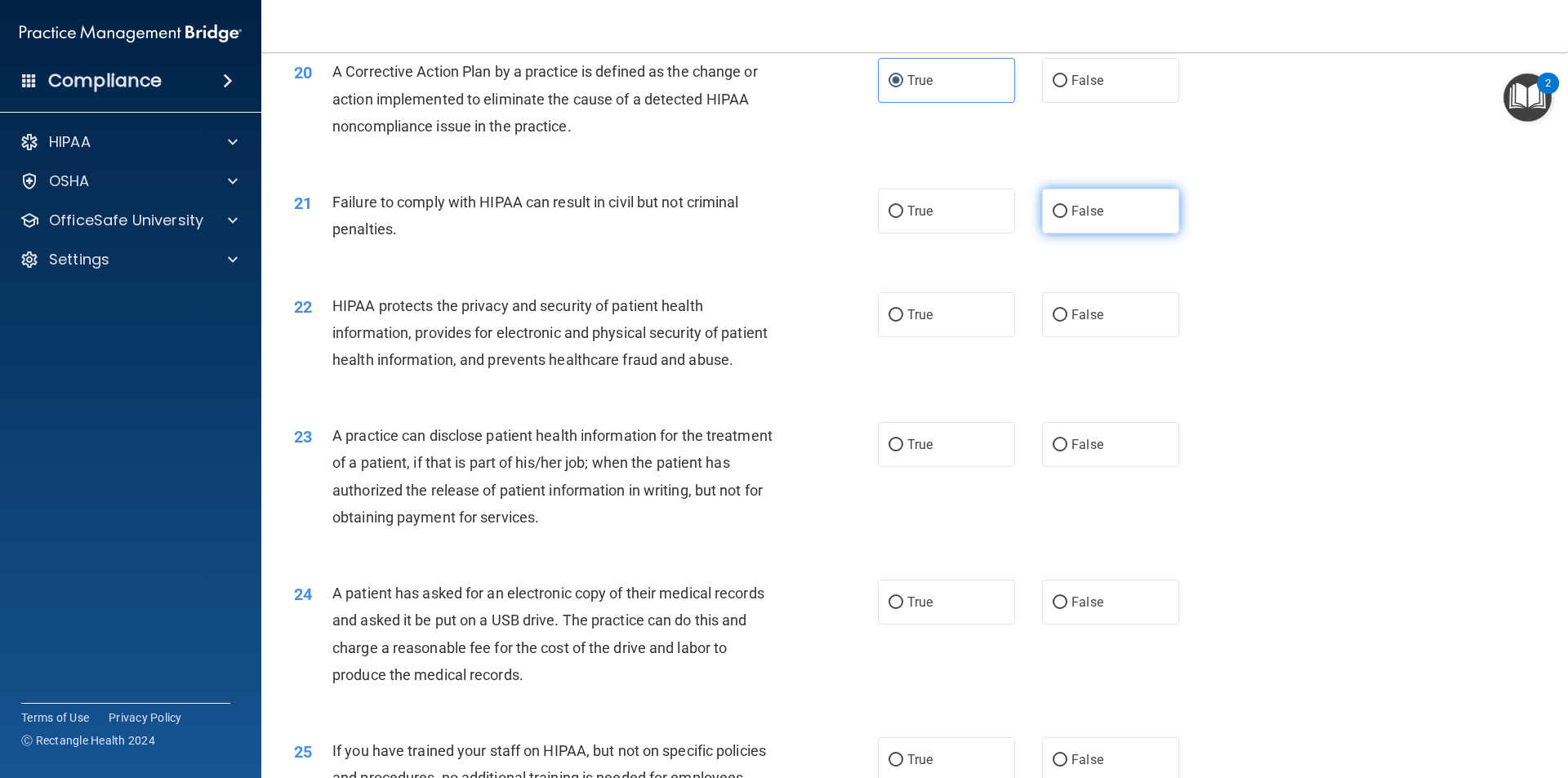
click at [1072, 218] on span "False" at bounding box center [1088, 211] width 32 height 15
click at [1067, 218] on input "False" at bounding box center [1060, 212] width 14 height 12
radio input "true"
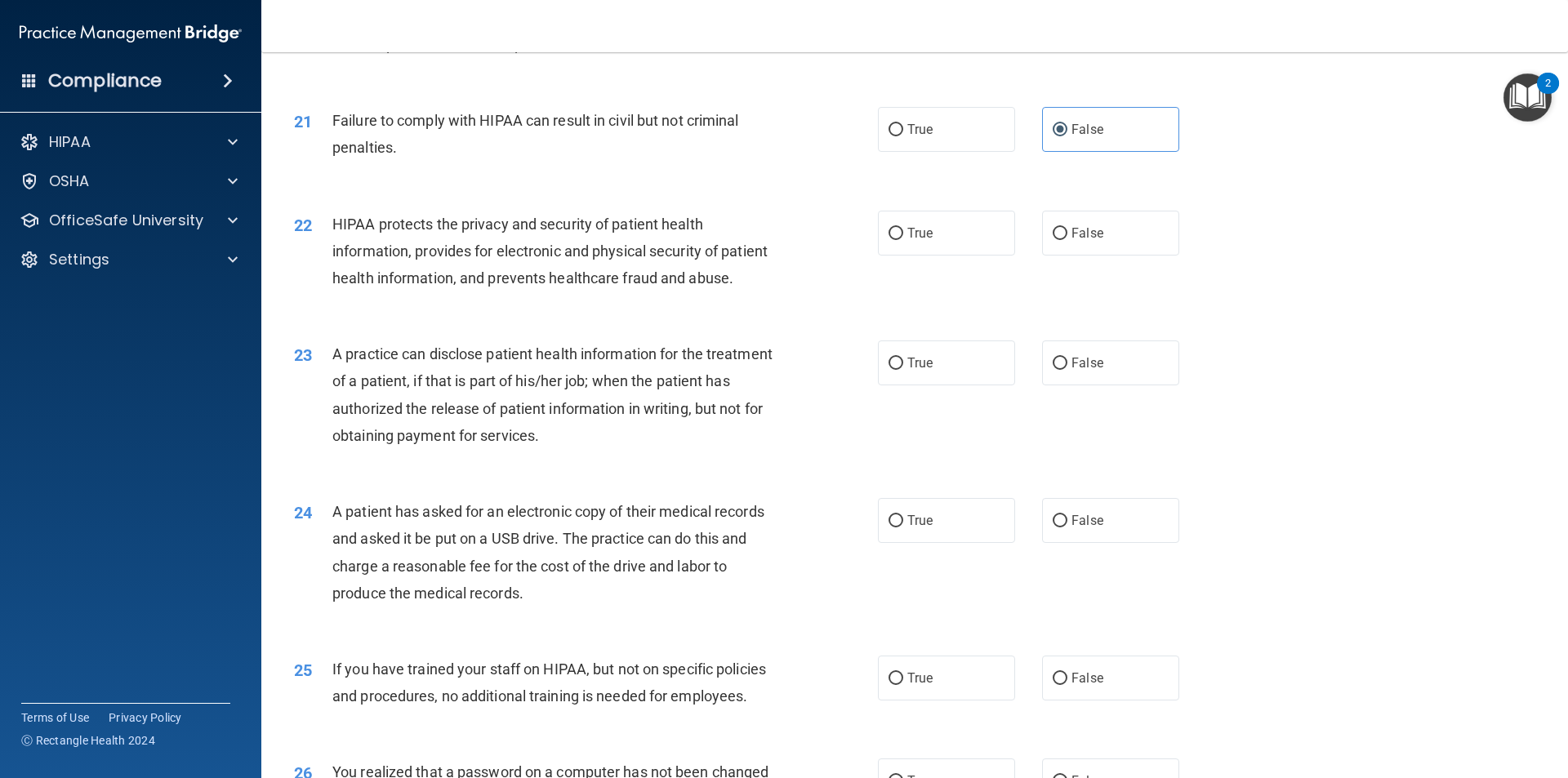
scroll to position [2449, 0]
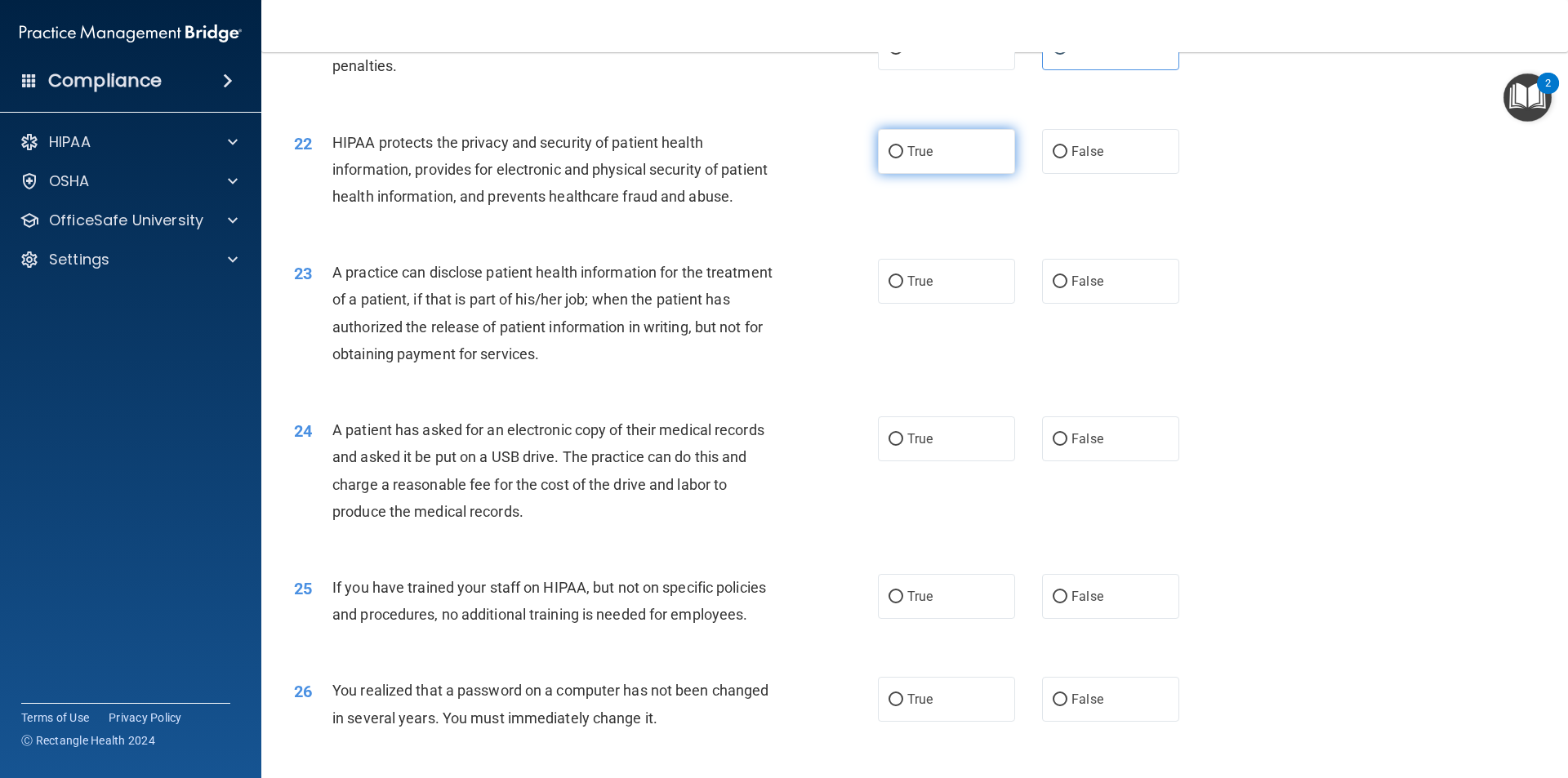
click at [912, 159] on span "True" at bounding box center [920, 152] width 25 height 15
click at [903, 158] on input "True" at bounding box center [895, 152] width 14 height 12
radio input "true"
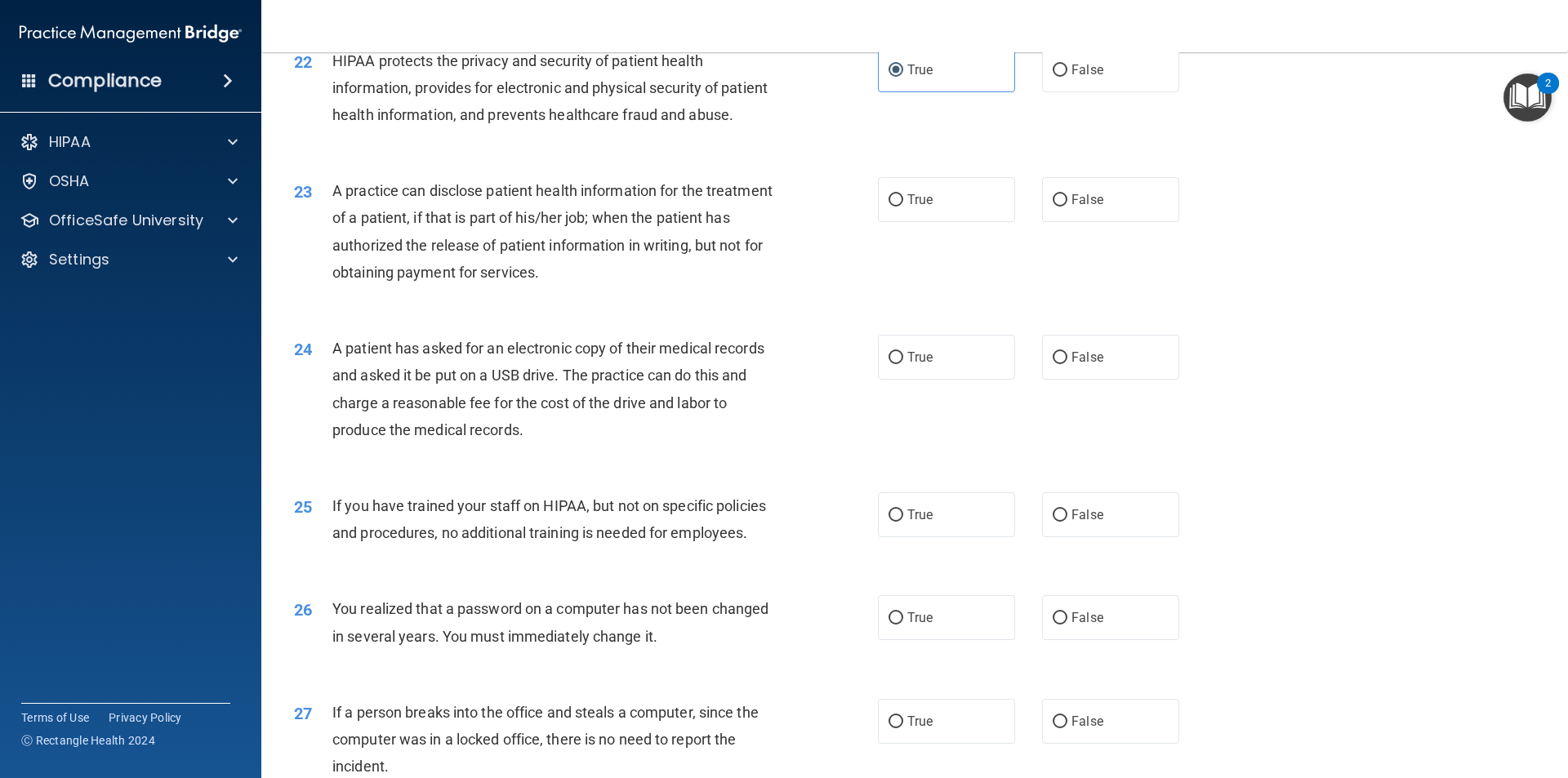
scroll to position [2612, 0]
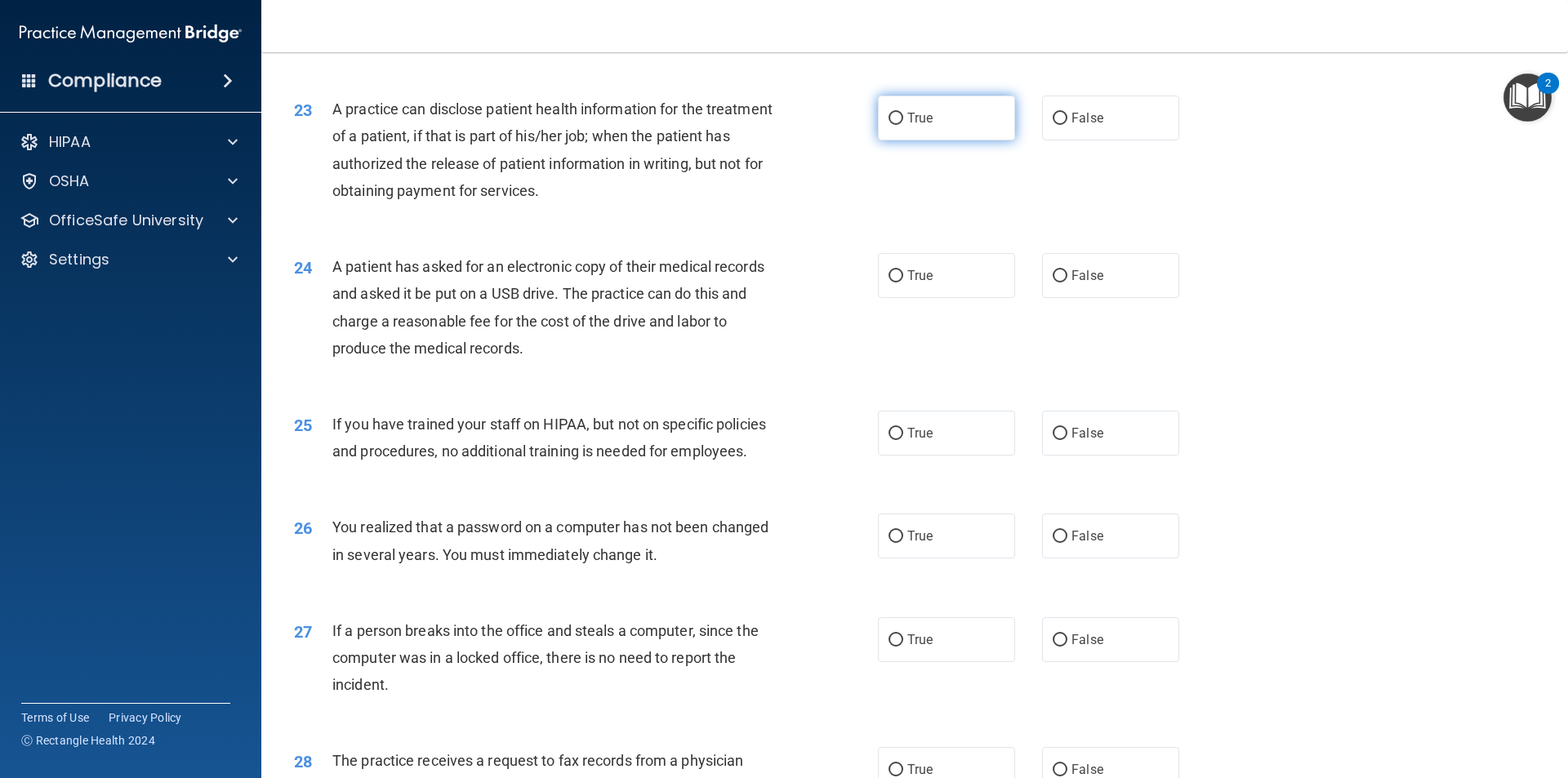
click at [923, 141] on label "True" at bounding box center [947, 118] width 137 height 45
click at [903, 125] on input "True" at bounding box center [895, 119] width 14 height 12
radio input "true"
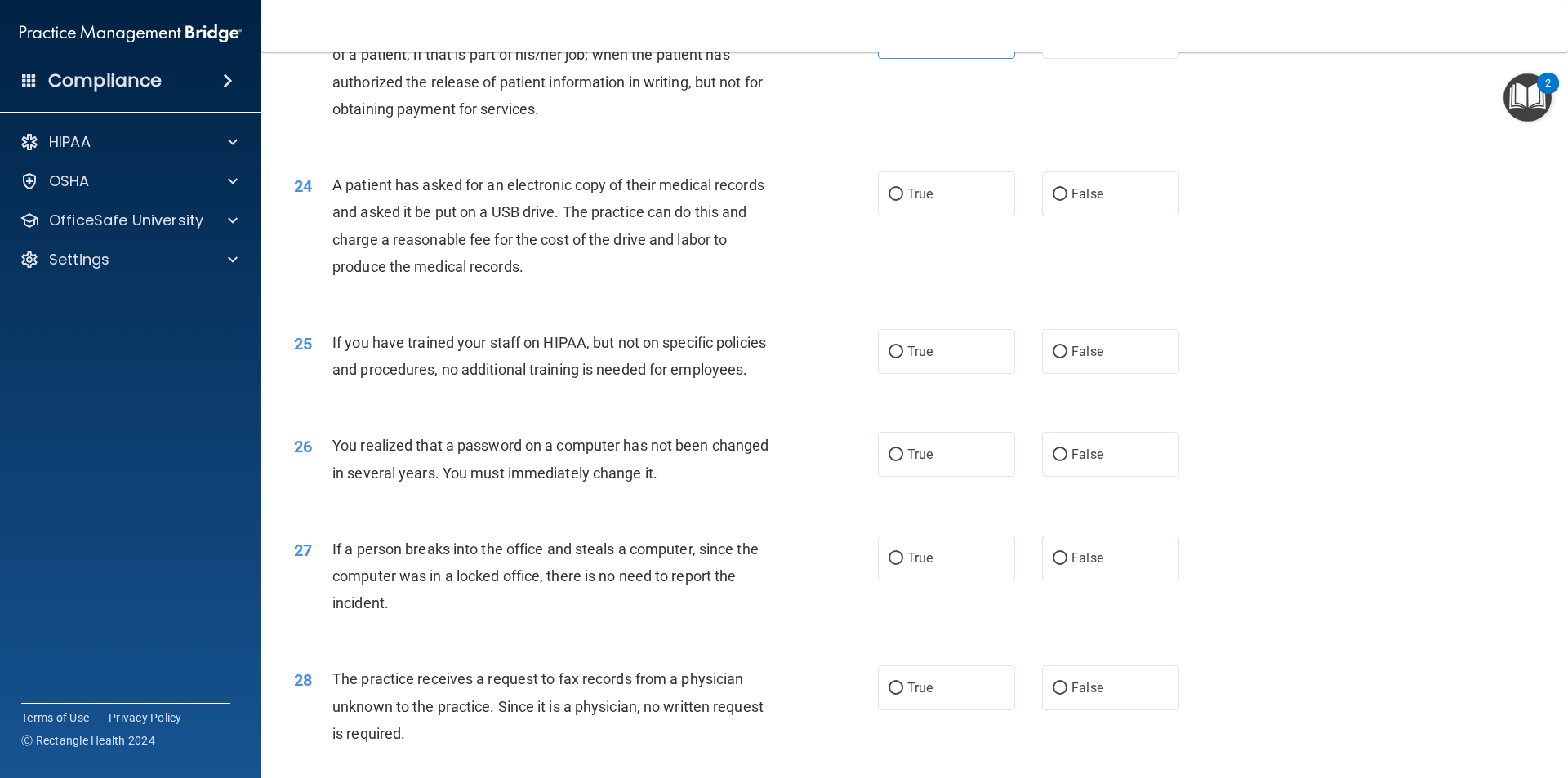
scroll to position [2775, 0]
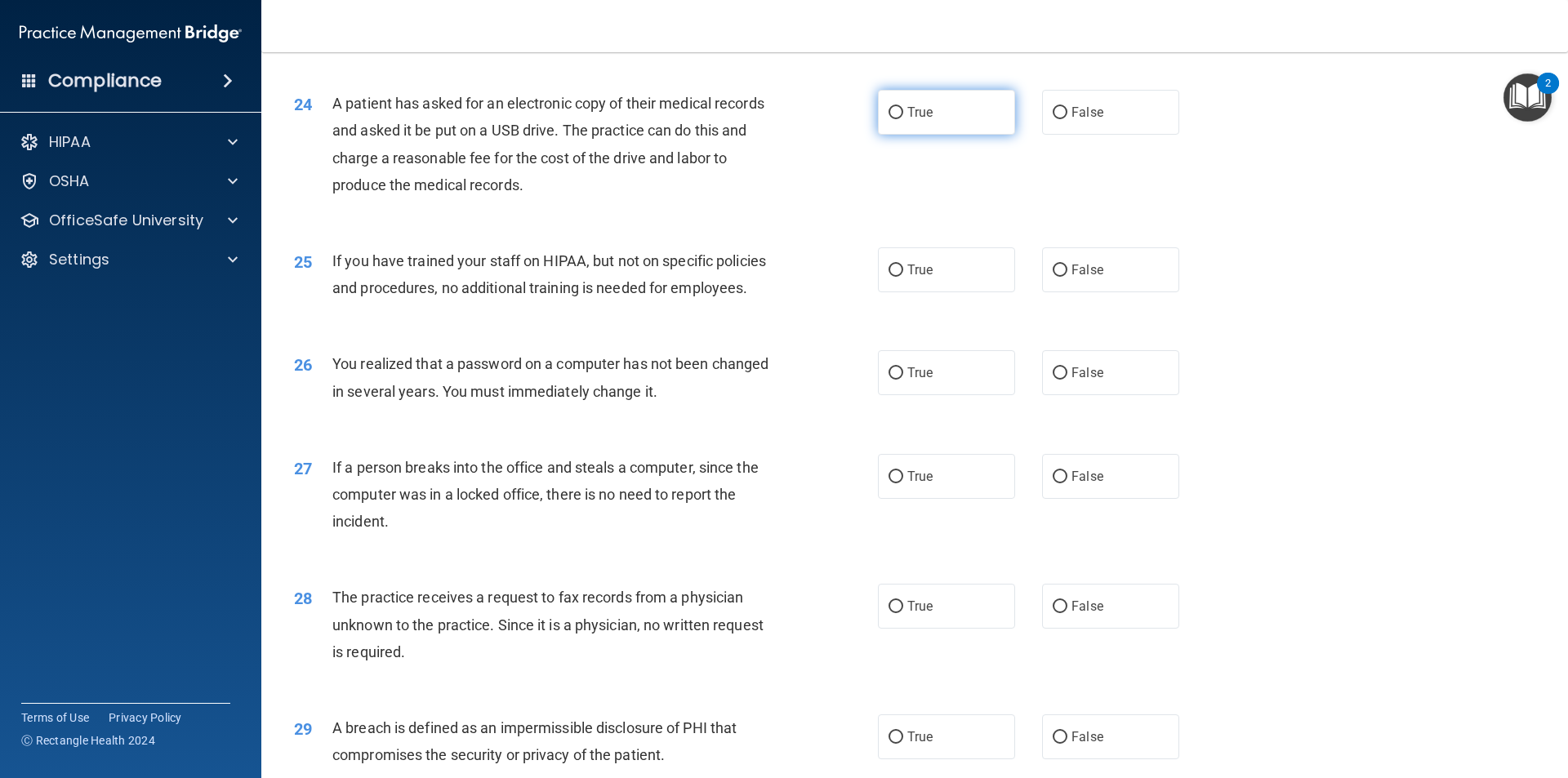
click at [895, 119] on input "True" at bounding box center [895, 113] width 14 height 12
radio input "true"
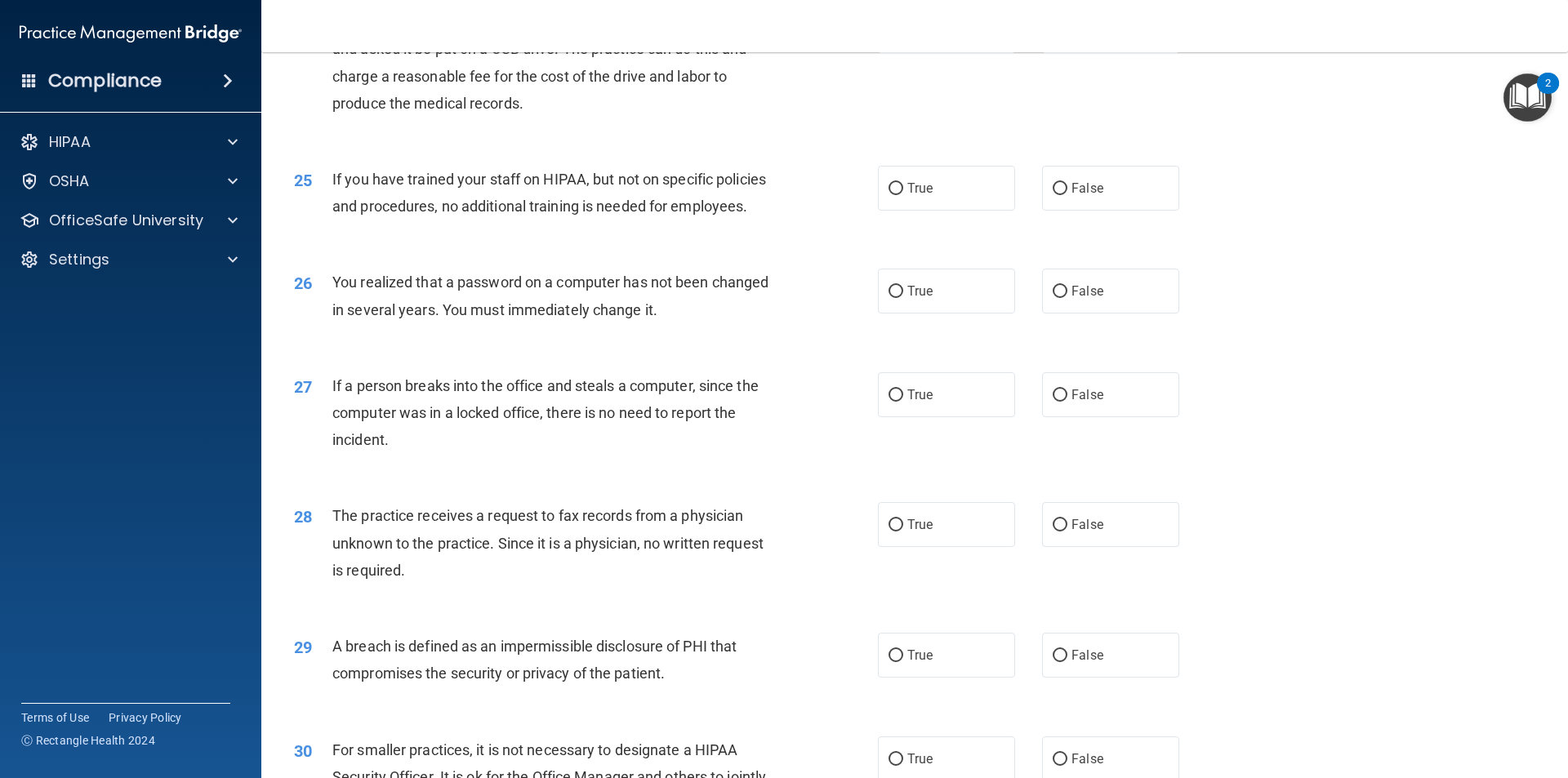
scroll to position [2938, 0]
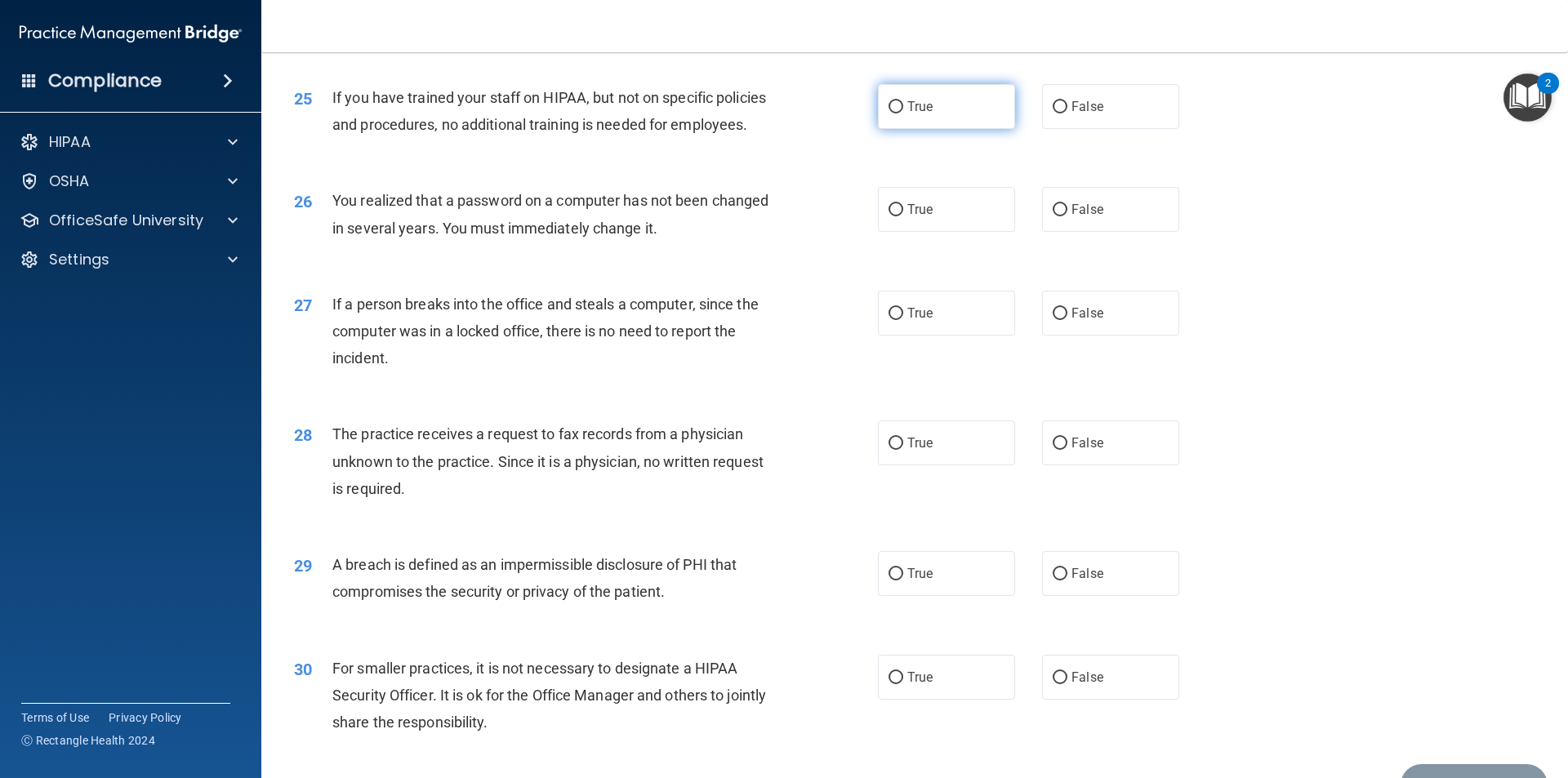
click at [932, 129] on label "True" at bounding box center [947, 106] width 137 height 45
click at [903, 113] on input "True" at bounding box center [895, 108] width 14 height 12
radio input "true"
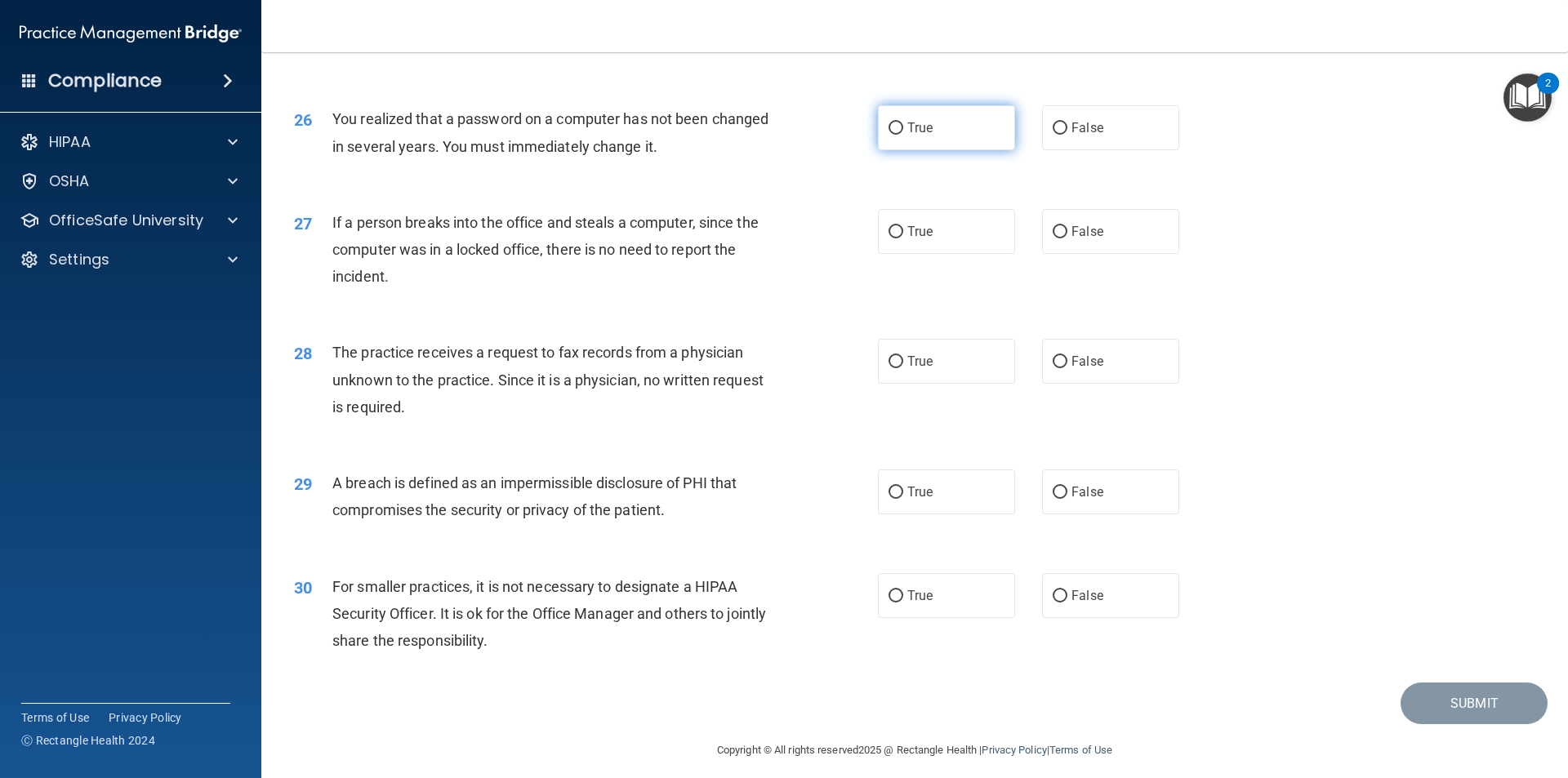
click at [897, 135] on input "True" at bounding box center [895, 129] width 14 height 12
radio input "true"
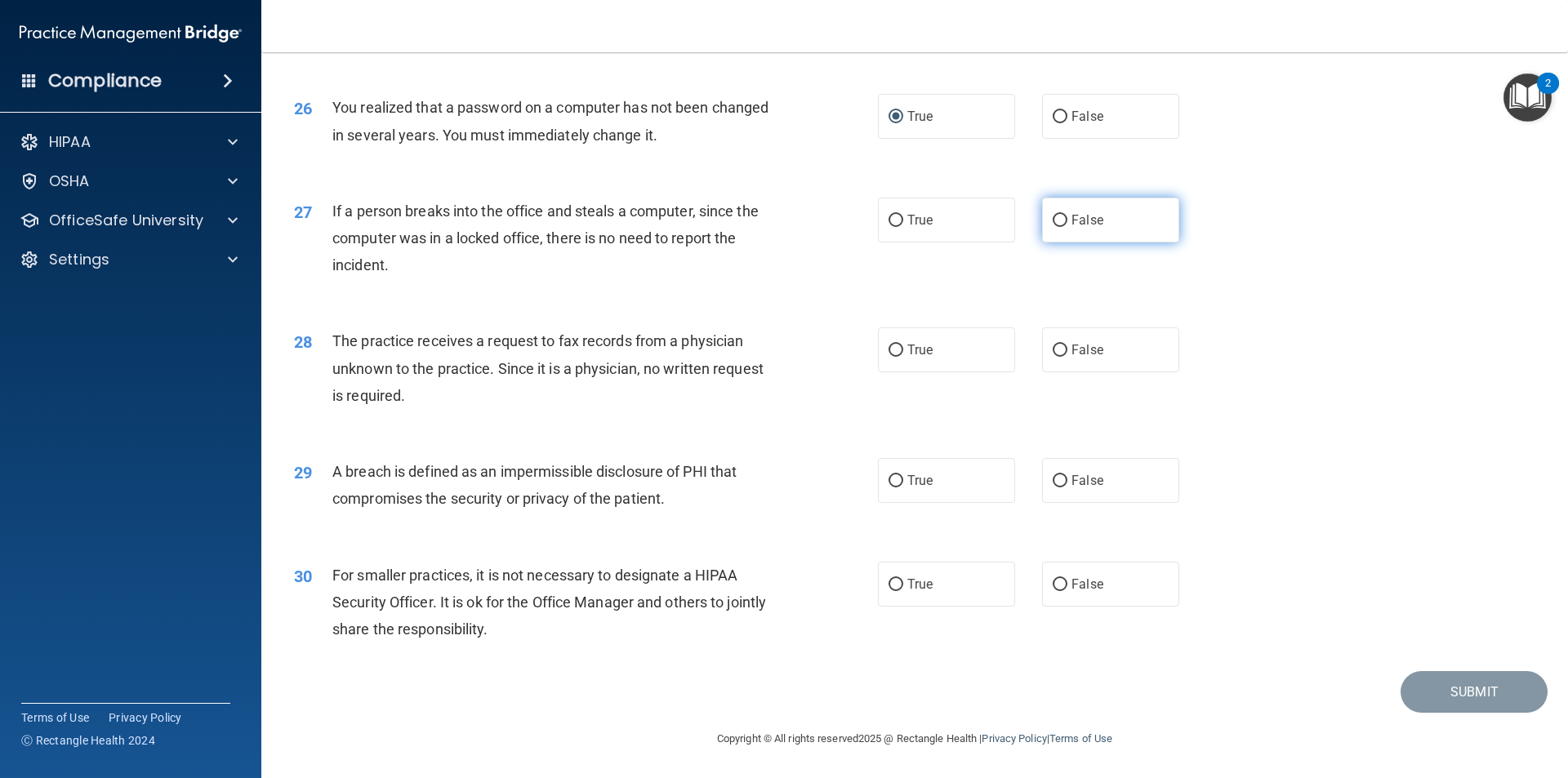
click at [1085, 225] on span "False" at bounding box center [1088, 220] width 32 height 15
click at [1067, 225] on input "False" at bounding box center [1060, 221] width 14 height 12
radio input "true"
click at [1084, 345] on span "False" at bounding box center [1088, 350] width 32 height 15
click at [1067, 345] on input "False" at bounding box center [1060, 350] width 14 height 12
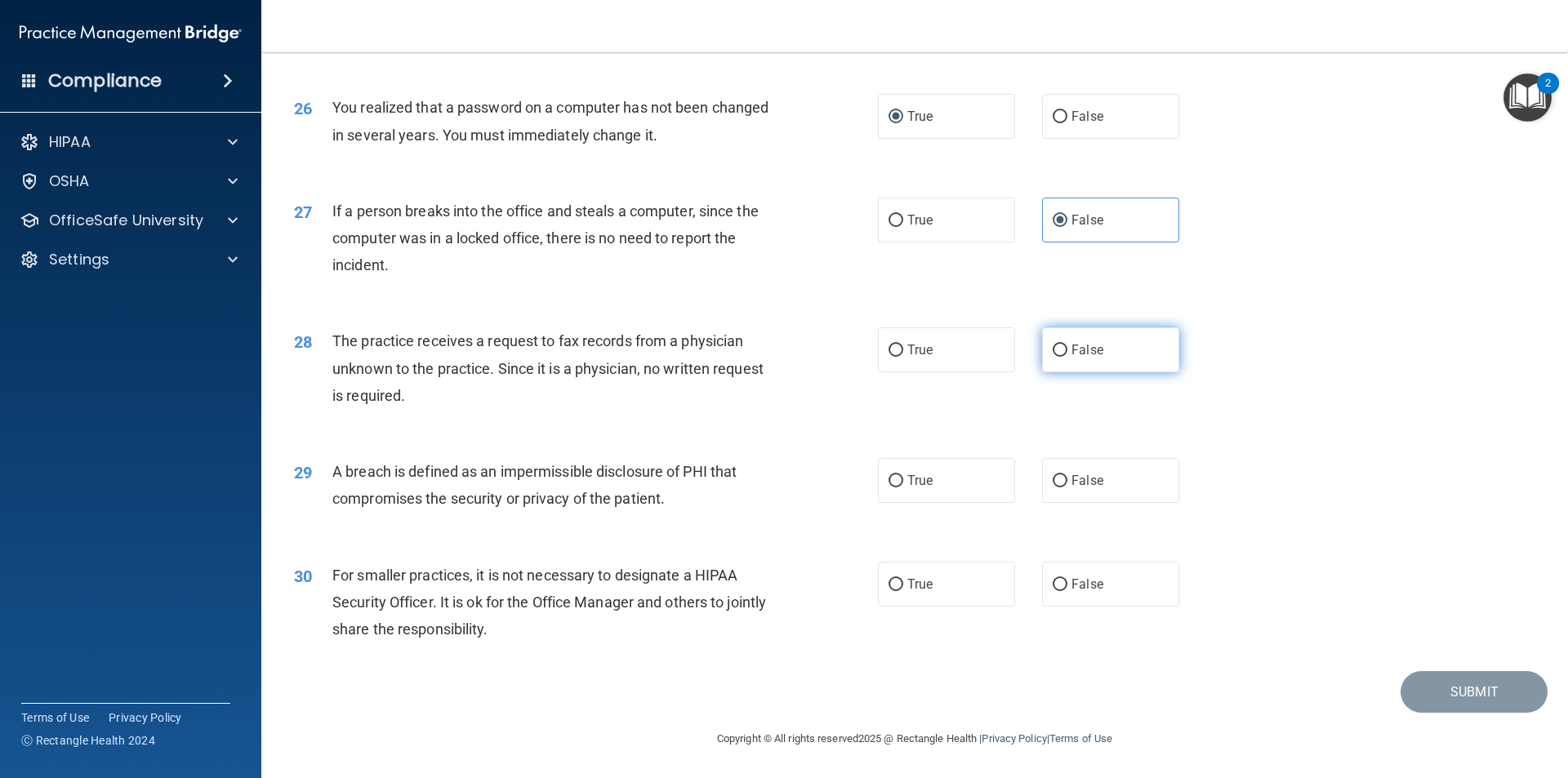
radio input "true"
click at [900, 349] on label "True" at bounding box center [947, 350] width 137 height 45
click at [900, 349] on input "True" at bounding box center [895, 350] width 14 height 12
radio input "true"
click at [1059, 350] on input "False" at bounding box center [1060, 350] width 14 height 12
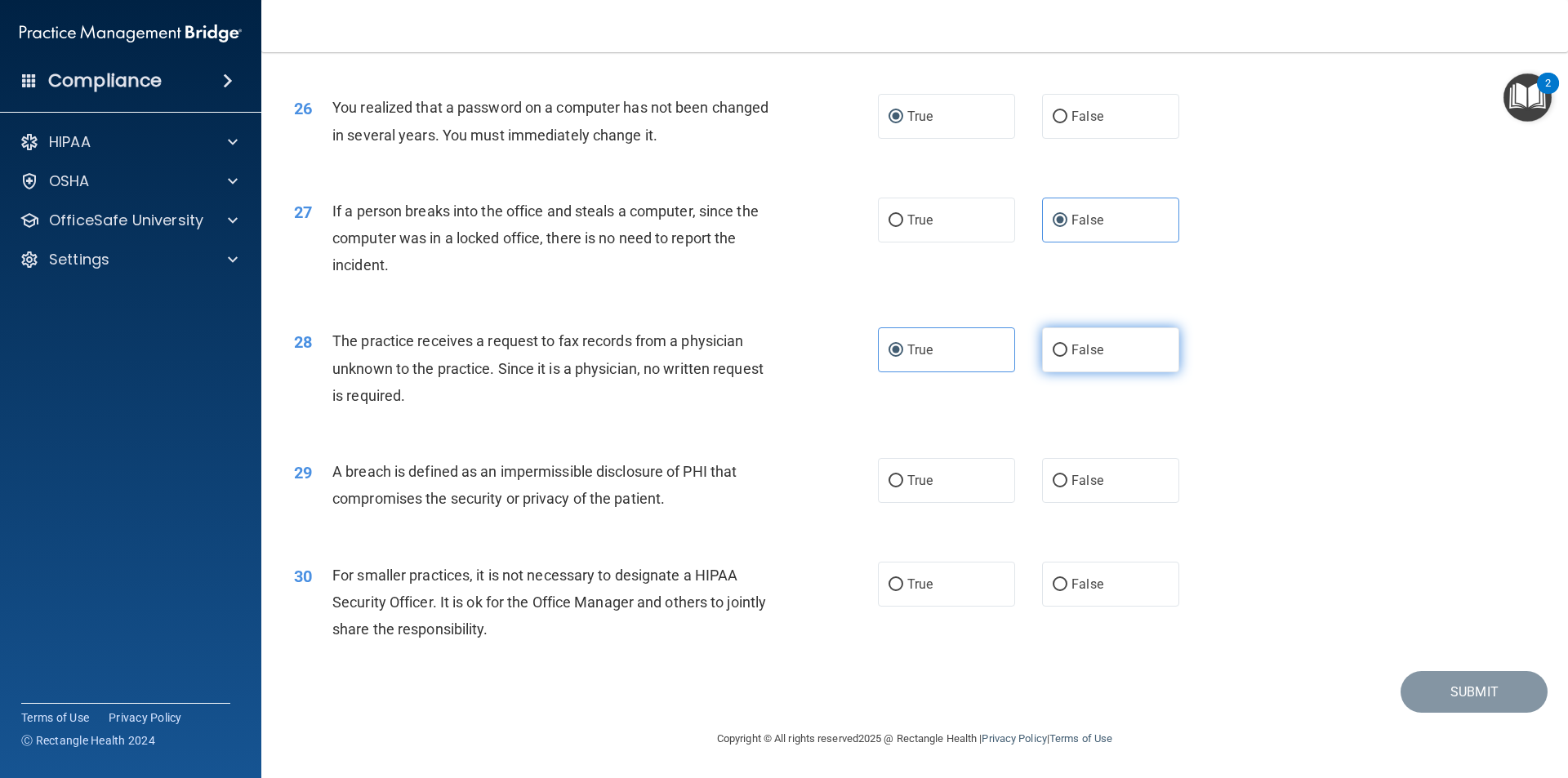
radio input "true"
radio input "false"
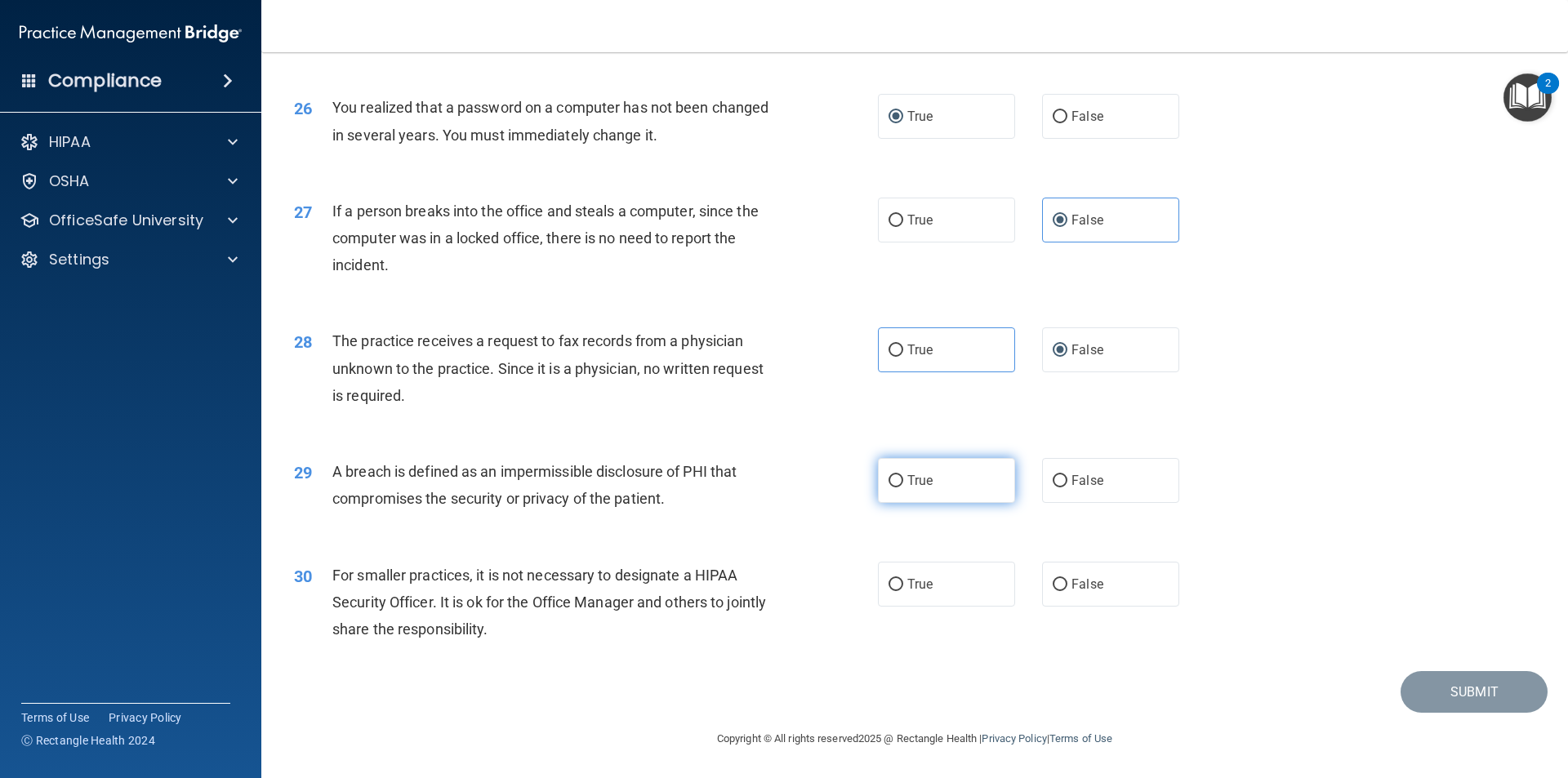
click at [901, 482] on label "True" at bounding box center [947, 480] width 137 height 45
click at [901, 482] on input "True" at bounding box center [895, 481] width 14 height 12
radio input "true"
click at [1077, 592] on label "False" at bounding box center [1111, 583] width 137 height 45
click at [1067, 591] on input "False" at bounding box center [1060, 585] width 14 height 12
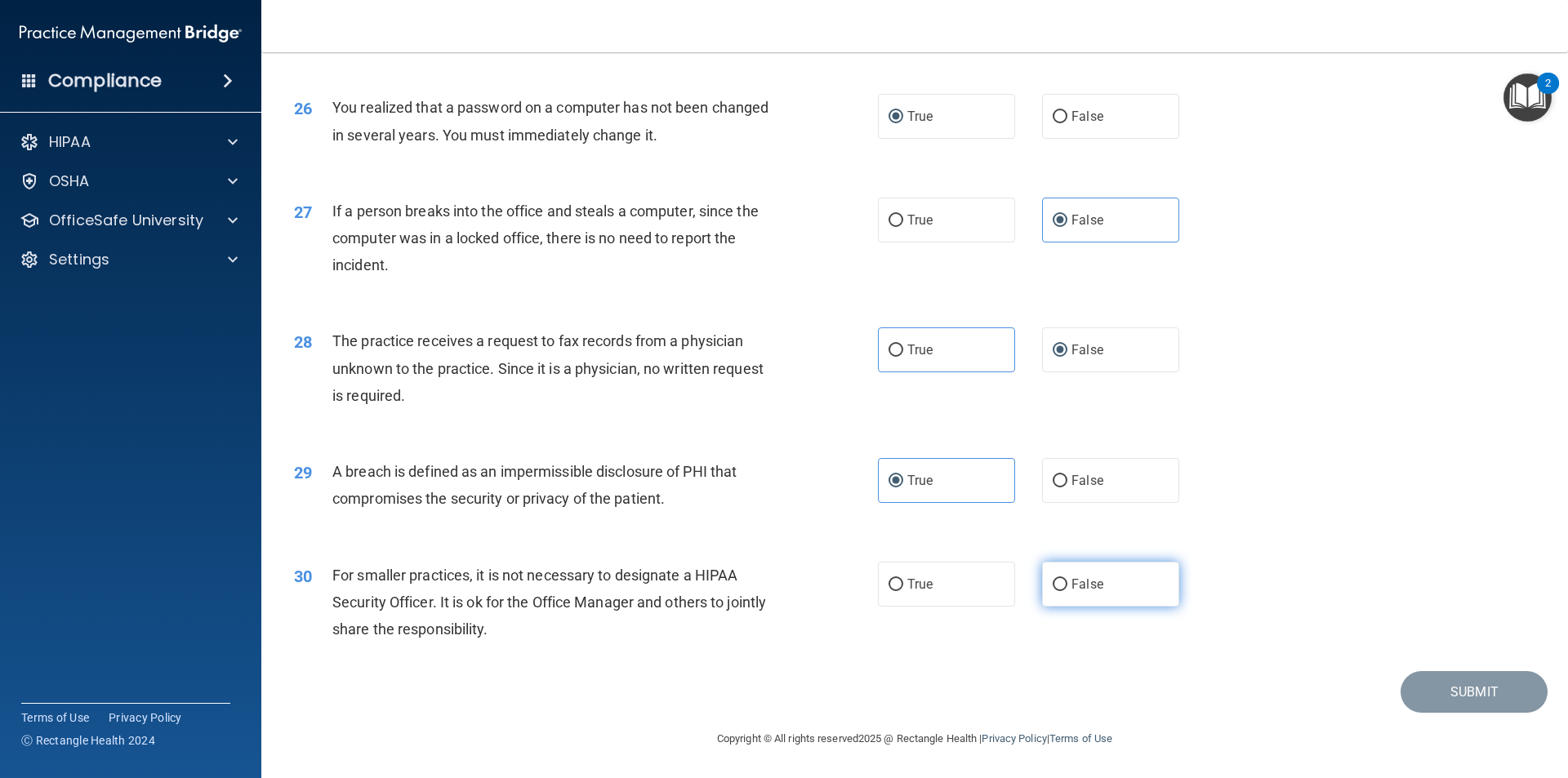
radio input "true"
click at [1450, 697] on button "Submit" at bounding box center [1475, 692] width 147 height 41
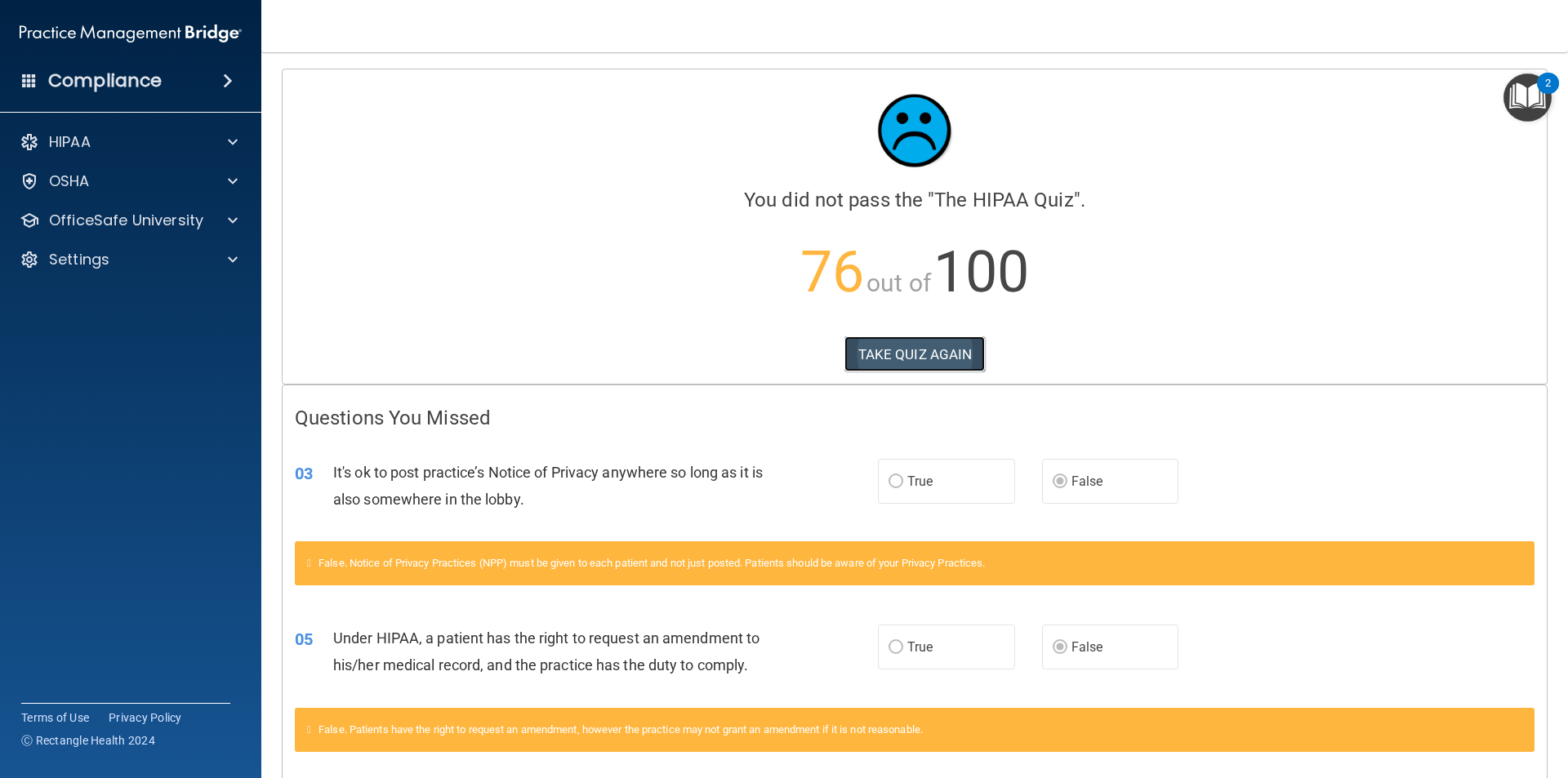
click at [869, 361] on button "TAKE QUIZ AGAIN" at bounding box center [915, 354] width 141 height 36
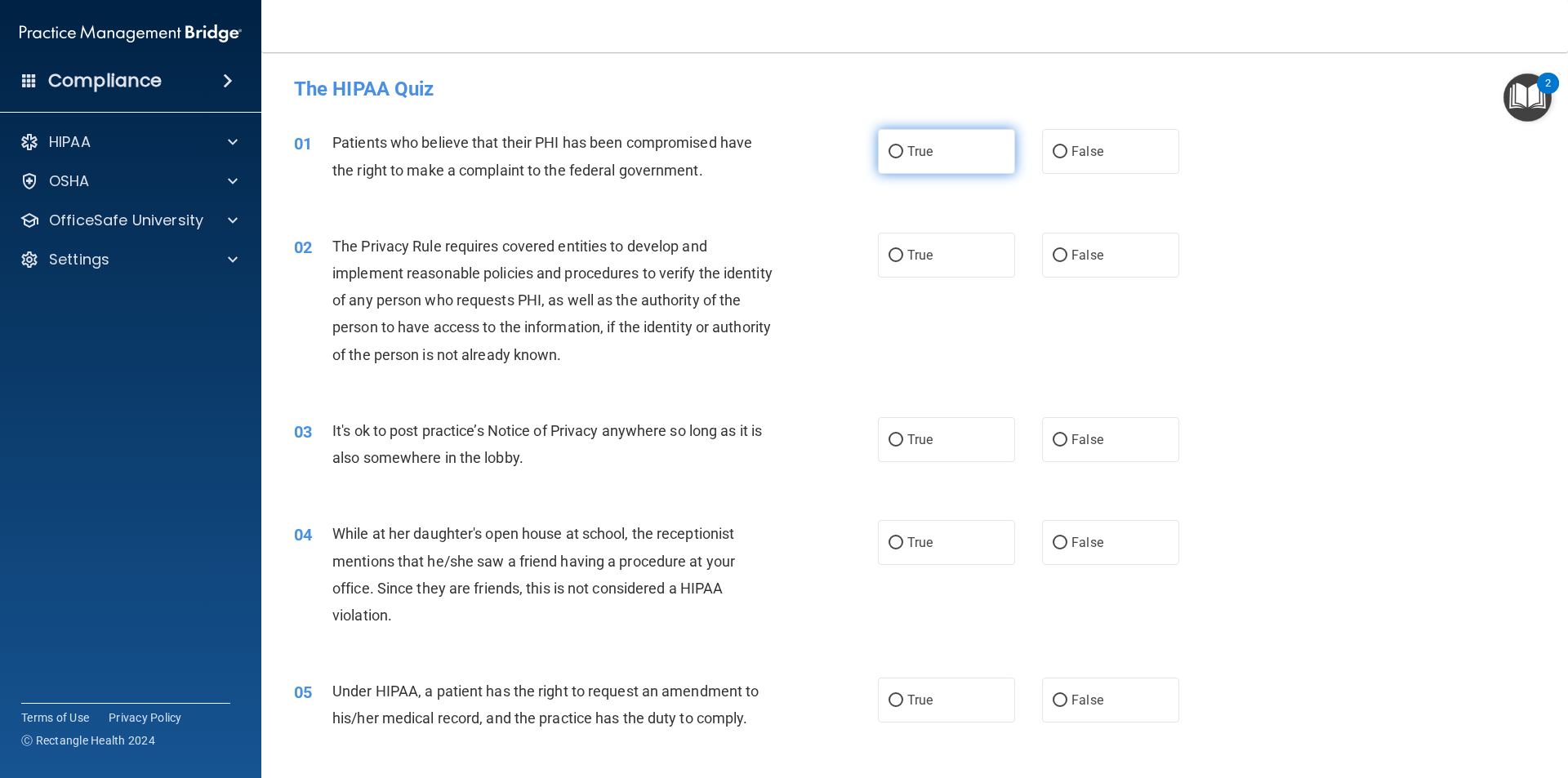
click at [917, 152] on span "True" at bounding box center [920, 152] width 25 height 15
click at [903, 152] on input "True" at bounding box center [895, 152] width 14 height 12
radio input "true"
click at [930, 251] on label "True" at bounding box center [947, 255] width 137 height 45
click at [903, 251] on input "True" at bounding box center [895, 256] width 14 height 12
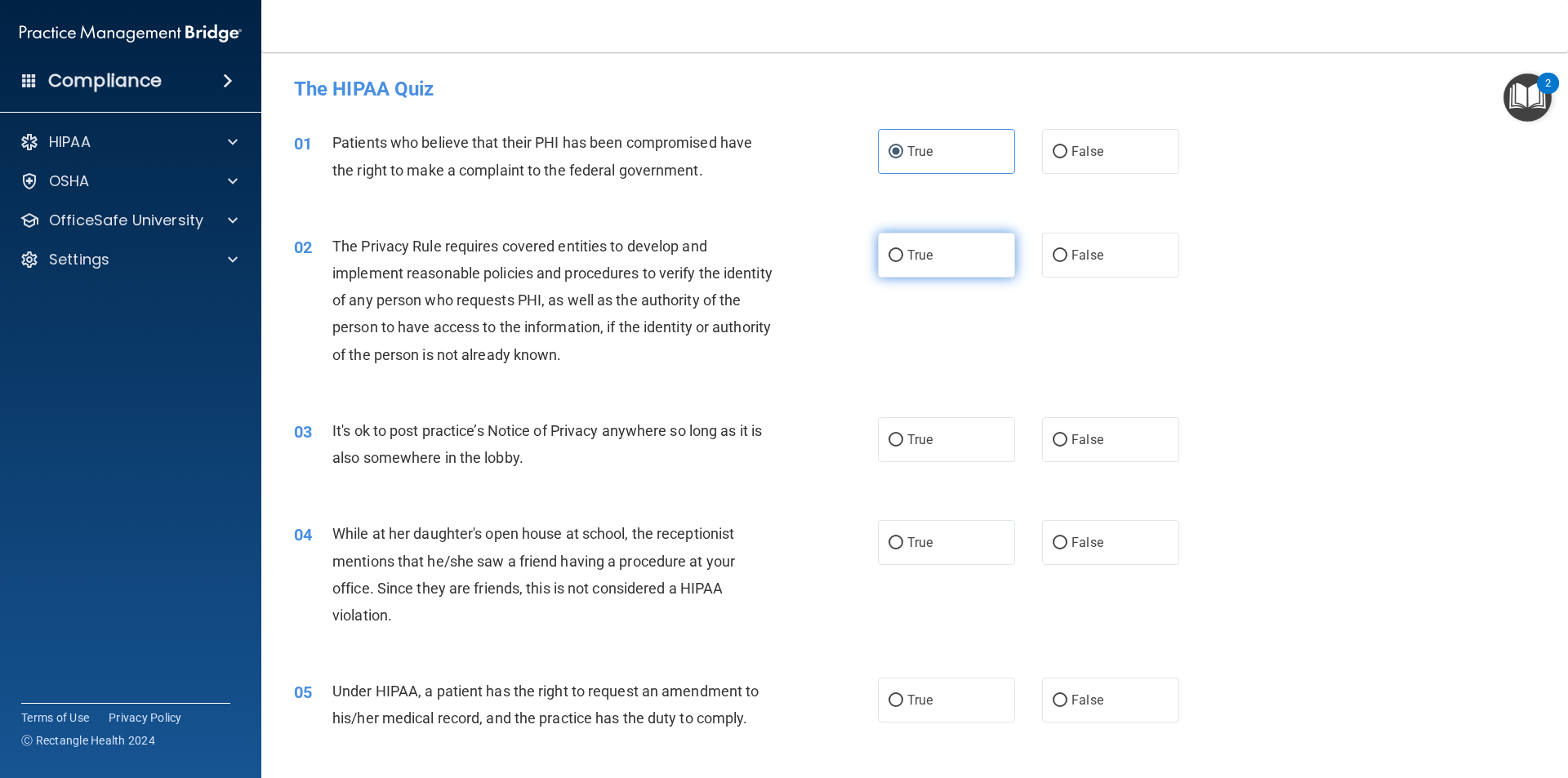
radio input "true"
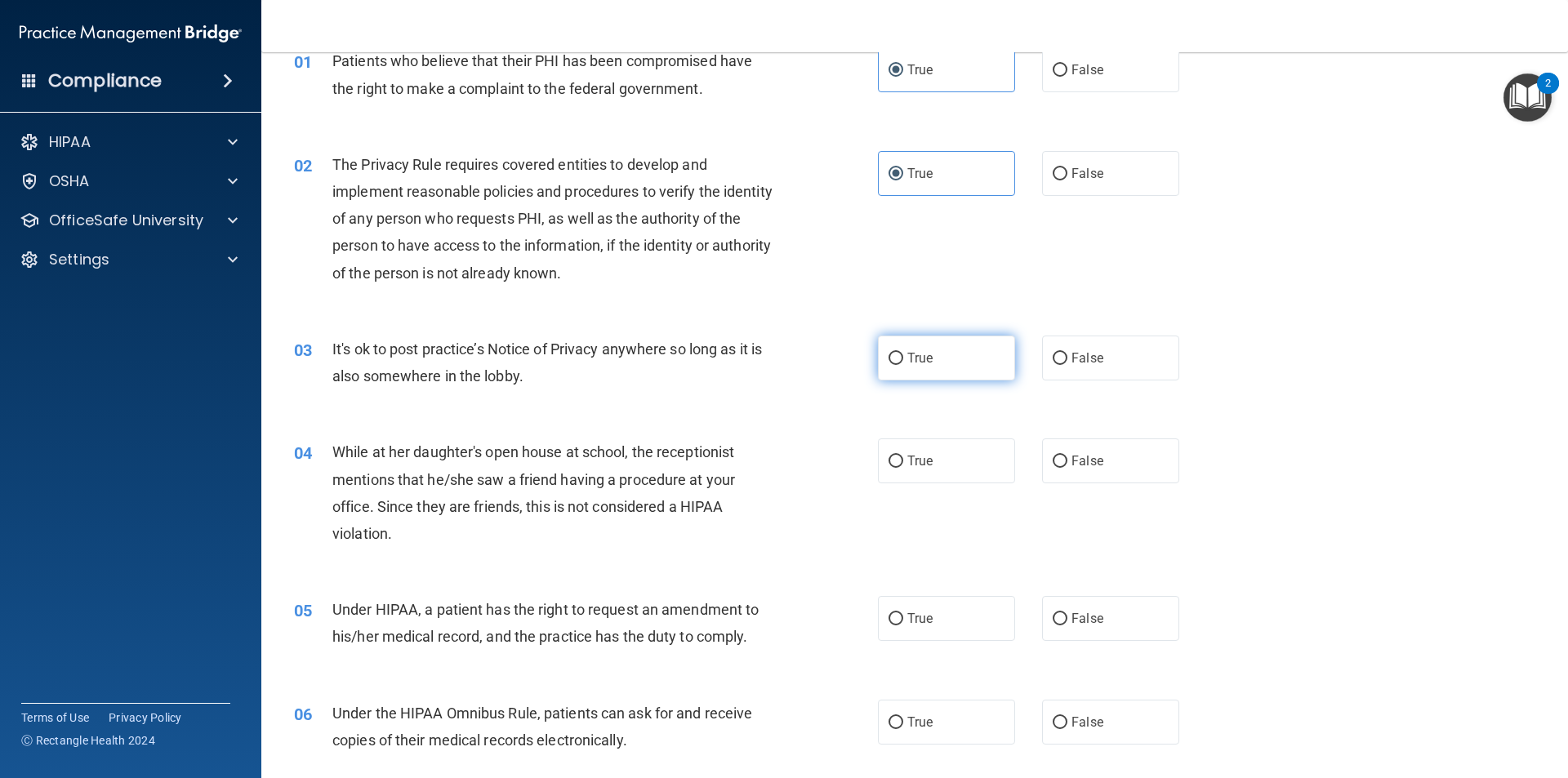
click at [917, 353] on span "True" at bounding box center [920, 358] width 25 height 15
click at [903, 353] on input "True" at bounding box center [895, 359] width 14 height 12
radio input "true"
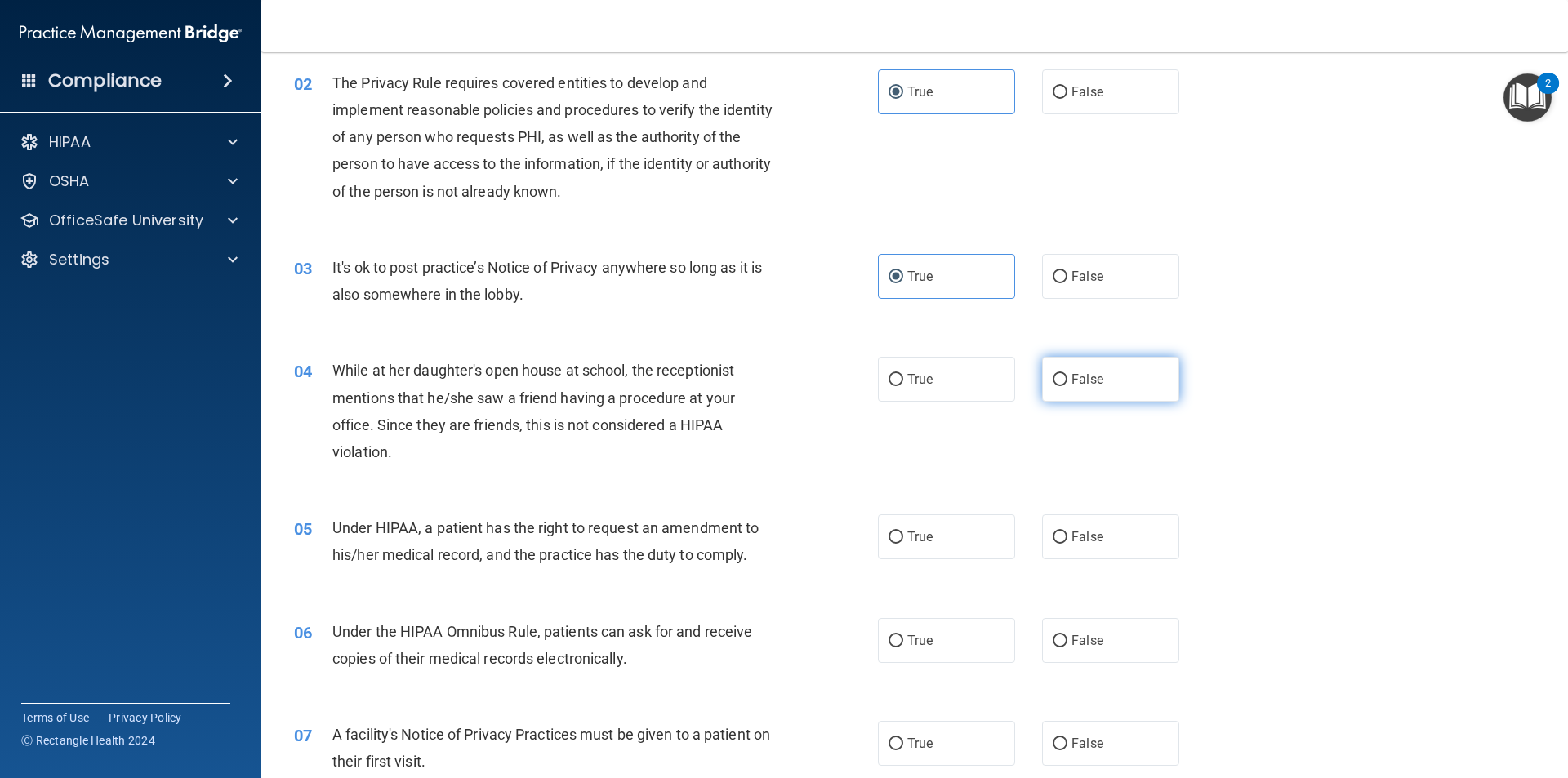
click at [1072, 381] on span "False" at bounding box center [1088, 379] width 32 height 15
click at [1067, 381] on input "False" at bounding box center [1060, 380] width 14 height 12
radio input "true"
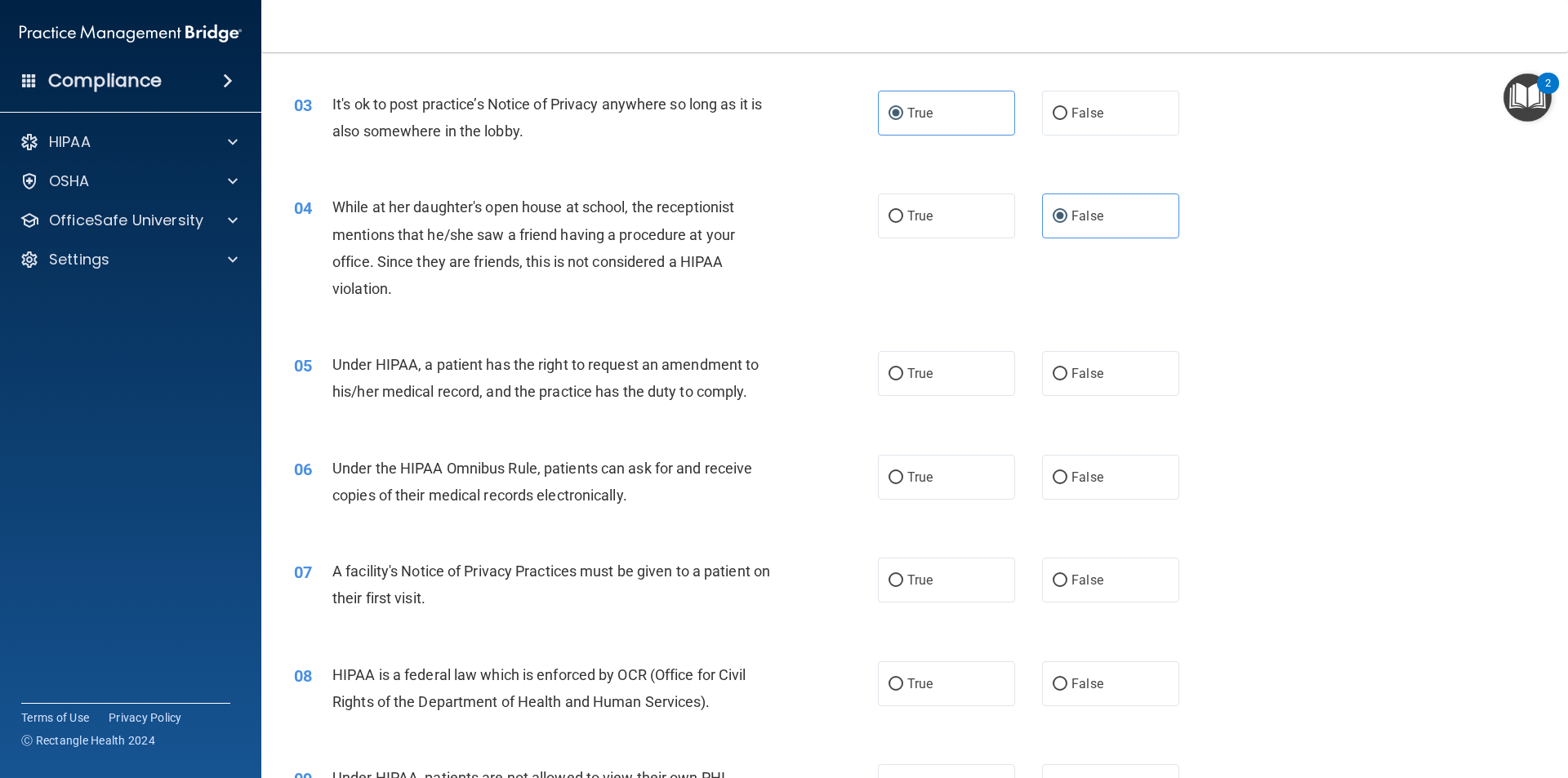
scroll to position [408, 0]
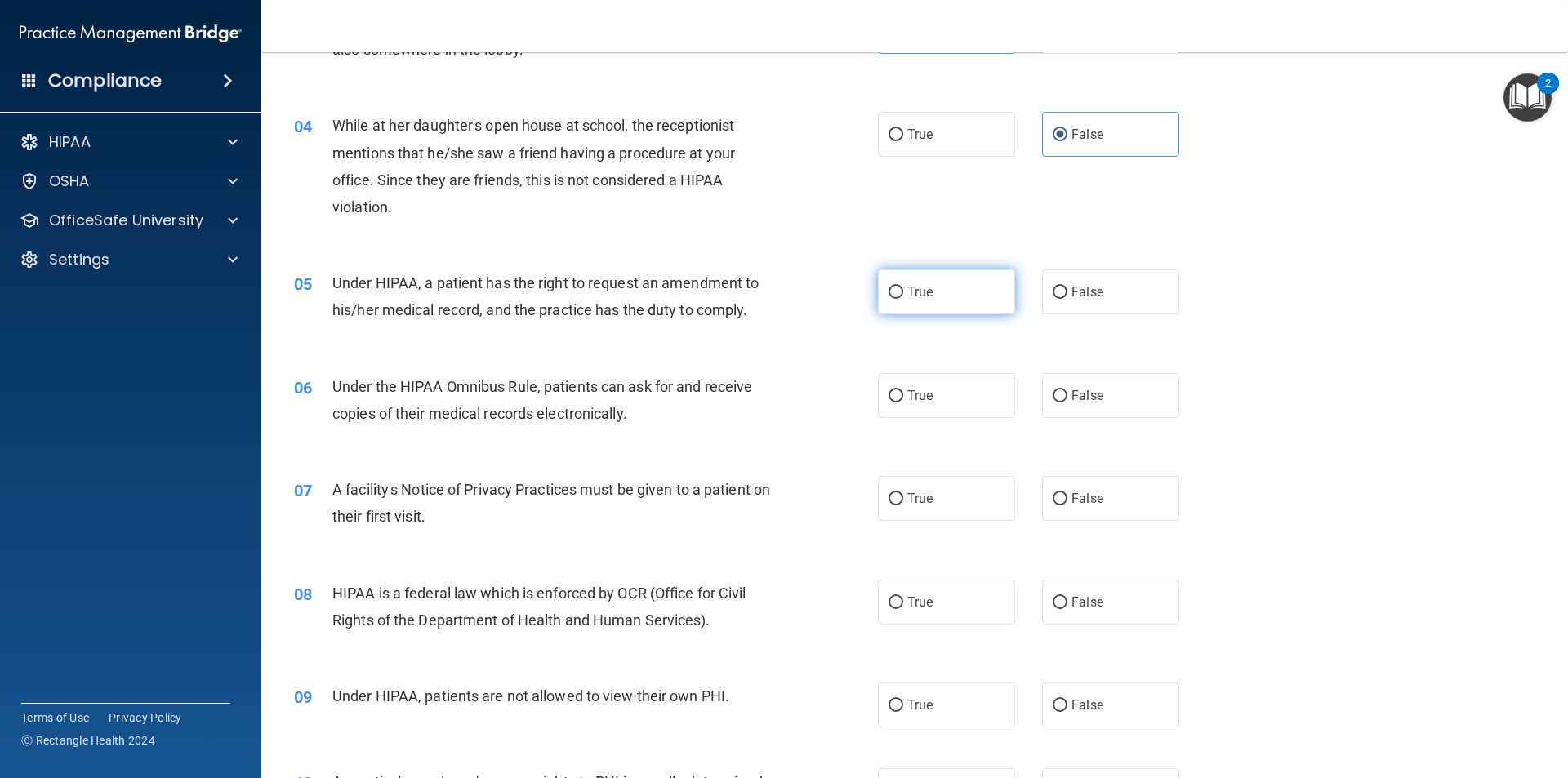
click at [898, 298] on label "True" at bounding box center [947, 291] width 137 height 45
click at [898, 298] on input "True" at bounding box center [895, 292] width 14 height 12
radio input "true"
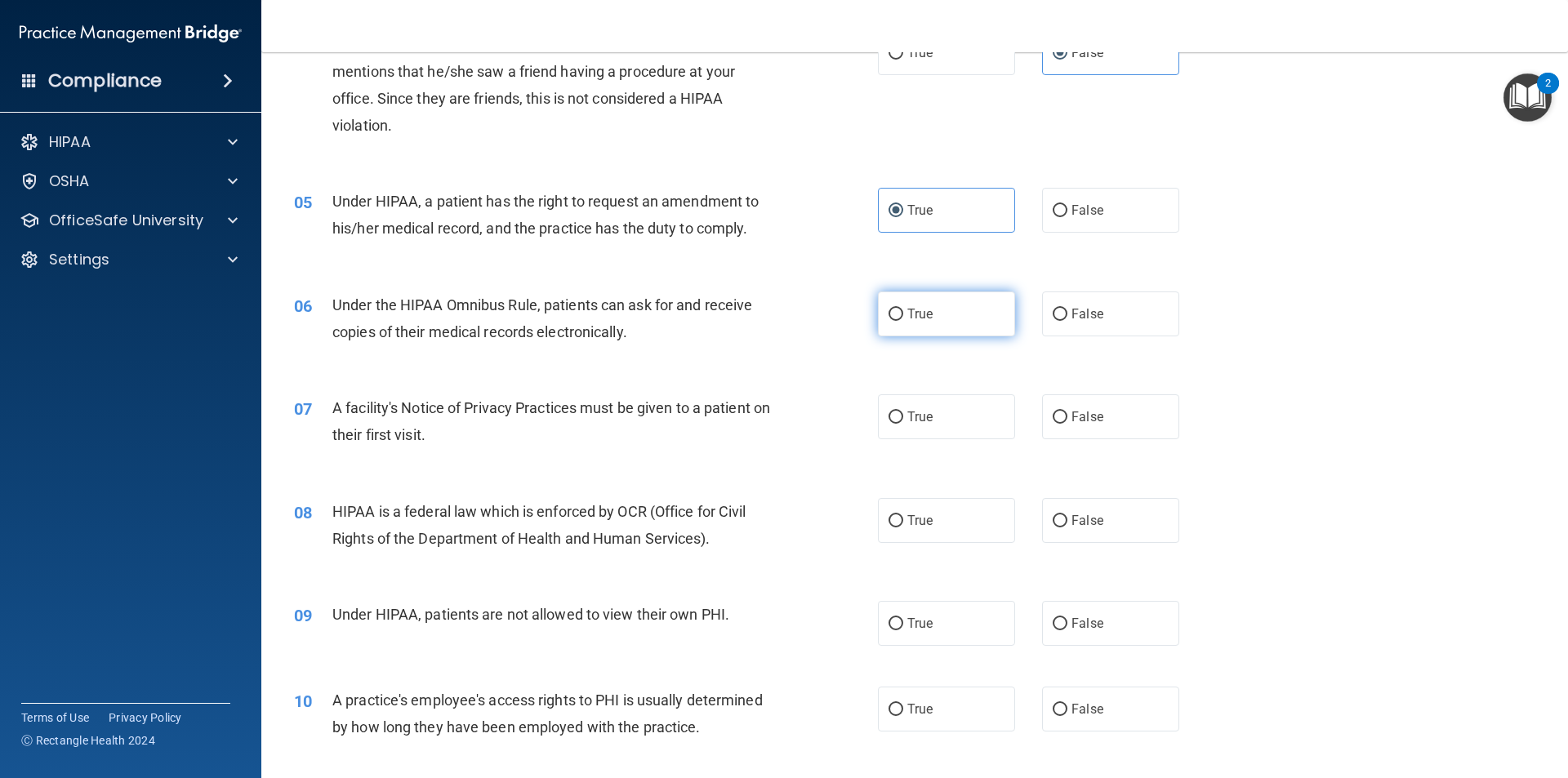
click at [900, 313] on label "True" at bounding box center [947, 313] width 137 height 45
click at [900, 313] on input "True" at bounding box center [895, 314] width 14 height 12
radio input "true"
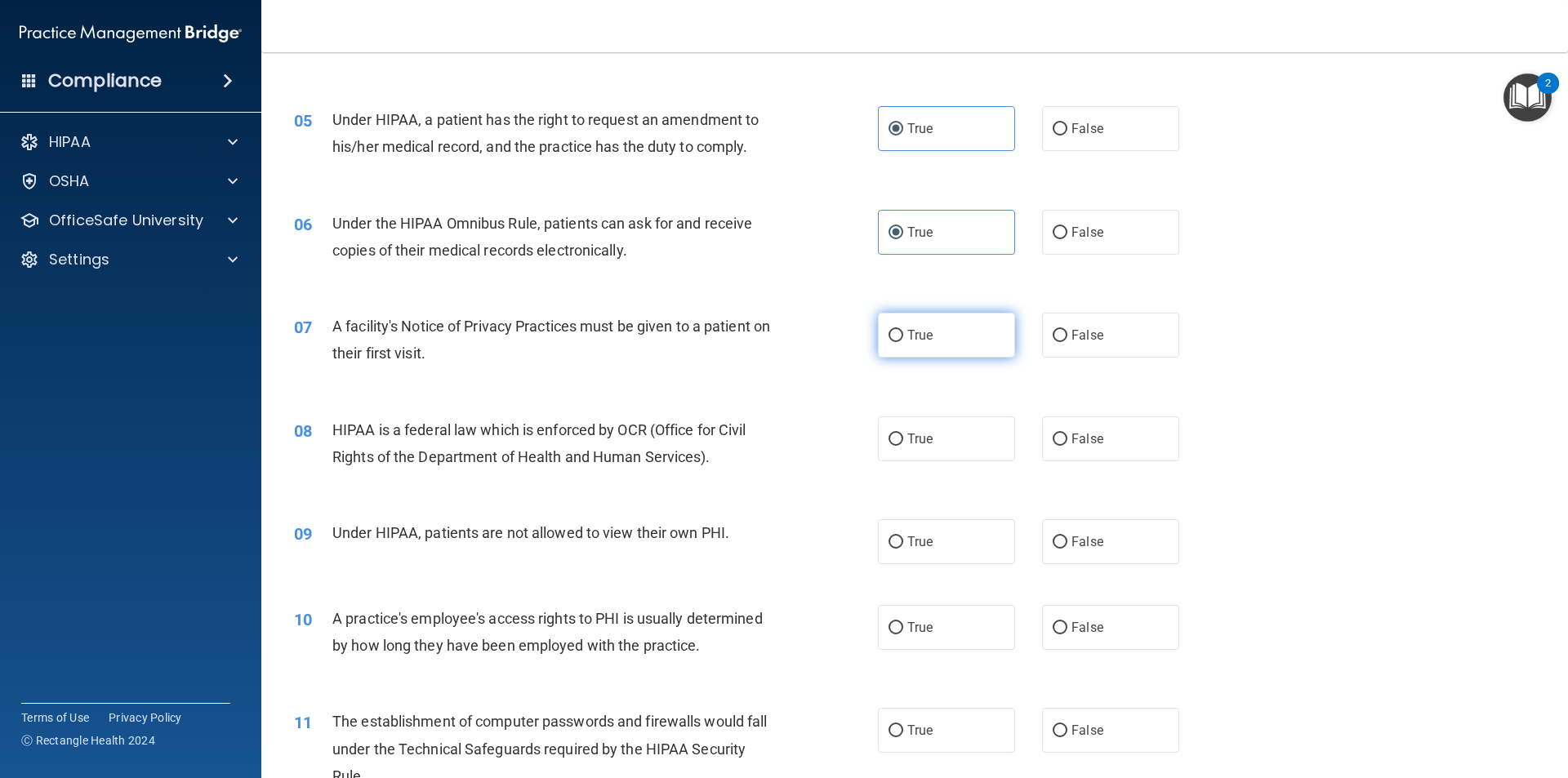
click at [913, 331] on span "True" at bounding box center [920, 335] width 25 height 15
click at [903, 331] on input "True" at bounding box center [895, 336] width 14 height 12
radio input "true"
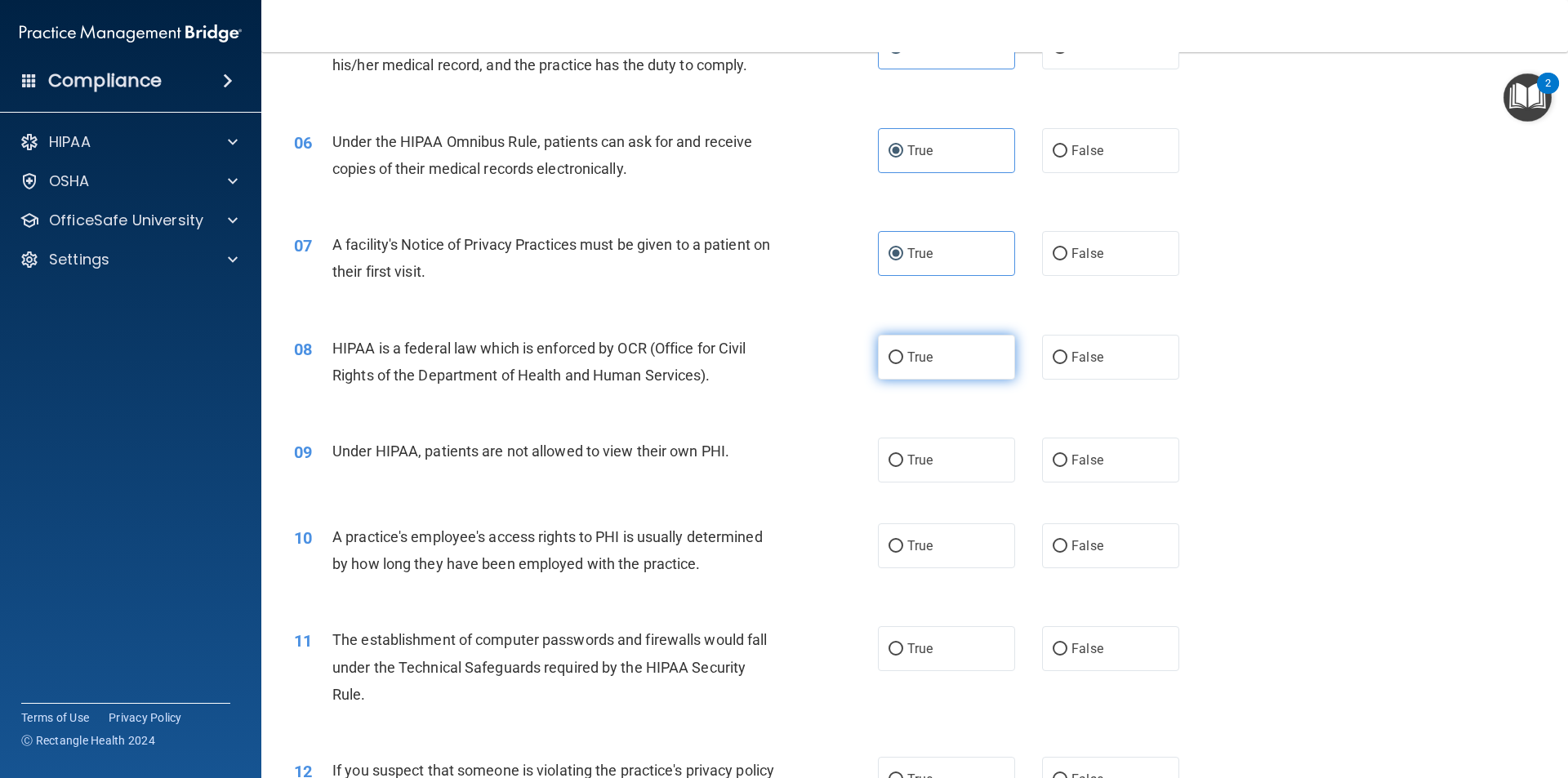
click at [890, 358] on input "True" at bounding box center [895, 358] width 14 height 12
radio input "true"
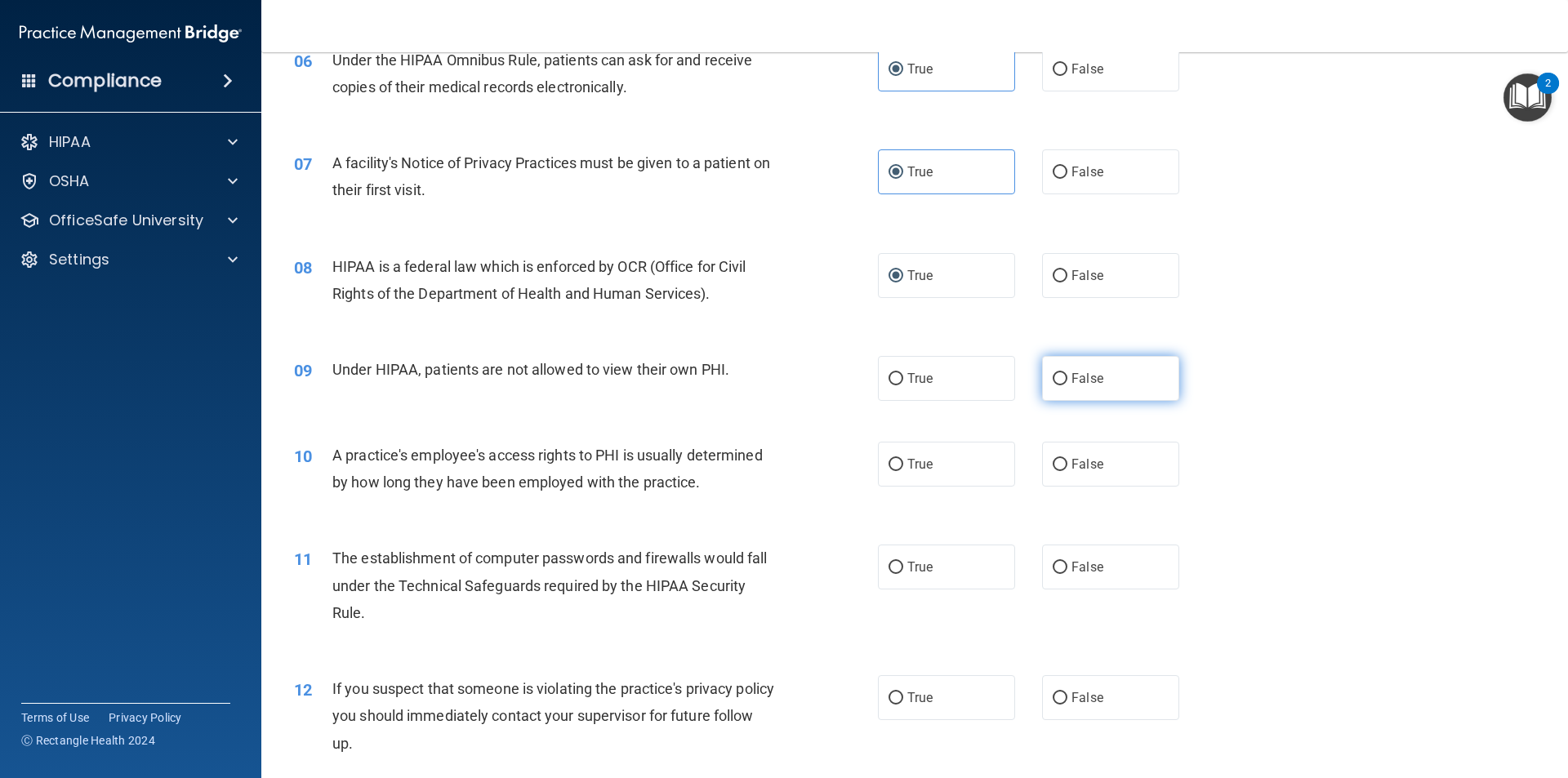
click at [1061, 384] on label "False" at bounding box center [1111, 378] width 137 height 45
click at [1061, 384] on input "False" at bounding box center [1060, 379] width 14 height 12
radio input "true"
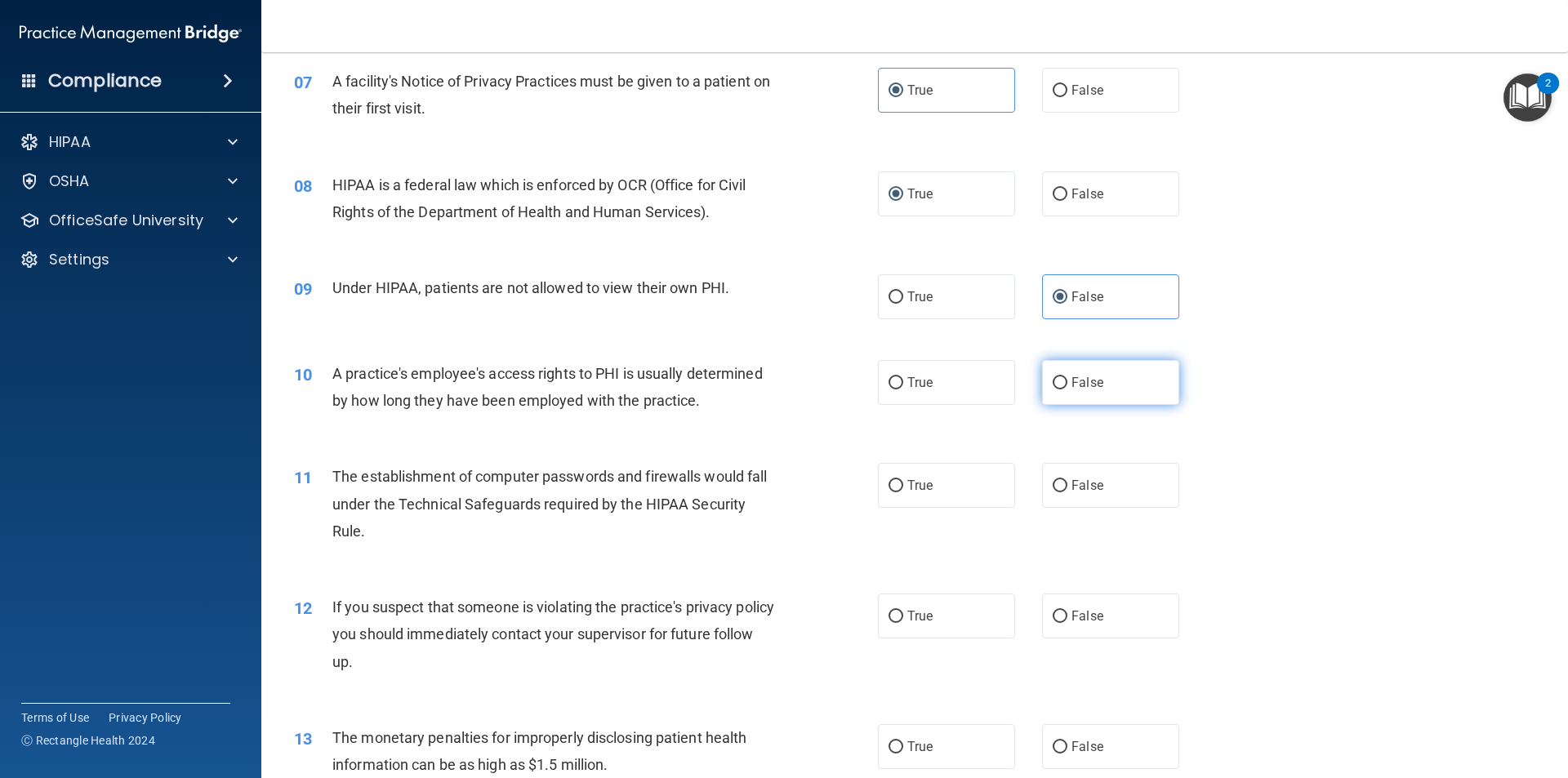
click at [1075, 389] on span "False" at bounding box center [1088, 383] width 32 height 15
click at [1067, 389] on input "False" at bounding box center [1060, 383] width 14 height 12
radio input "true"
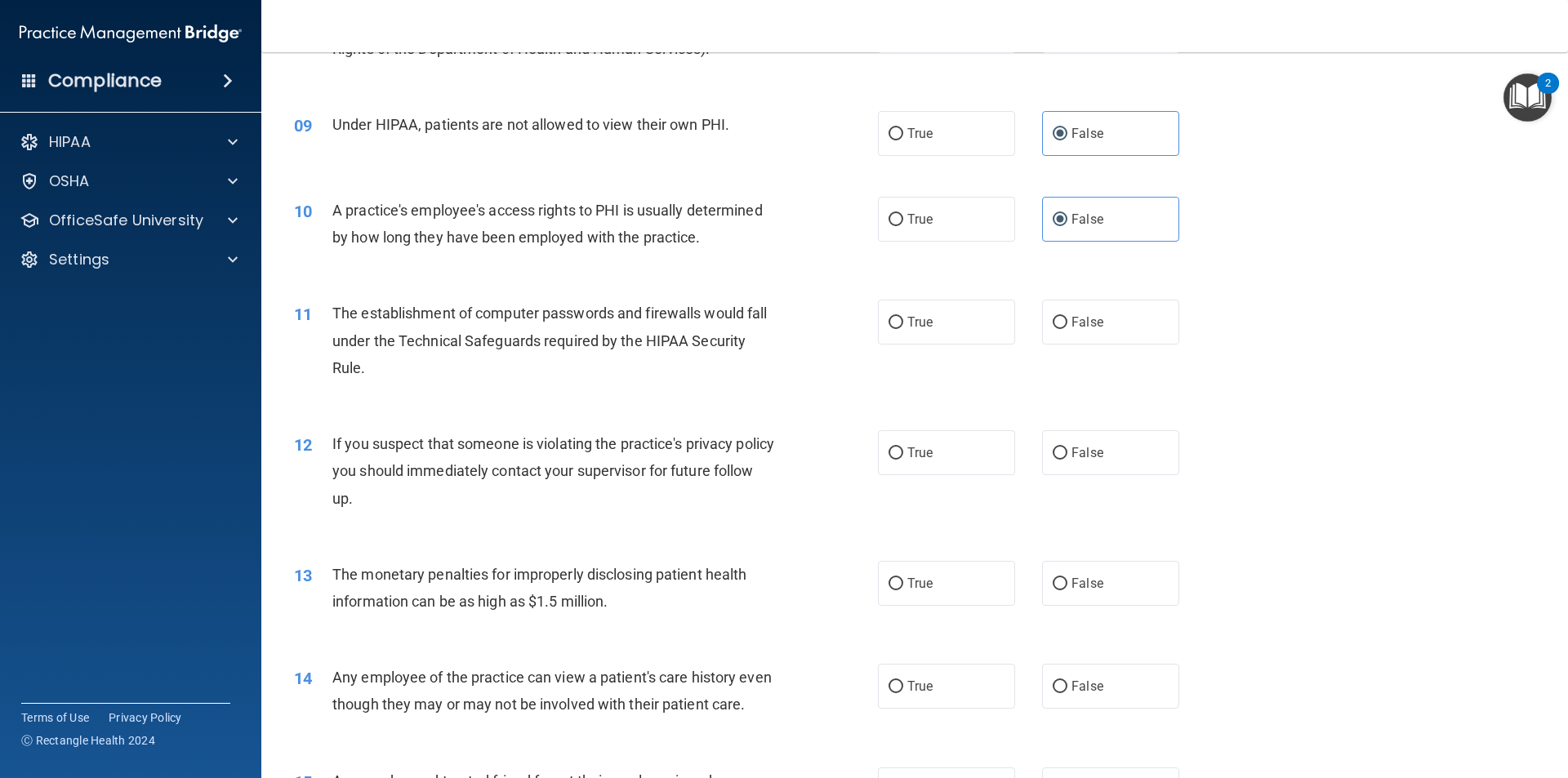
scroll to position [1061, 0]
